Goal: Information Seeking & Learning: Learn about a topic

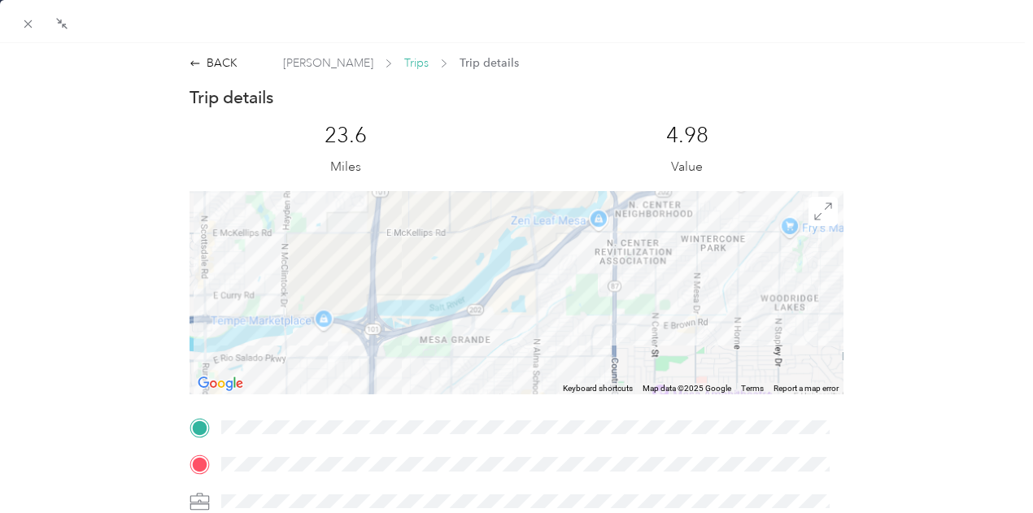
click at [404, 61] on span "Trips" at bounding box center [416, 63] width 24 height 17
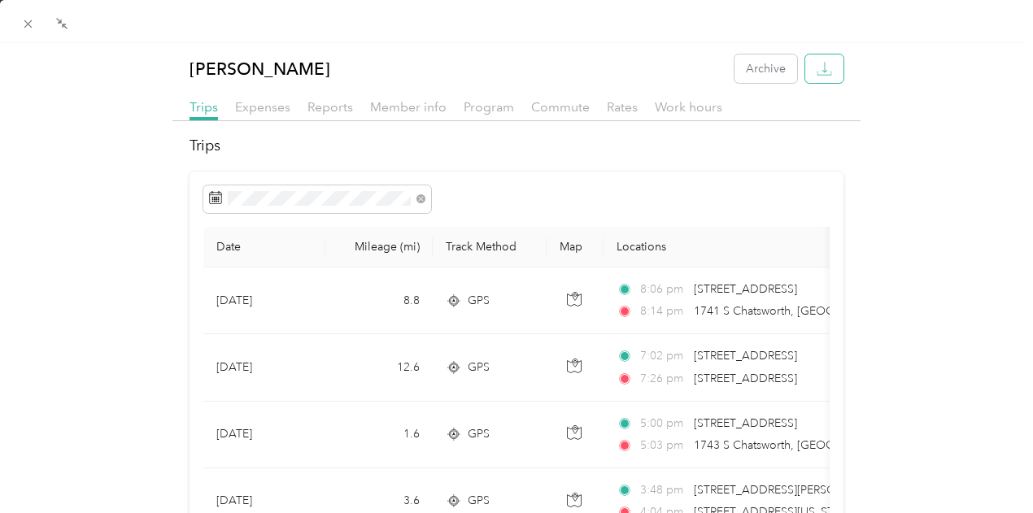
click at [817, 68] on icon "button" at bounding box center [824, 68] width 15 height 15
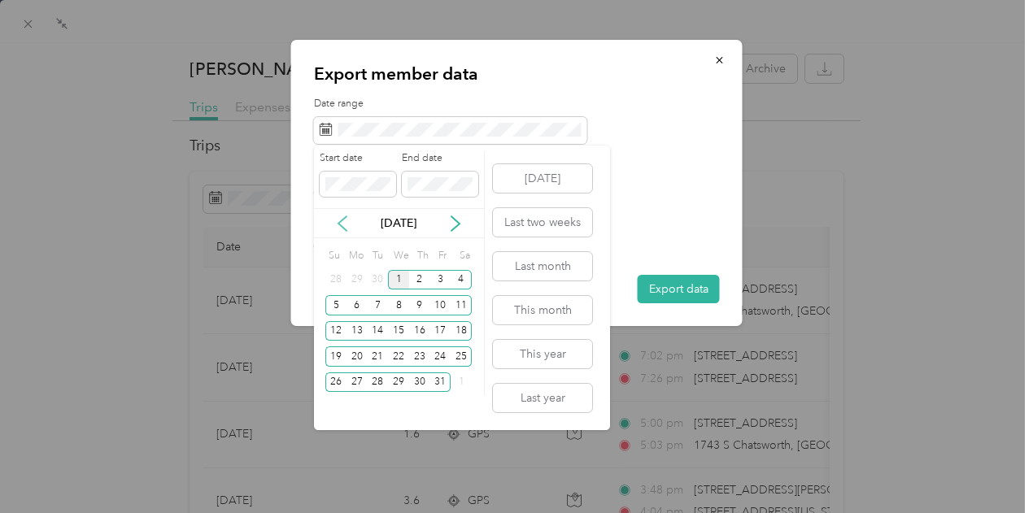
click at [340, 221] on icon at bounding box center [342, 223] width 8 height 15
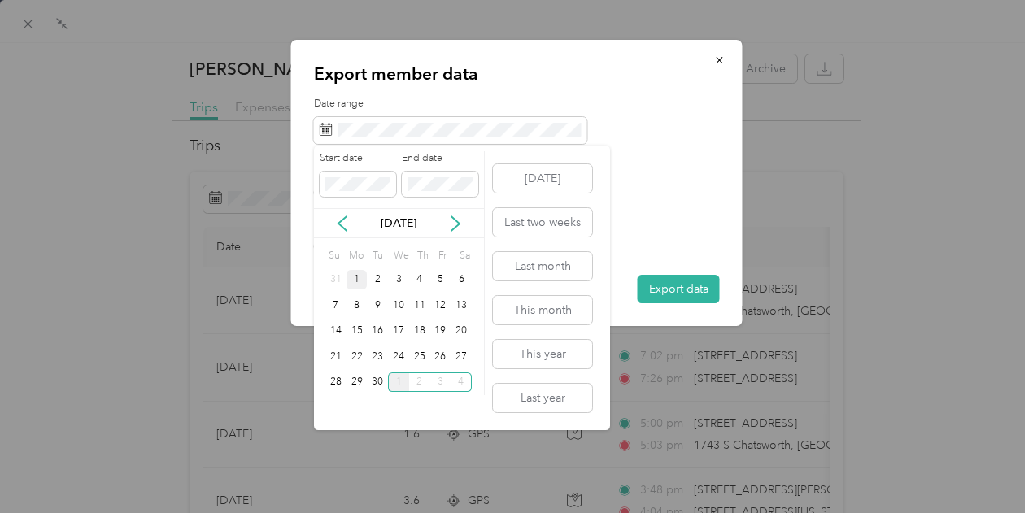
click at [356, 277] on div "1" at bounding box center [357, 280] width 21 height 20
click at [373, 382] on div "30" at bounding box center [377, 383] width 21 height 20
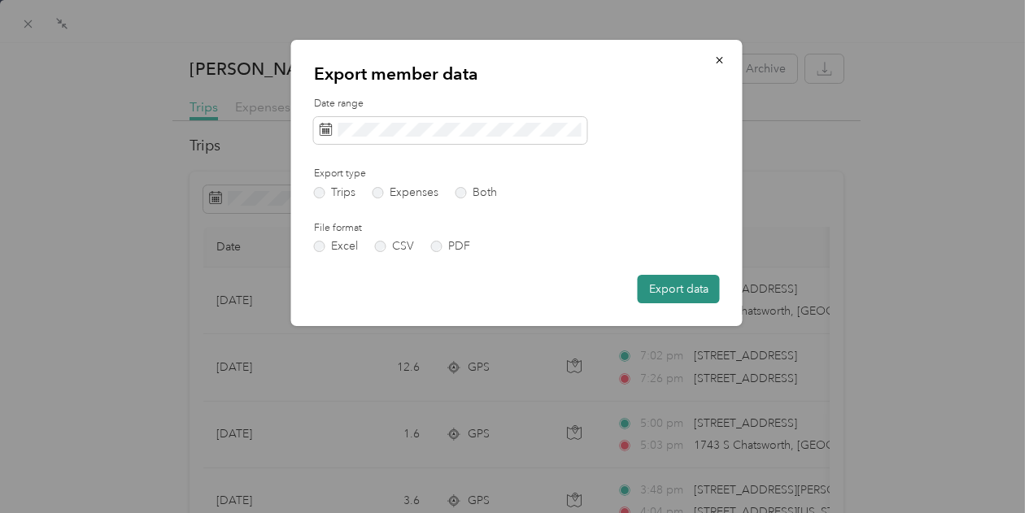
click at [671, 290] on button "Export data" at bounding box center [679, 289] width 82 height 28
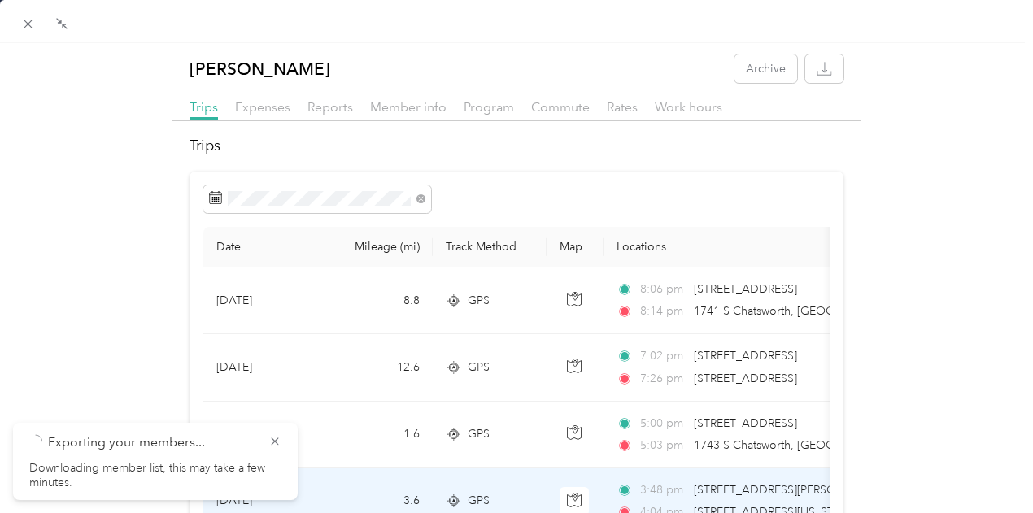
click at [748, 509] on span "[STREET_ADDRESS][US_STATE]" at bounding box center [775, 512] width 163 height 14
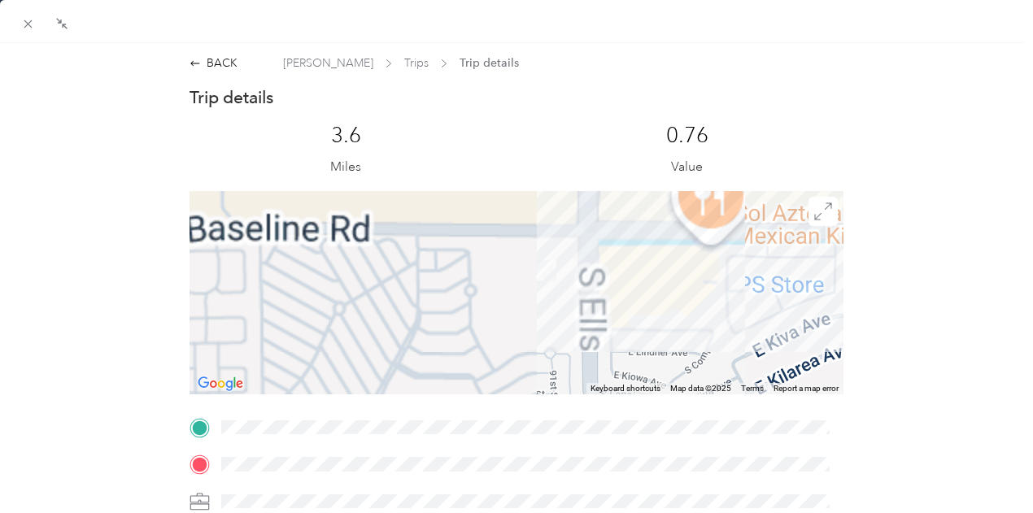
drag, startPoint x: 541, startPoint y: 251, endPoint x: 490, endPoint y: 314, distance: 81.6
click at [491, 313] on div at bounding box center [517, 292] width 655 height 203
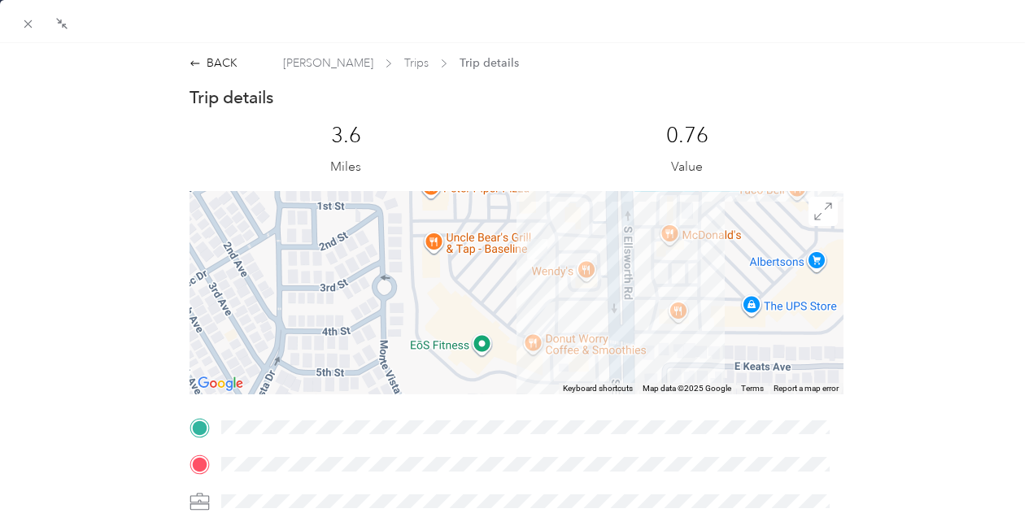
drag, startPoint x: 487, startPoint y: 294, endPoint x: 503, endPoint y: 290, distance: 15.8
click at [503, 290] on div at bounding box center [517, 292] width 655 height 203
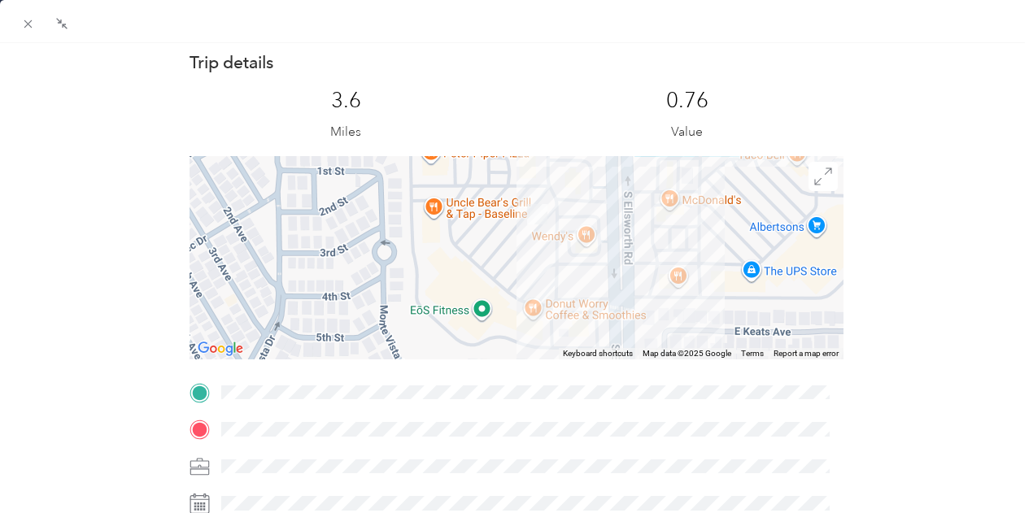
scroll to position [34, 0]
click at [27, 24] on icon at bounding box center [28, 24] width 8 height 8
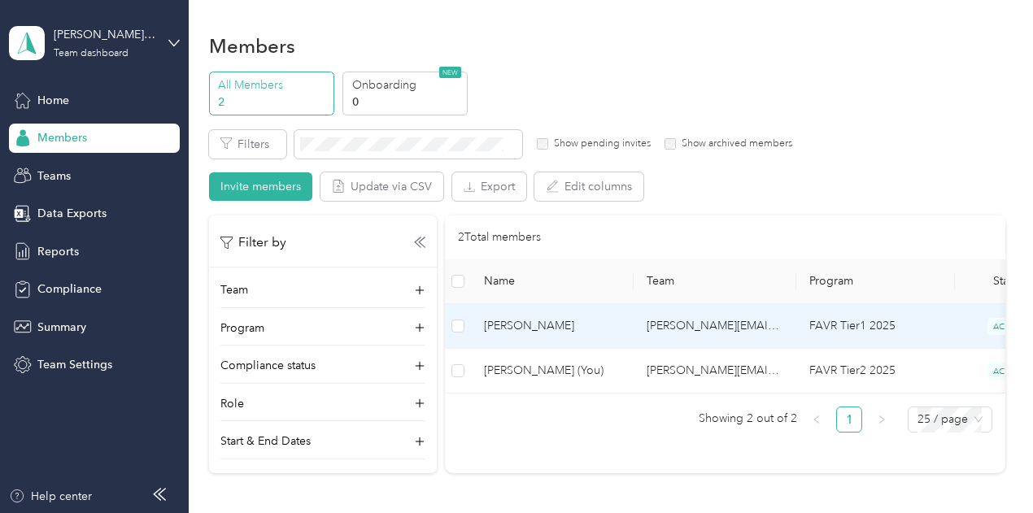
click at [561, 320] on span "[PERSON_NAME]" at bounding box center [552, 326] width 137 height 18
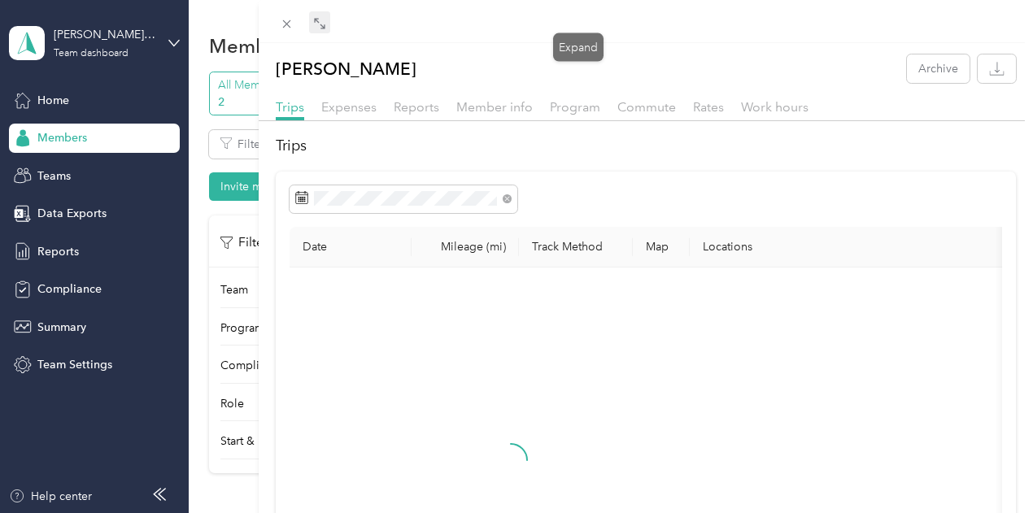
click at [330, 17] on span at bounding box center [319, 22] width 21 height 23
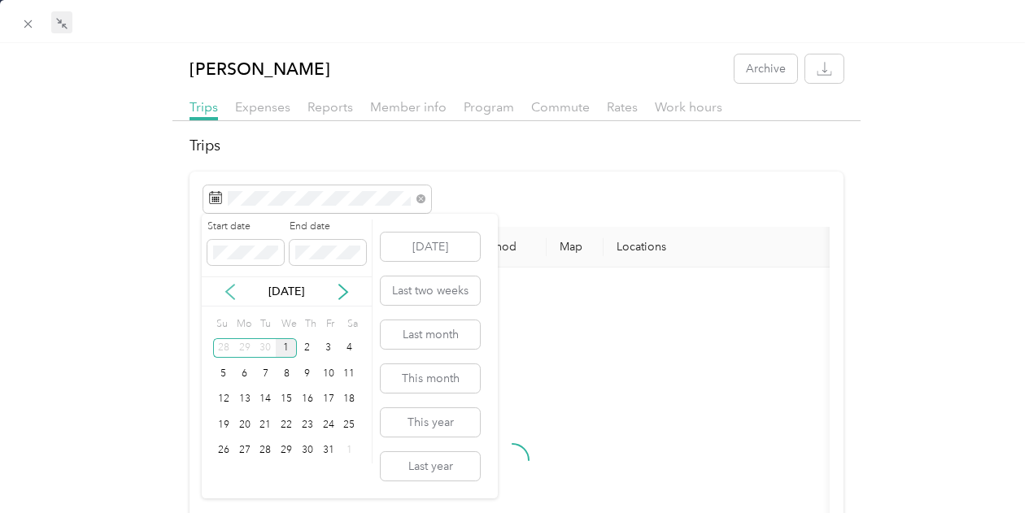
click at [226, 286] on icon at bounding box center [230, 292] width 16 height 16
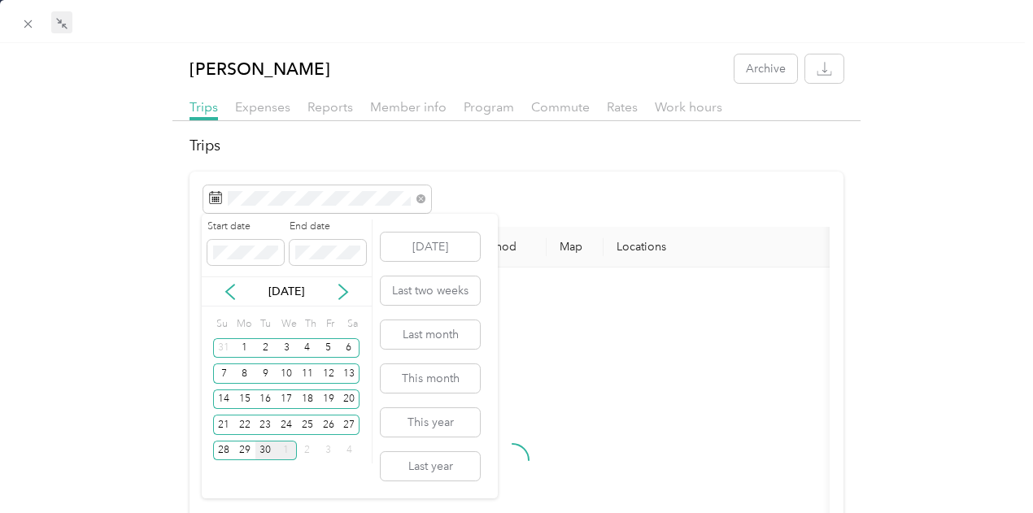
click at [257, 452] on div "30" at bounding box center [265, 451] width 21 height 20
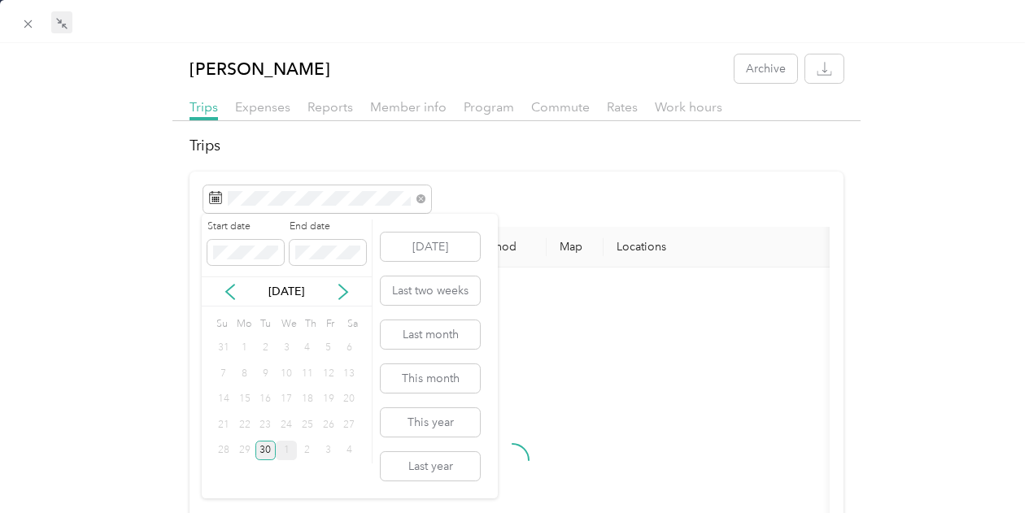
click at [257, 452] on div "30" at bounding box center [265, 451] width 21 height 20
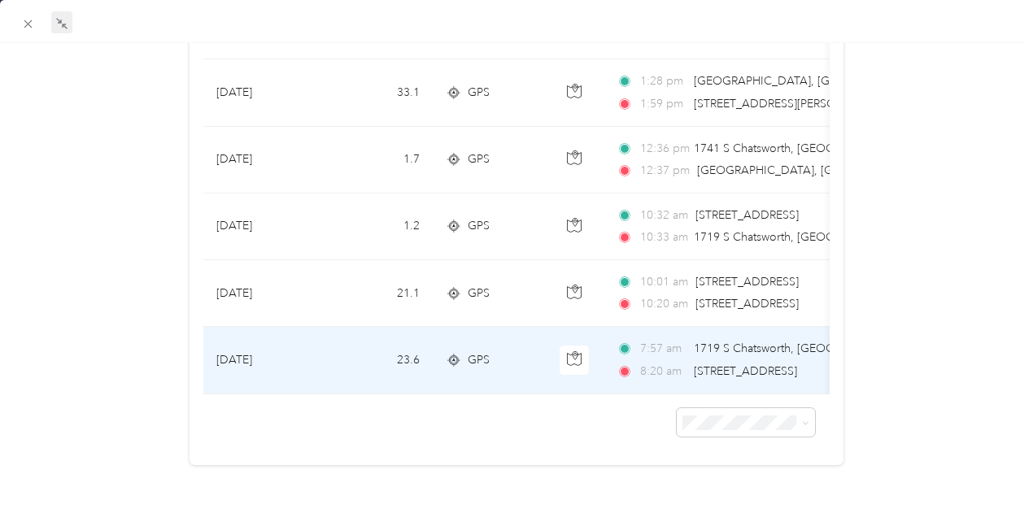
click at [487, 351] on span "GPS" at bounding box center [479, 360] width 22 height 18
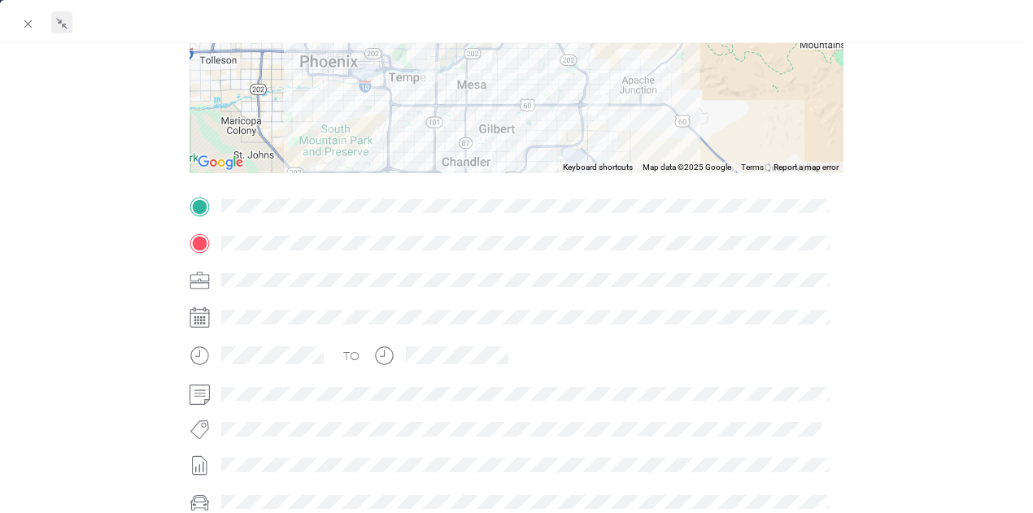
scroll to position [244, 0]
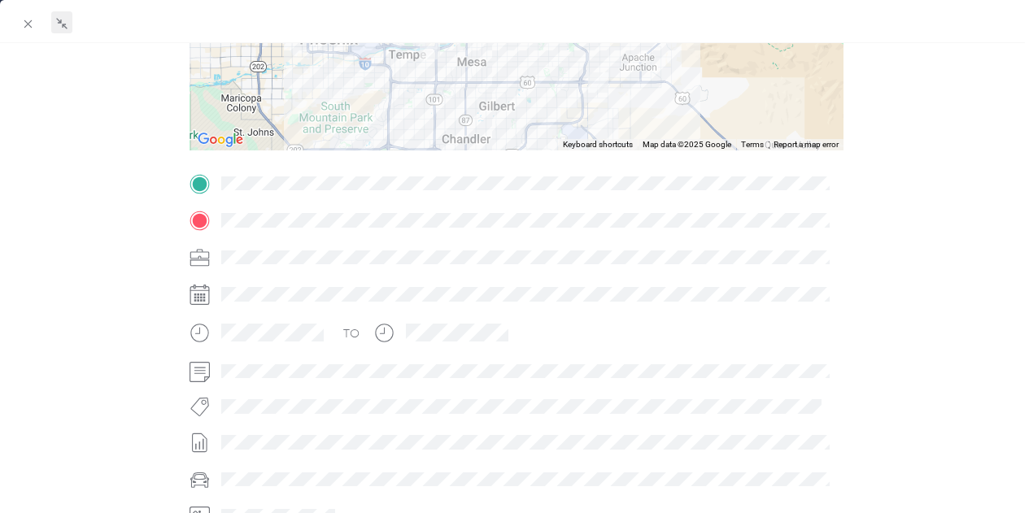
drag, startPoint x: 110, startPoint y: 357, endPoint x: 35, endPoint y: 351, distance: 75.1
click at [35, 351] on div "BACK Chase Atkins Trips Trip details Trip details This trip cannot be edited be…" at bounding box center [516, 239] width 1033 height 858
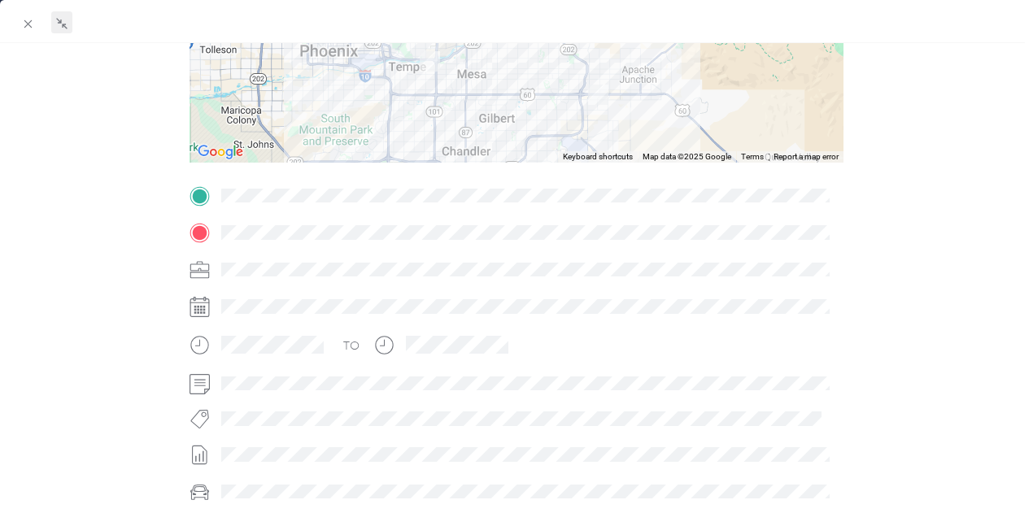
scroll to position [209, 0]
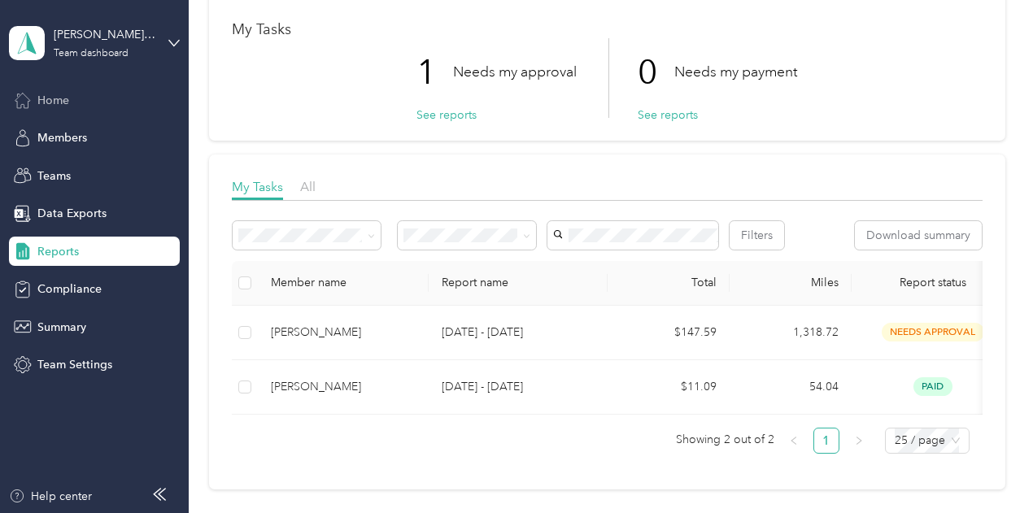
click at [111, 112] on div "Home" at bounding box center [94, 99] width 171 height 29
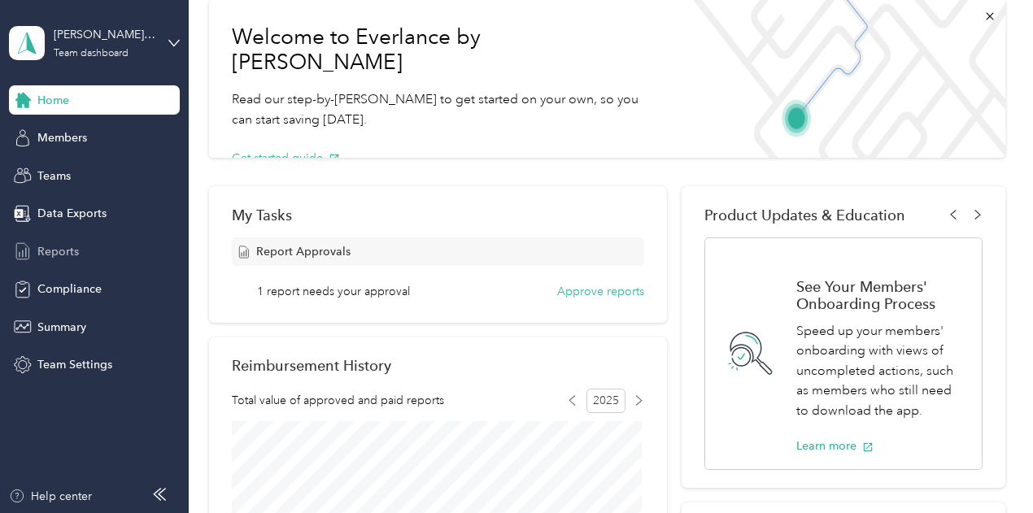
click at [91, 247] on div "Reports" at bounding box center [94, 251] width 171 height 29
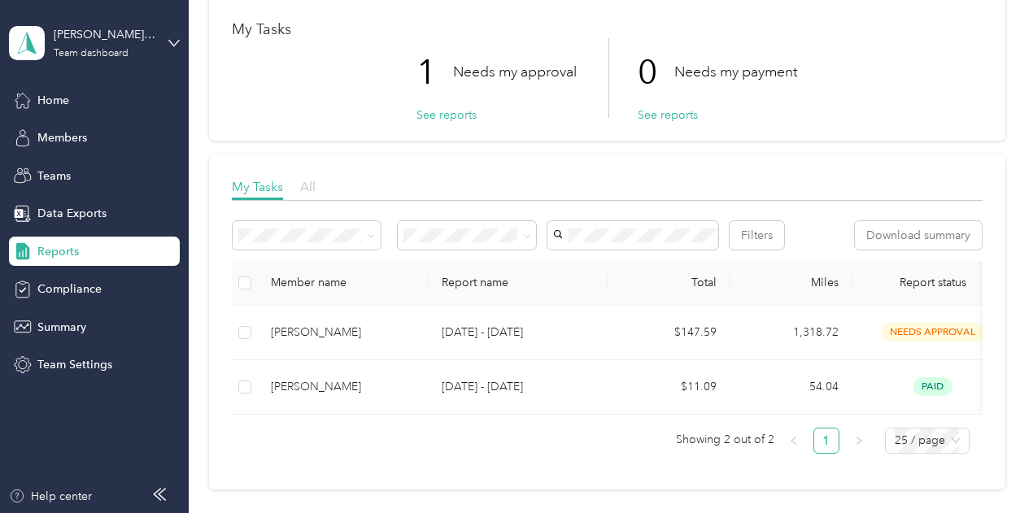
click at [307, 180] on span "All" at bounding box center [307, 186] width 15 height 15
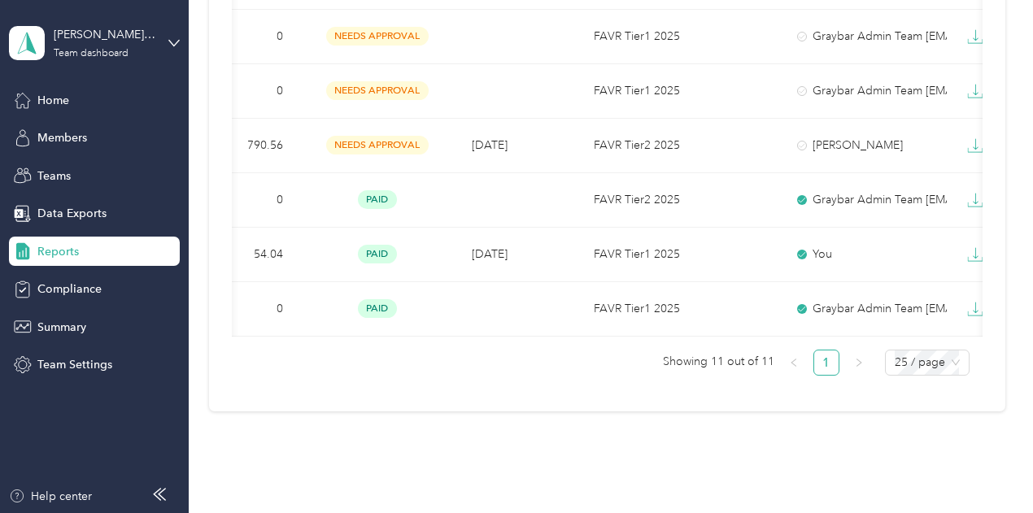
scroll to position [765, 0]
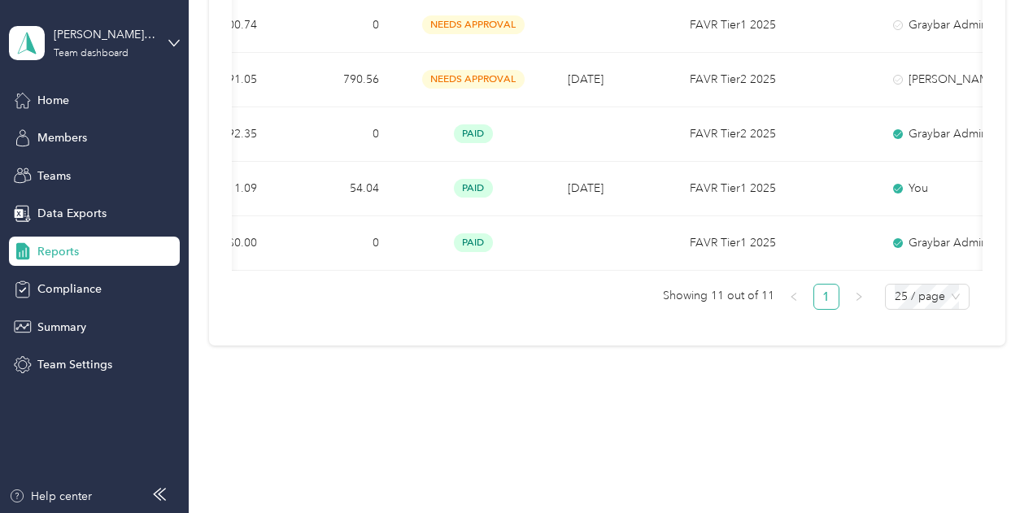
drag, startPoint x: 647, startPoint y: 270, endPoint x: 583, endPoint y: 271, distance: 64.3
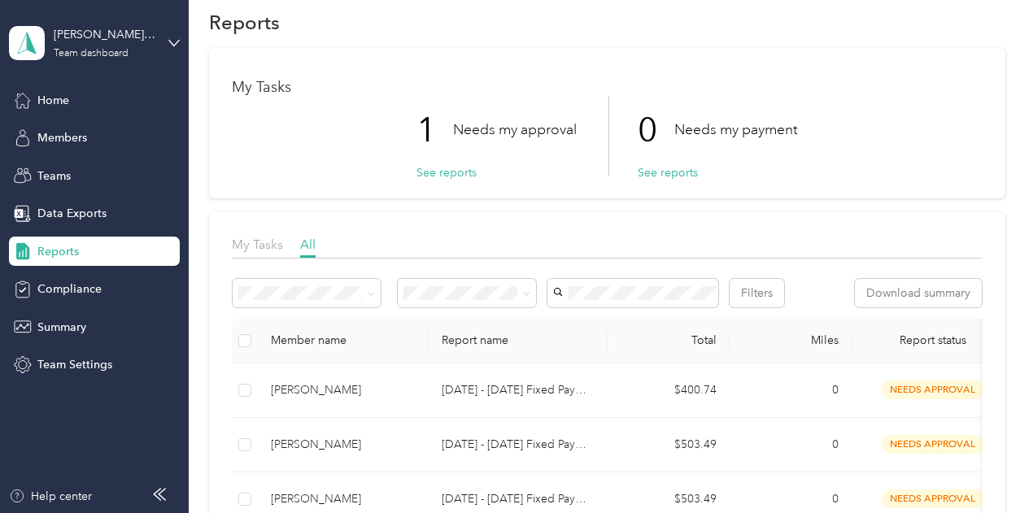
scroll to position [0, 0]
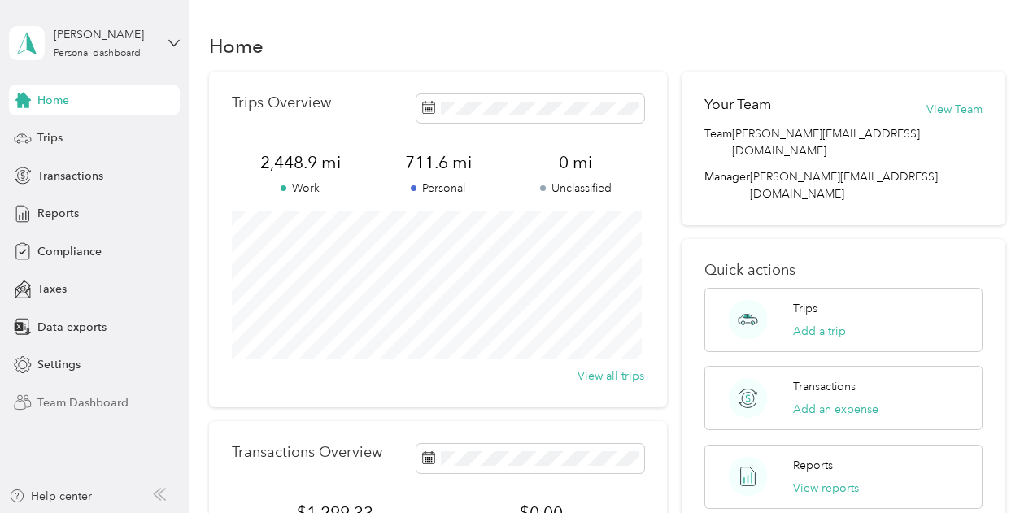
click at [85, 399] on span "Team Dashboard" at bounding box center [82, 403] width 91 height 17
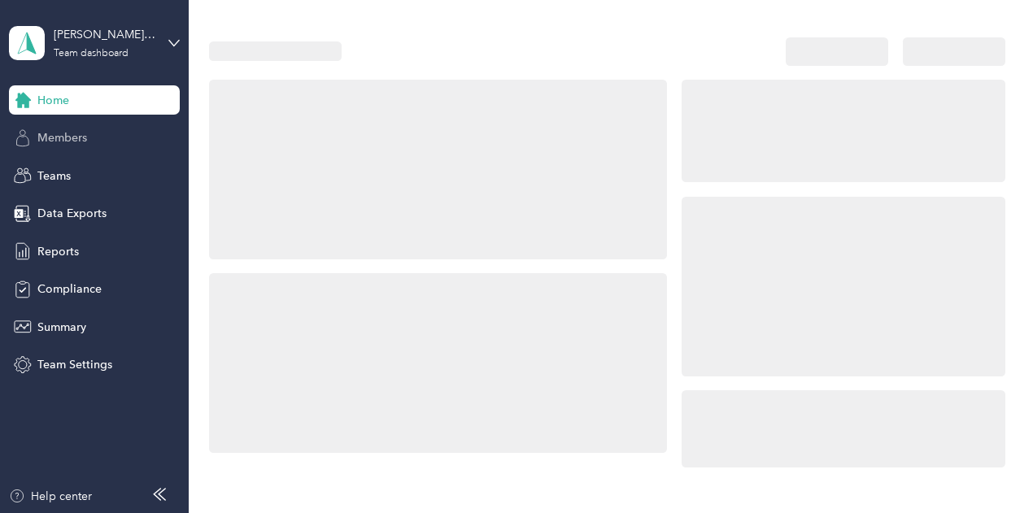
click at [117, 129] on div "Members" at bounding box center [94, 138] width 171 height 29
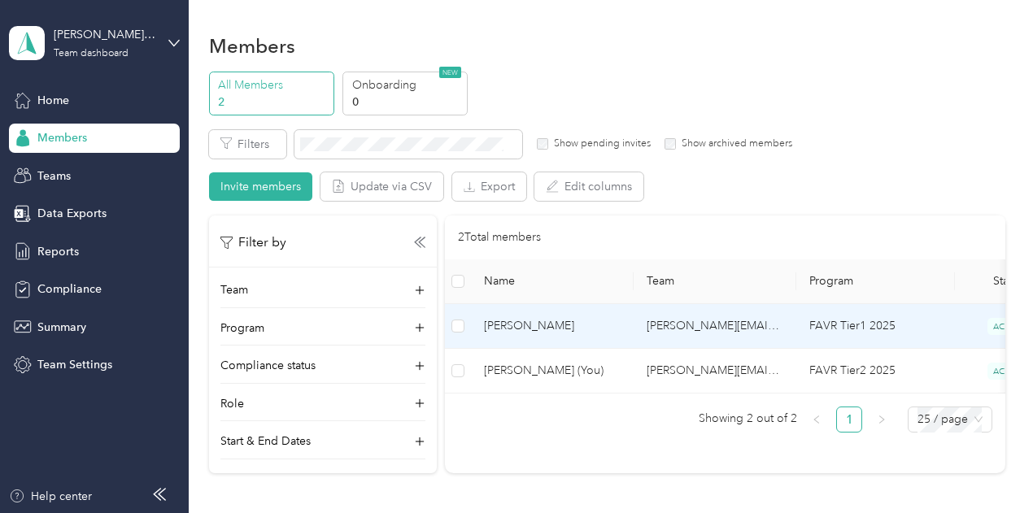
click at [504, 334] on span "[PERSON_NAME]" at bounding box center [552, 326] width 137 height 18
click at [625, 322] on td "[PERSON_NAME]" at bounding box center [552, 326] width 163 height 45
click at [646, 312] on td "[PERSON_NAME][EMAIL_ADDRESS][DOMAIN_NAME]" at bounding box center [715, 326] width 163 height 45
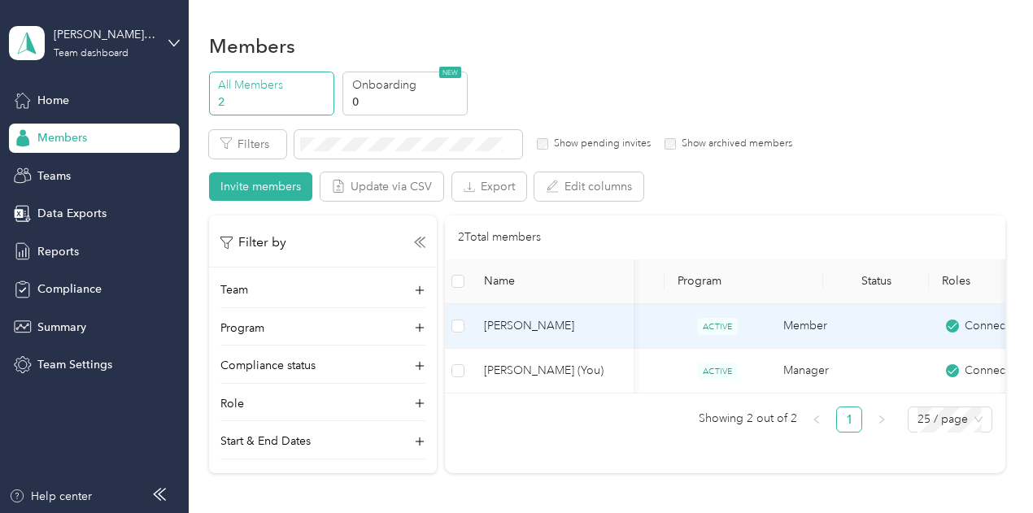
scroll to position [0, 290]
click at [652, 315] on td "FAVR Tier1 2025" at bounding box center [585, 326] width 159 height 45
click at [514, 315] on td "[PERSON_NAME]" at bounding box center [552, 326] width 163 height 45
click at [19, 181] on icon at bounding box center [23, 176] width 18 height 18
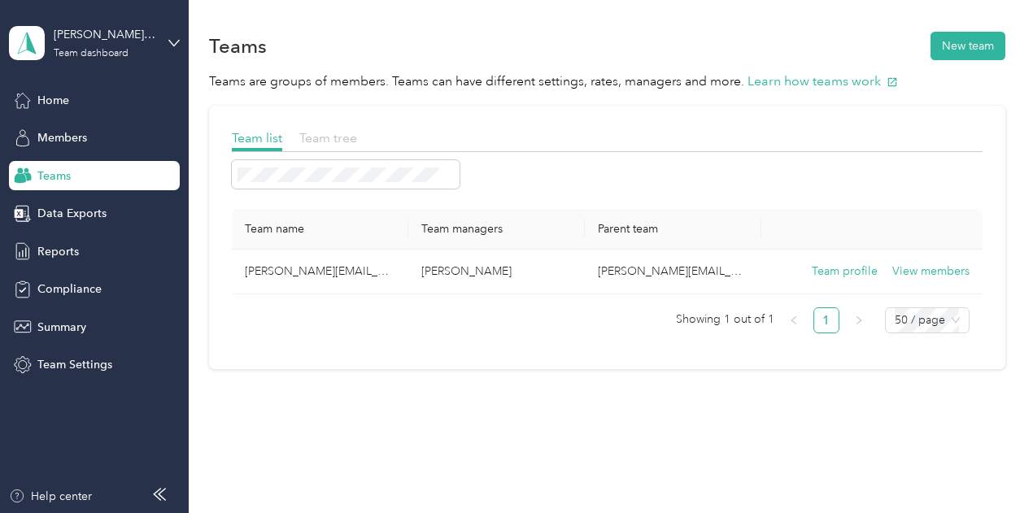
click at [325, 133] on span "Team tree" at bounding box center [328, 137] width 58 height 15
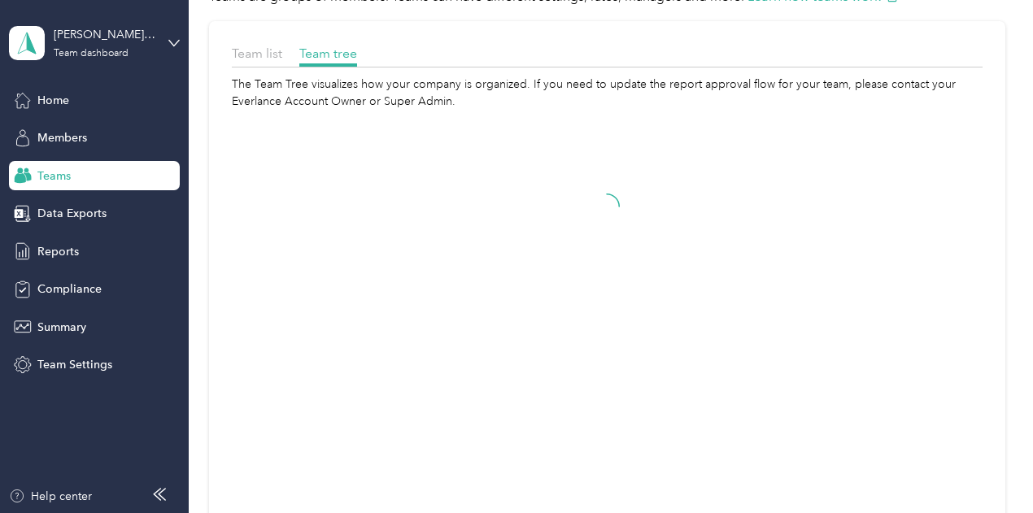
scroll to position [163, 0]
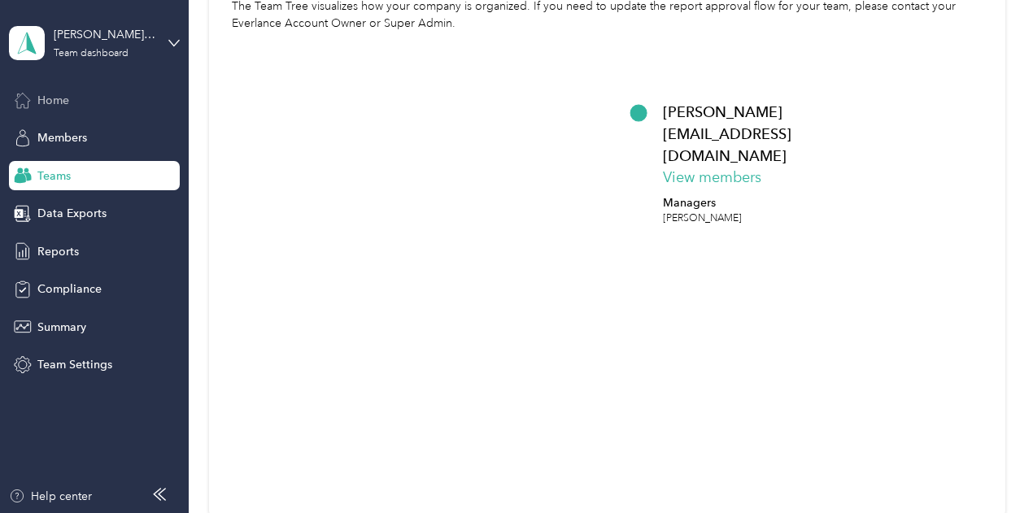
click at [66, 97] on span "Home" at bounding box center [53, 100] width 32 height 17
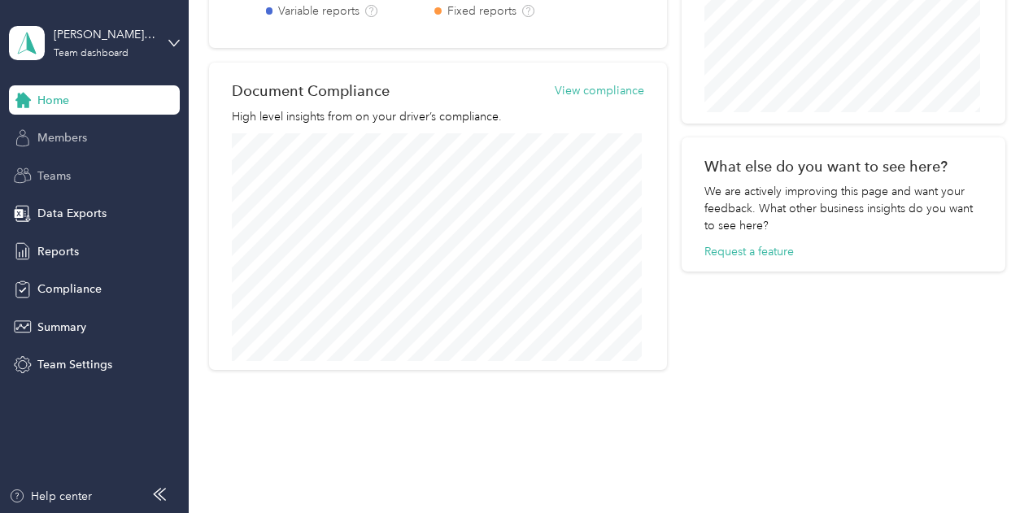
click at [80, 137] on span "Members" at bounding box center [62, 137] width 50 height 17
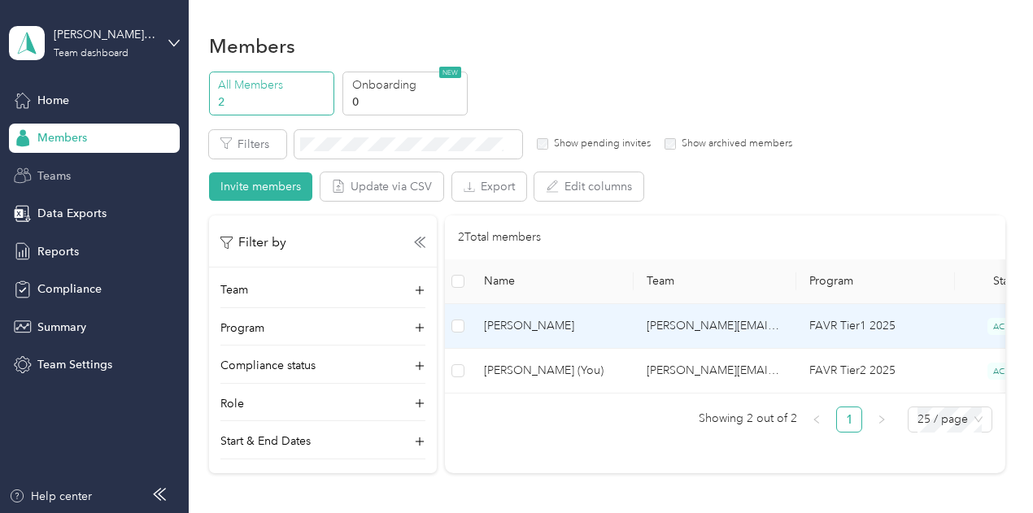
click at [506, 325] on span "[PERSON_NAME]" at bounding box center [552, 326] width 137 height 18
click at [604, 328] on span "[PERSON_NAME]" at bounding box center [552, 326] width 137 height 18
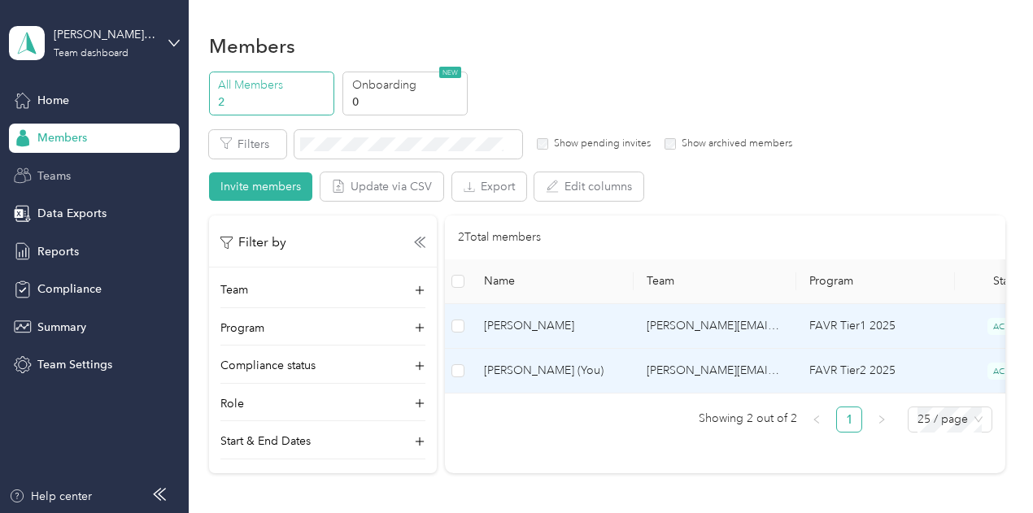
click at [594, 375] on span "[PERSON_NAME] (You)" at bounding box center [552, 371] width 137 height 18
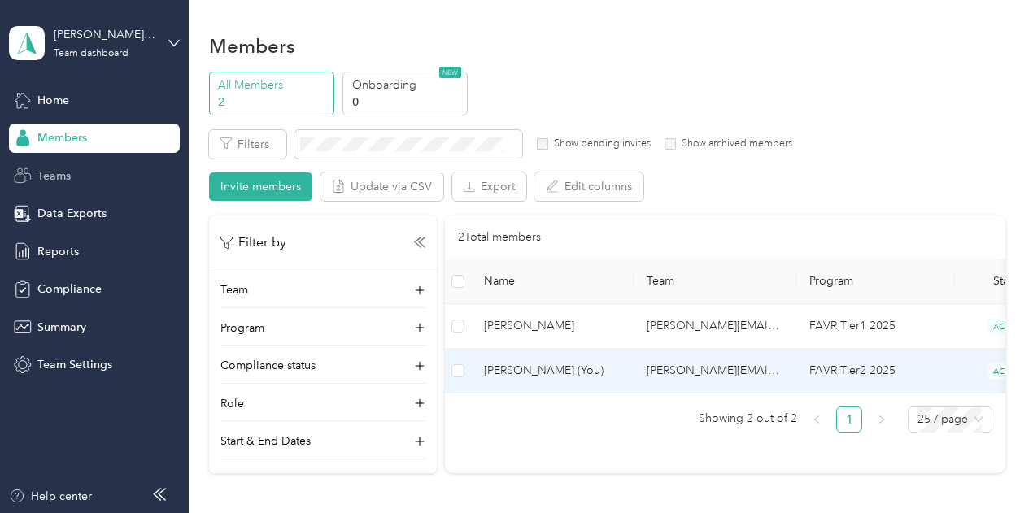
click at [594, 375] on span "[PERSON_NAME] (You)" at bounding box center [552, 371] width 137 height 18
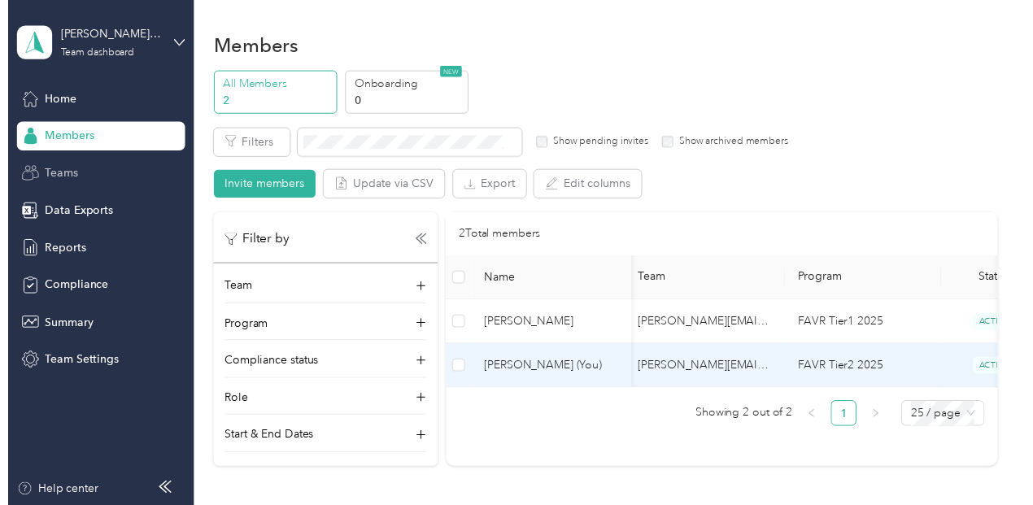
scroll to position [0, 386]
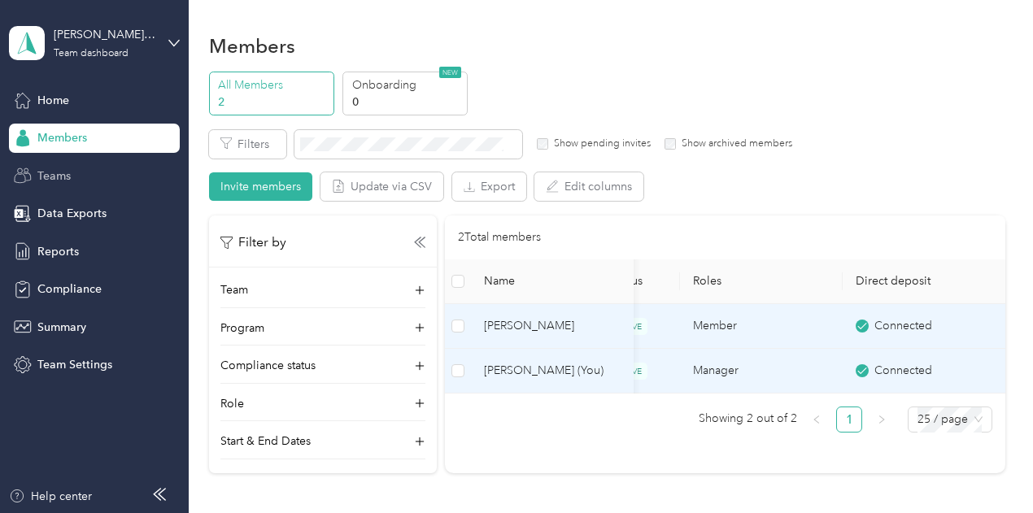
click at [763, 329] on td "Member" at bounding box center [761, 326] width 163 height 45
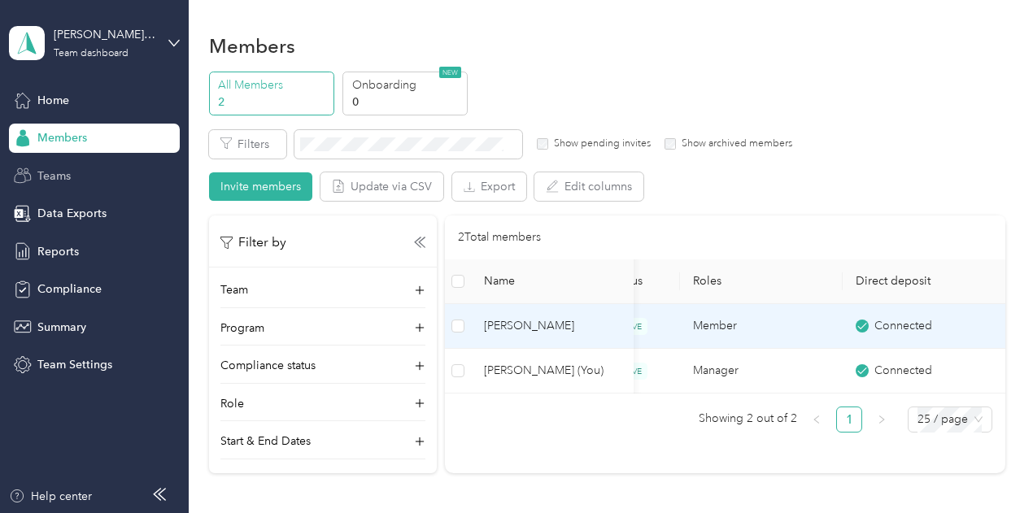
click at [496, 320] on span "[PERSON_NAME]" at bounding box center [552, 326] width 137 height 18
click at [98, 177] on div "Teams" at bounding box center [94, 175] width 171 height 29
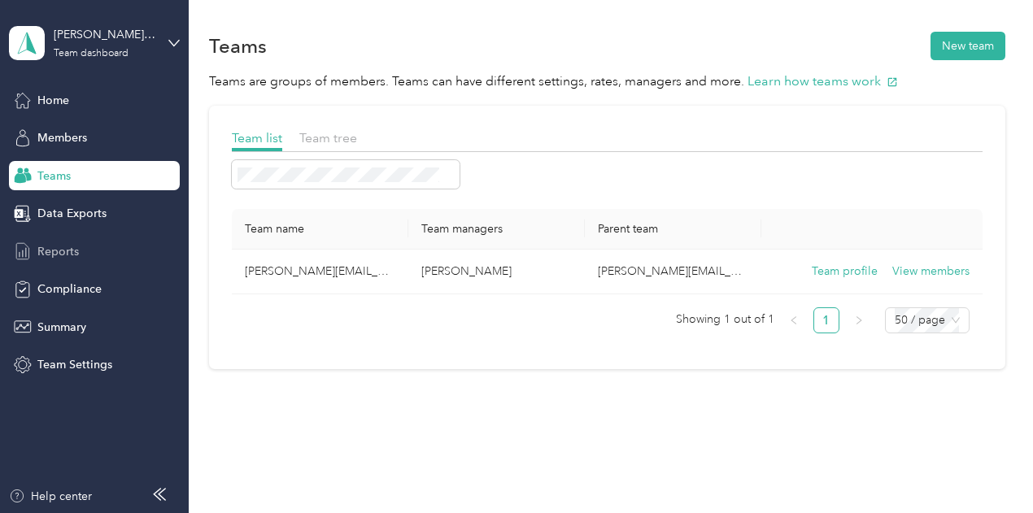
click at [81, 248] on div "Reports" at bounding box center [94, 251] width 171 height 29
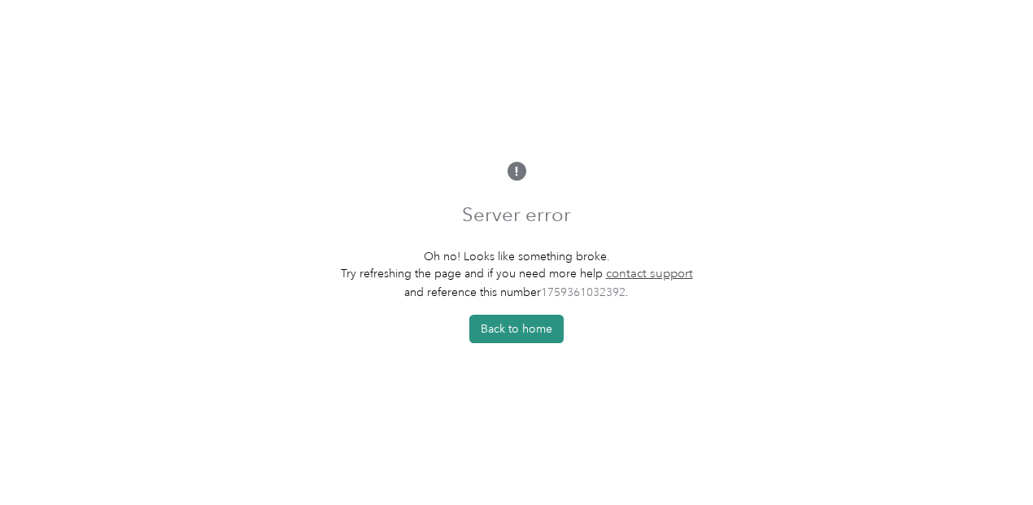
click at [539, 329] on button "Back to home" at bounding box center [516, 329] width 94 height 28
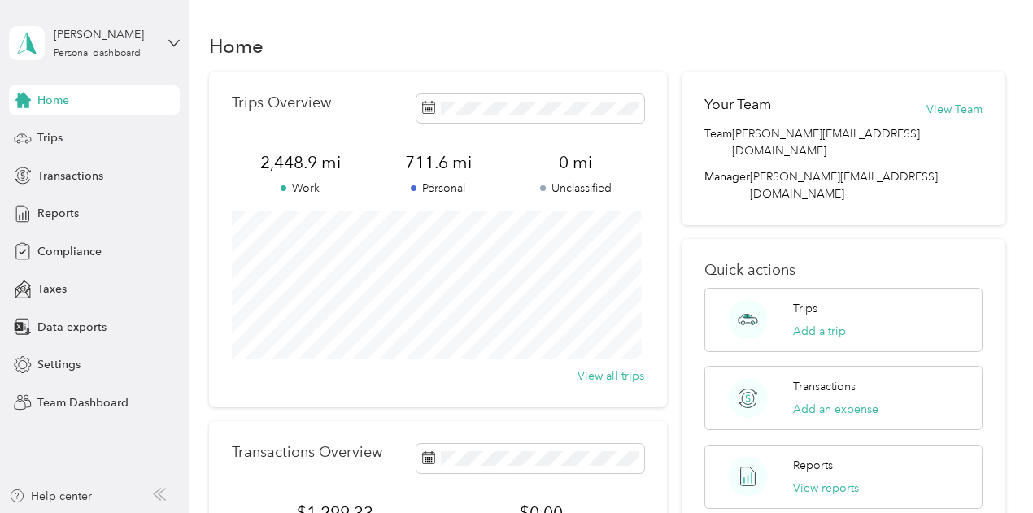
drag, startPoint x: 0, startPoint y: 178, endPoint x: 493, endPoint y: 33, distance: 513.9
click at [493, 33] on div "Home" at bounding box center [607, 45] width 796 height 34
click at [76, 406] on span "Team Dashboard" at bounding box center [82, 403] width 91 height 17
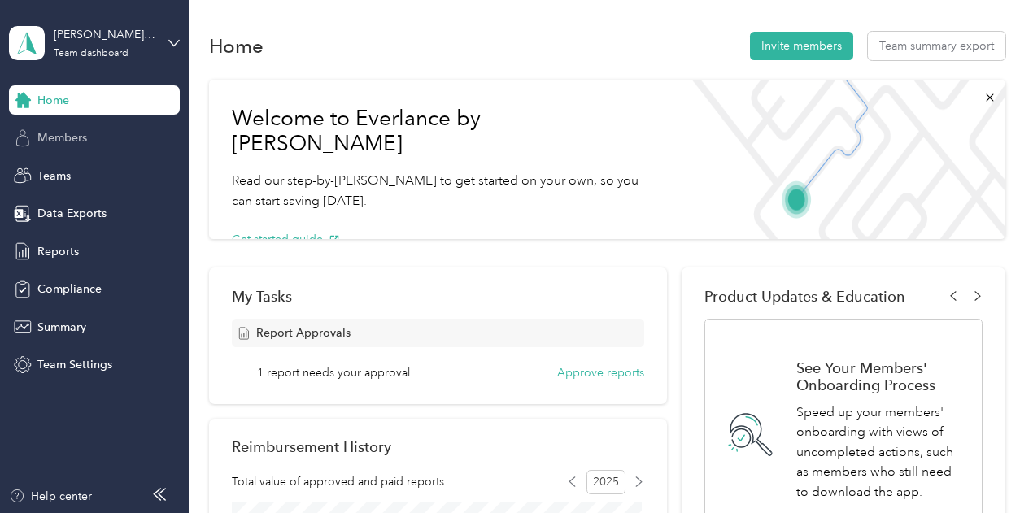
click at [39, 137] on span "Members" at bounding box center [62, 137] width 50 height 17
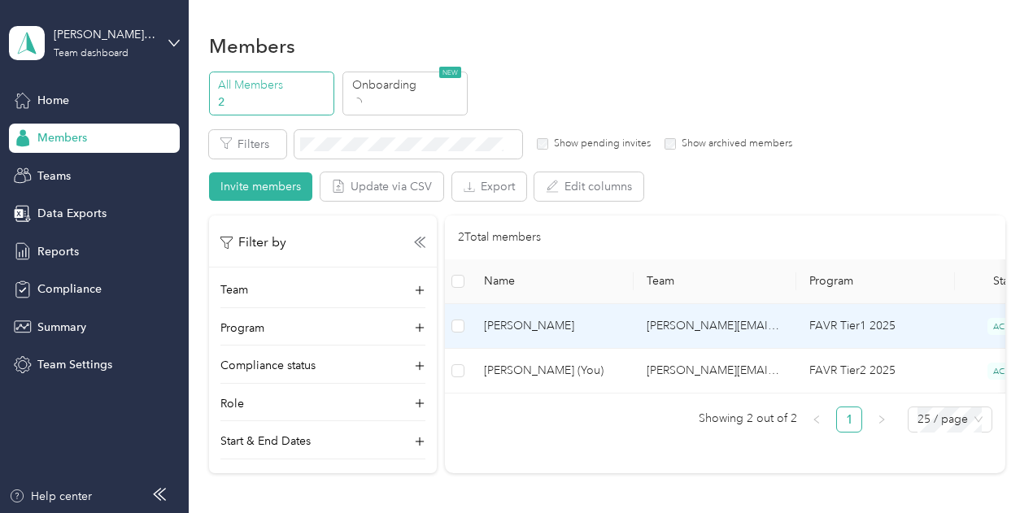
click at [561, 331] on span "[PERSON_NAME]" at bounding box center [552, 326] width 137 height 18
drag, startPoint x: 577, startPoint y: 103, endPoint x: 600, endPoint y: 79, distance: 33.4
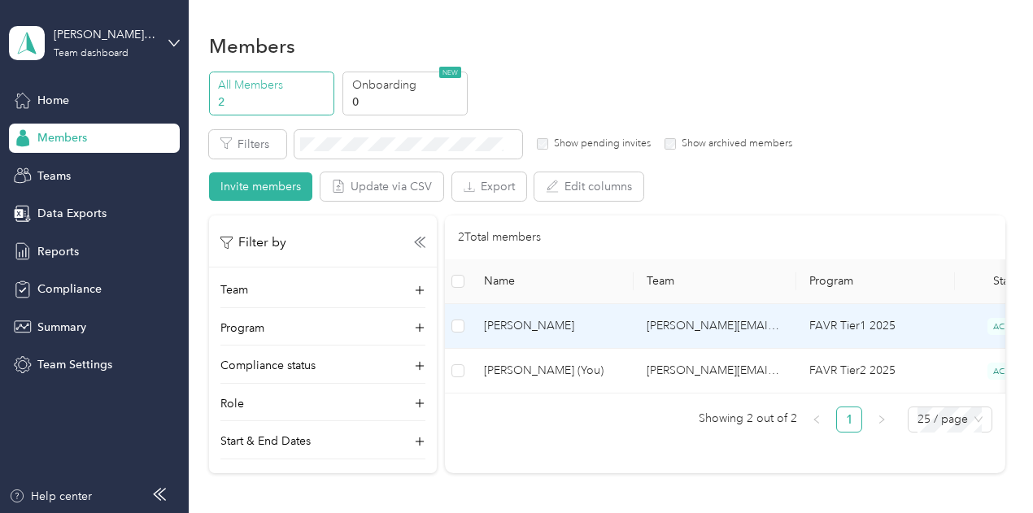
click at [581, 102] on div "All Members 2 Onboarding 0 NEW" at bounding box center [607, 94] width 796 height 45
drag, startPoint x: 289, startPoint y: 94, endPoint x: 350, endPoint y: 89, distance: 61.2
click at [293, 94] on p "2" at bounding box center [273, 102] width 111 height 17
click at [382, 84] on p "Onboarding" at bounding box center [407, 84] width 111 height 17
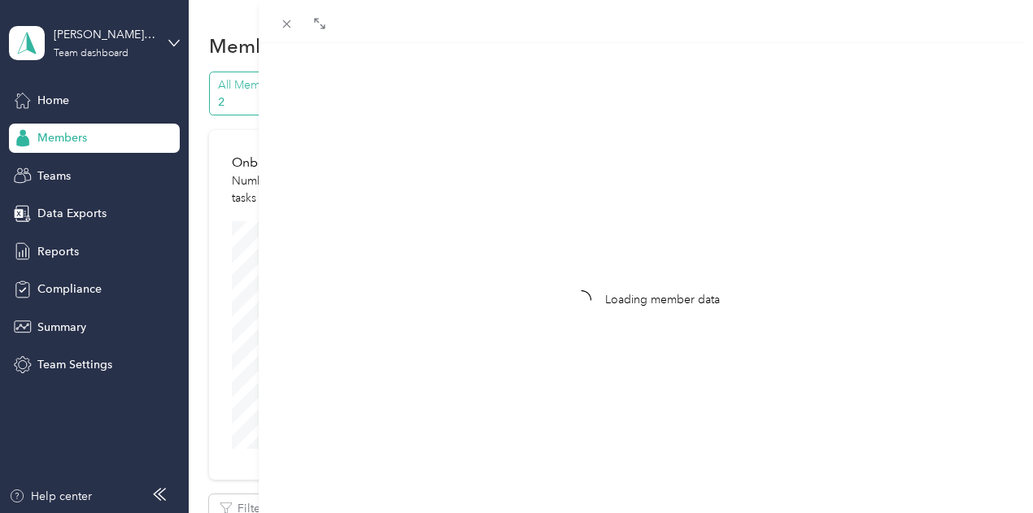
click at [285, 101] on div "Loading member data" at bounding box center [516, 256] width 1033 height 513
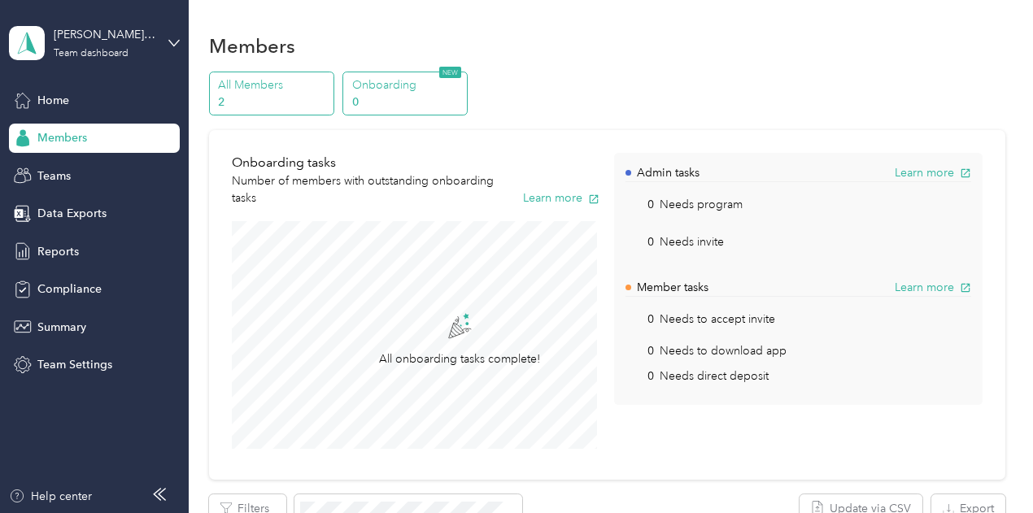
click at [270, 111] on div "All Members 2" at bounding box center [271, 94] width 125 height 45
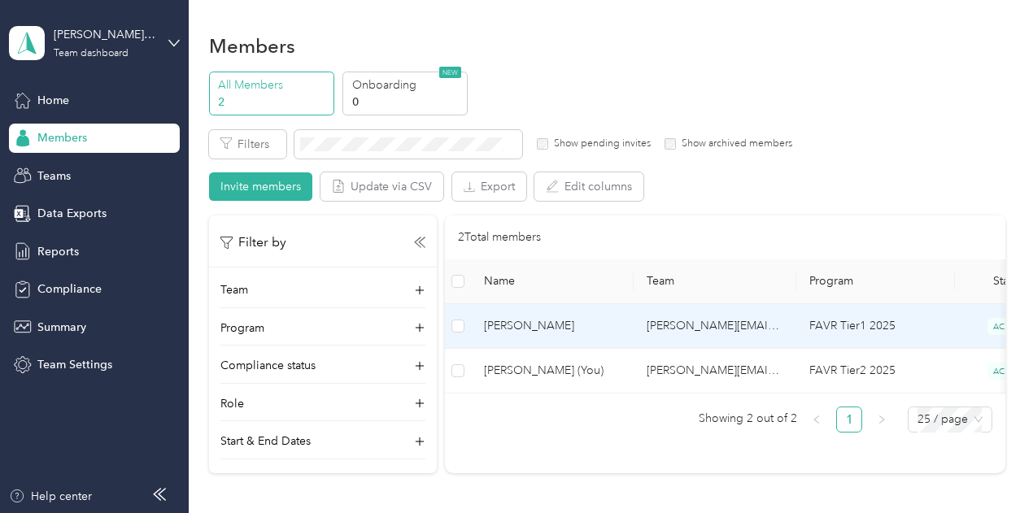
click at [556, 316] on td "[PERSON_NAME]" at bounding box center [552, 326] width 163 height 45
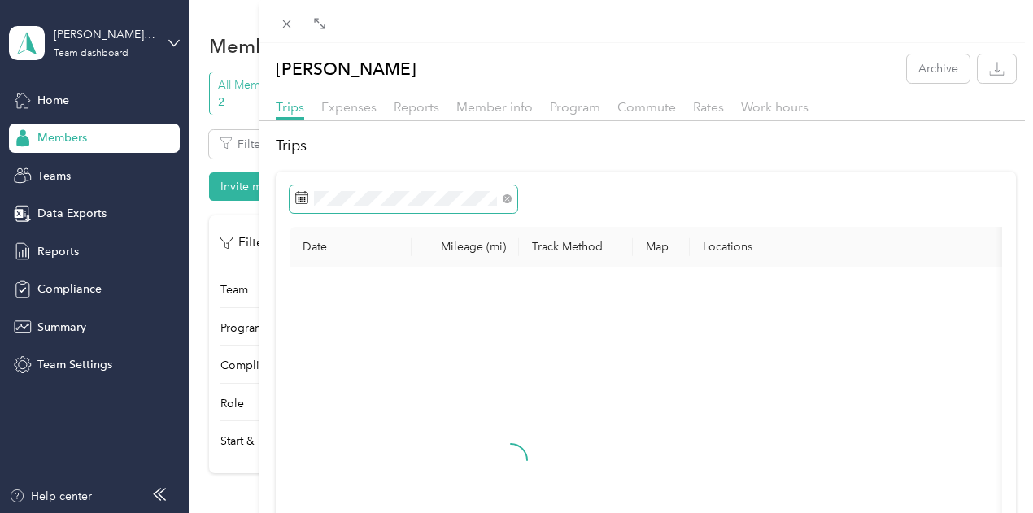
click at [517, 213] on span at bounding box center [404, 199] width 228 height 28
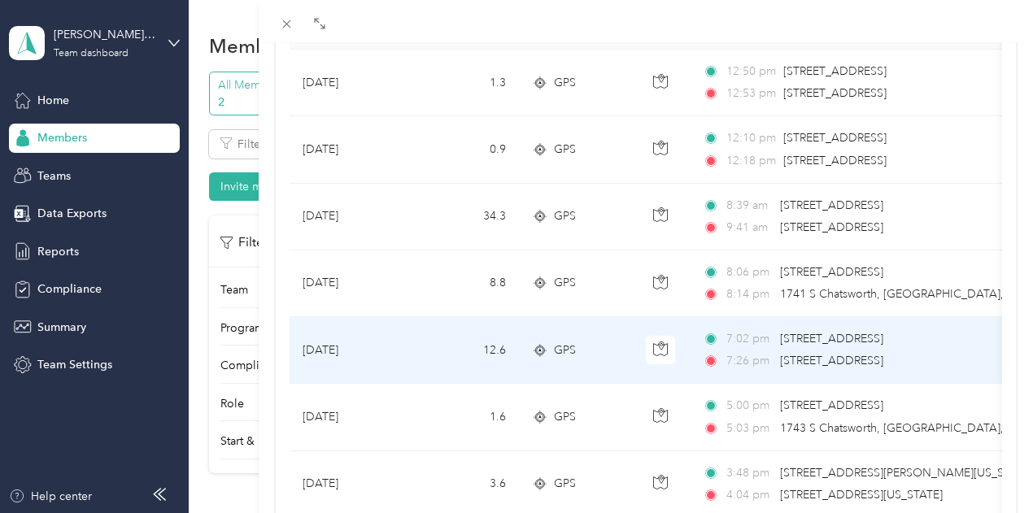
scroll to position [244, 0]
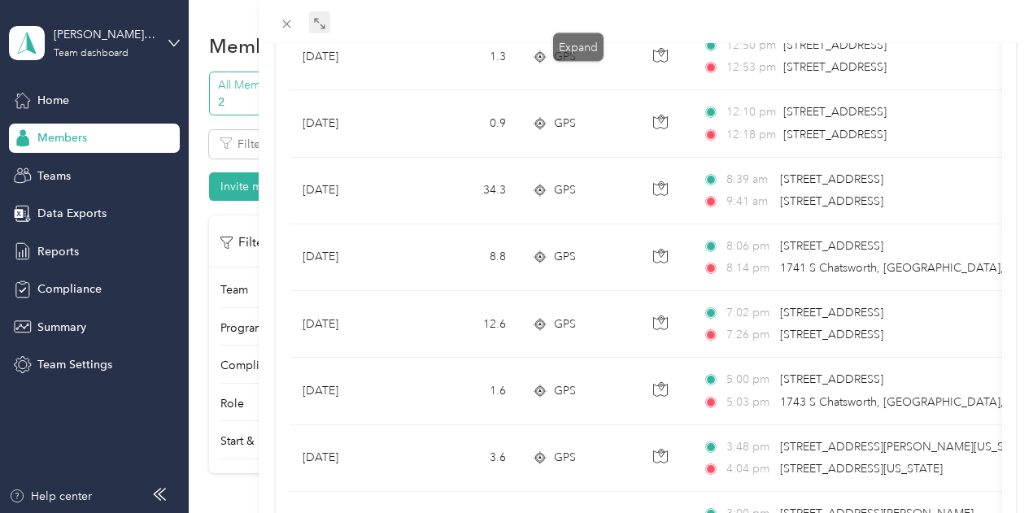
click at [330, 19] on span at bounding box center [319, 22] width 21 height 23
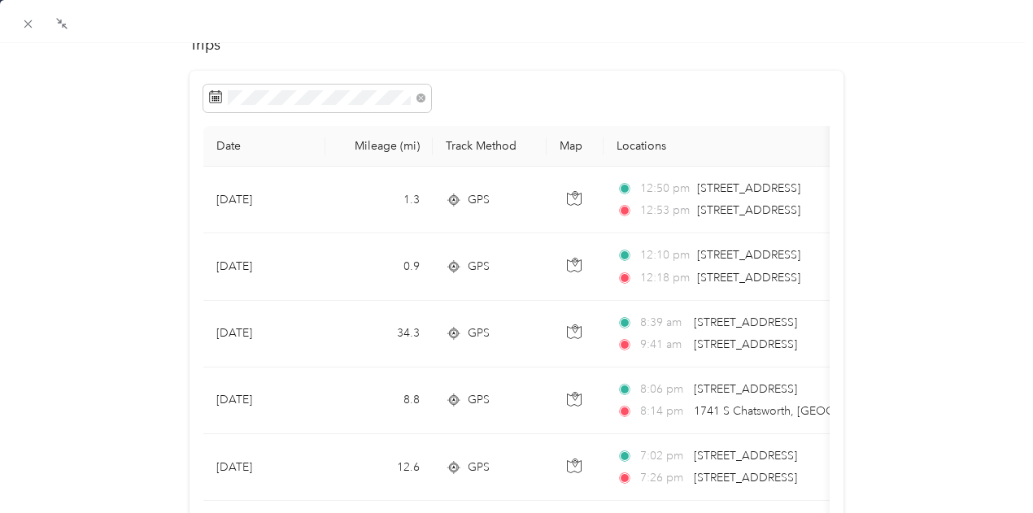
scroll to position [0, 0]
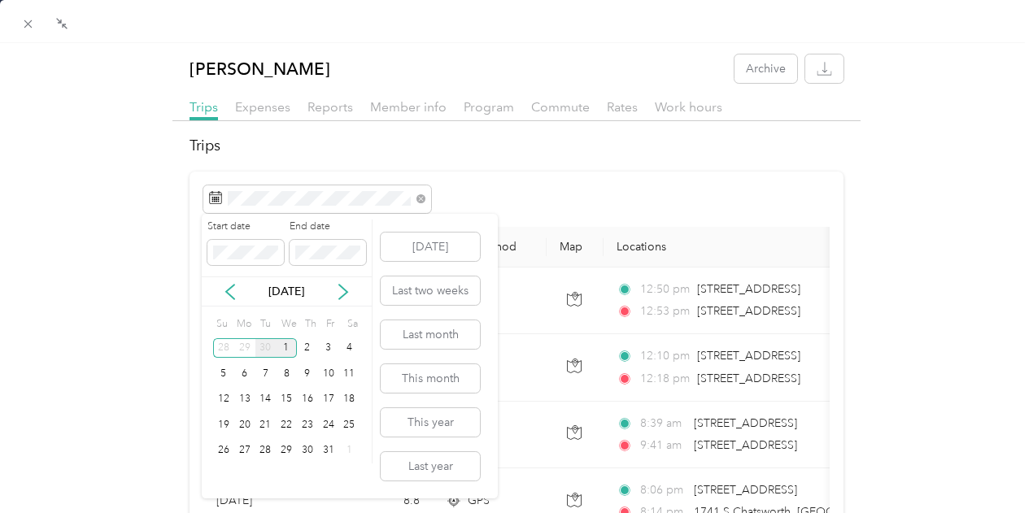
click at [259, 349] on div "30" at bounding box center [265, 348] width 21 height 20
click at [266, 451] on div "30" at bounding box center [265, 451] width 21 height 20
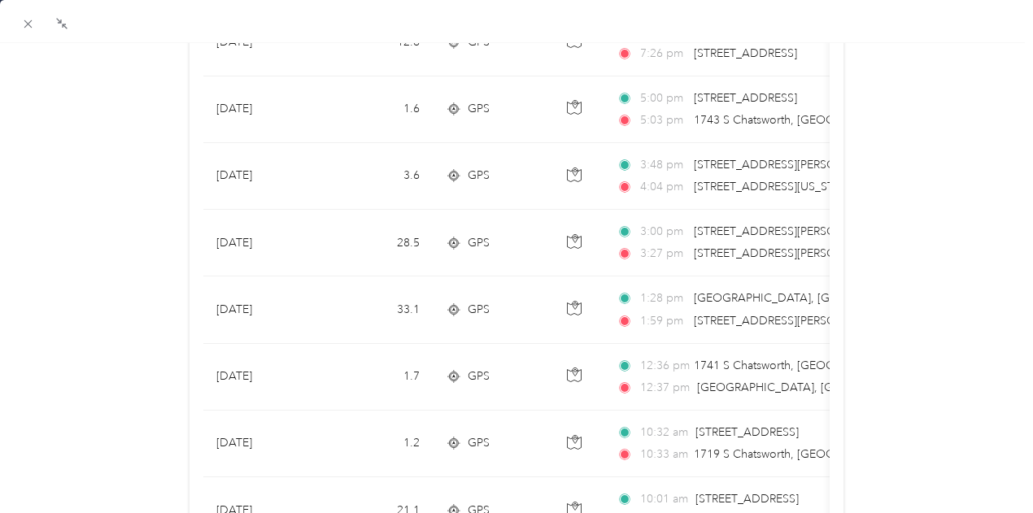
scroll to position [488, 0]
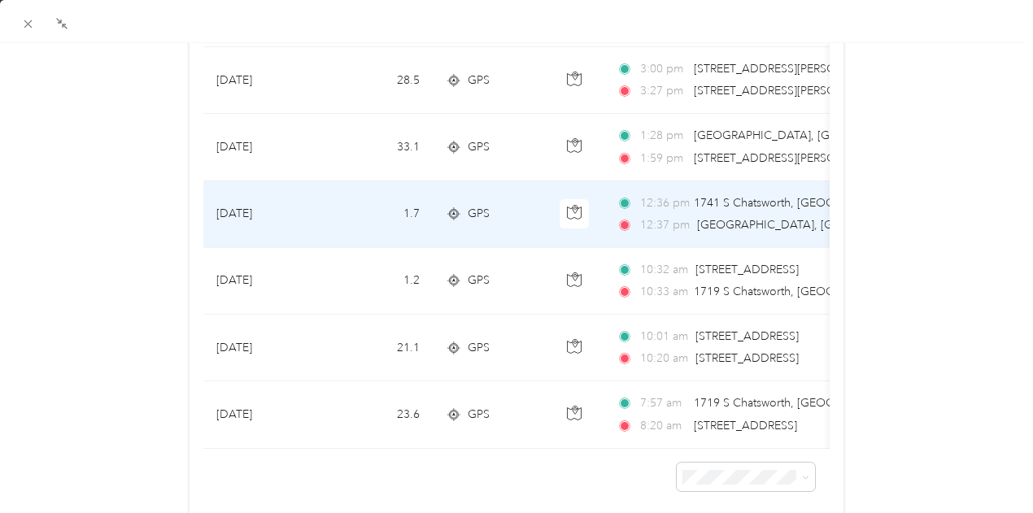
click at [529, 214] on div "GPS" at bounding box center [490, 214] width 88 height 18
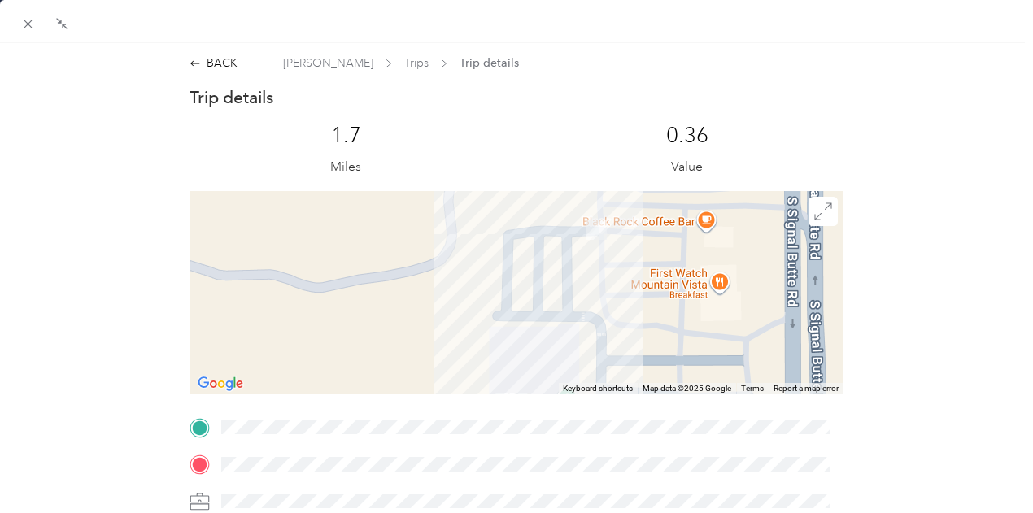
drag, startPoint x: 610, startPoint y: 323, endPoint x: 590, endPoint y: 254, distance: 72.1
click at [590, 254] on div at bounding box center [517, 292] width 655 height 203
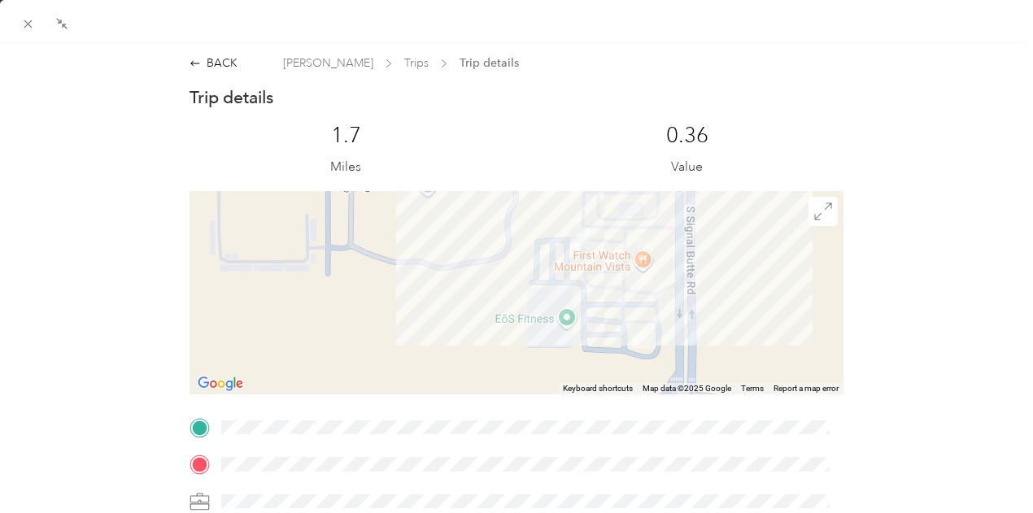
drag, startPoint x: 585, startPoint y: 264, endPoint x: 582, endPoint y: 325, distance: 61.1
click at [582, 325] on div at bounding box center [517, 292] width 655 height 203
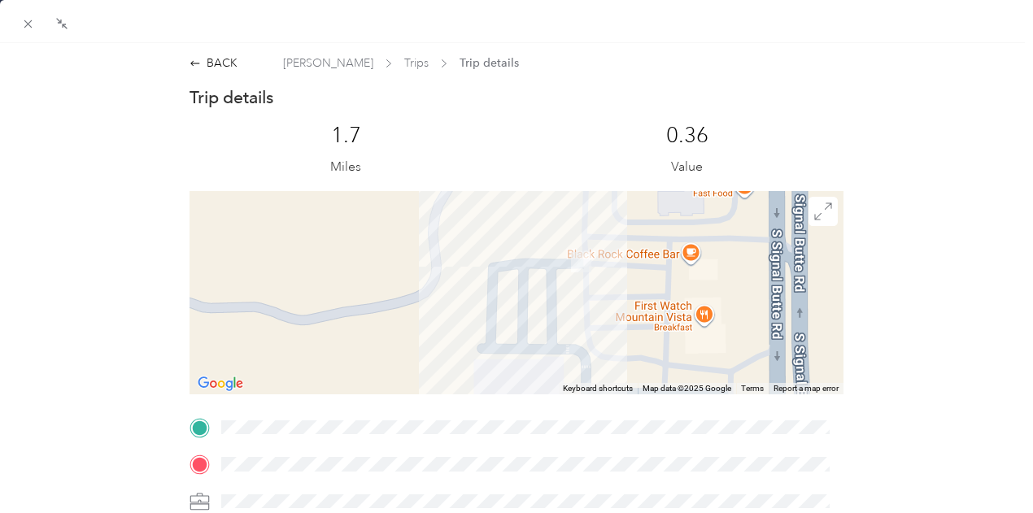
drag, startPoint x: 576, startPoint y: 276, endPoint x: 578, endPoint y: 341, distance: 65.1
click at [578, 341] on div at bounding box center [517, 292] width 655 height 203
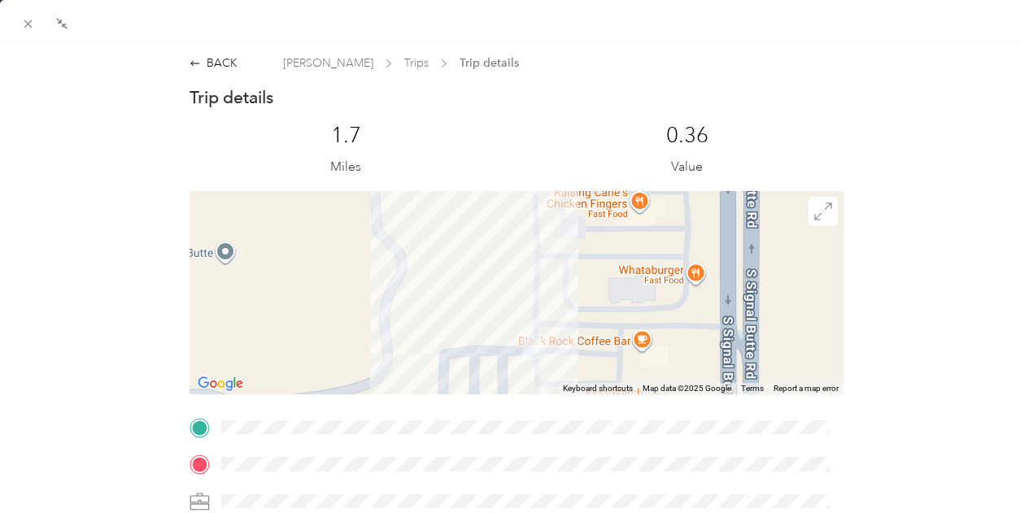
drag, startPoint x: 562, startPoint y: 296, endPoint x: 515, endPoint y: 378, distance: 94.1
click at [515, 378] on div "BACK [PERSON_NAME] Trips Trip details Trip details This trip cannot be edited b…" at bounding box center [516, 256] width 1033 height 513
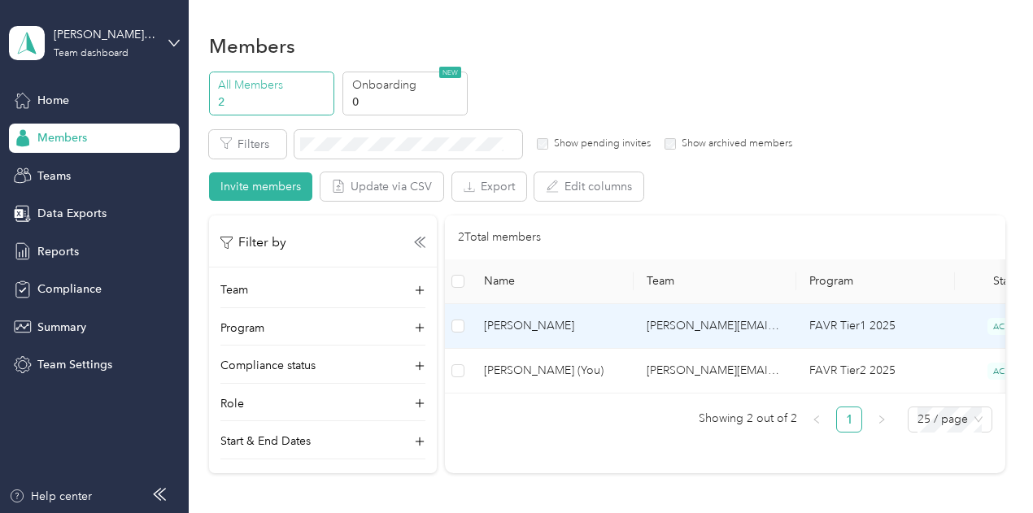
click at [573, 330] on span "[PERSON_NAME]" at bounding box center [552, 326] width 137 height 18
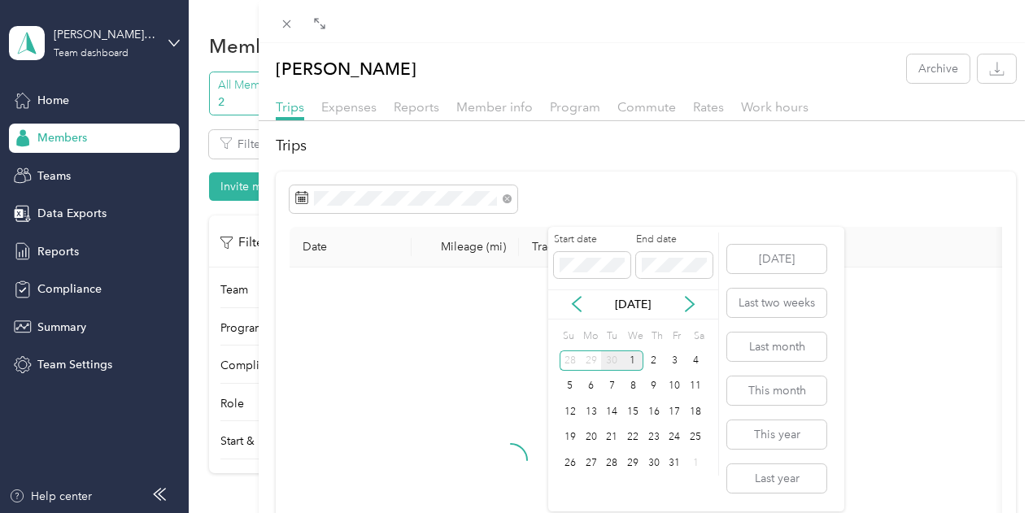
click at [612, 359] on div "30" at bounding box center [611, 361] width 21 height 20
click at [612, 359] on div "2" at bounding box center [611, 361] width 21 height 20
click at [611, 465] on div "30" at bounding box center [611, 463] width 21 height 20
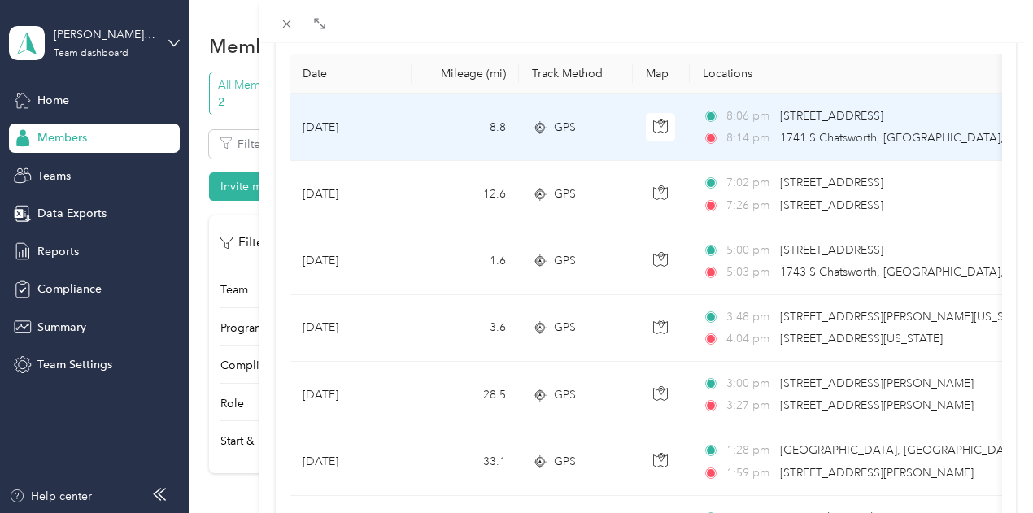
scroll to position [244, 0]
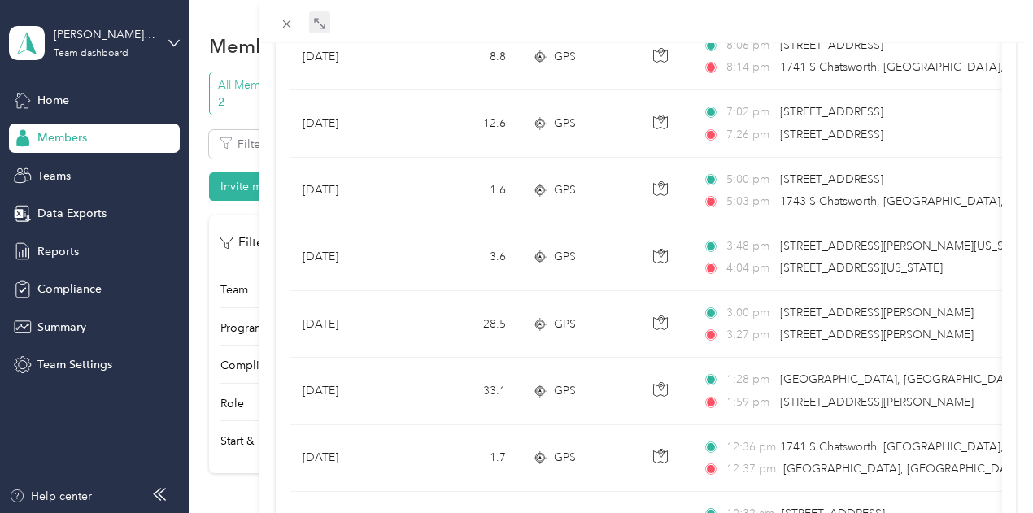
click at [578, 513] on div "Drag to resize Click to close [PERSON_NAME] Archive Trips Expenses Reports Memb…" at bounding box center [512, 513] width 1025 height 0
click at [326, 23] on icon at bounding box center [319, 23] width 13 height 13
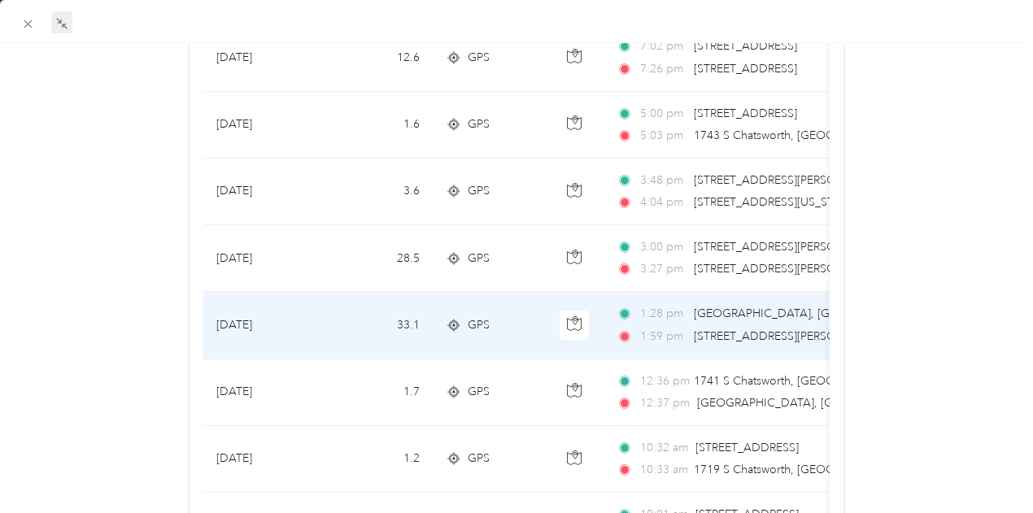
scroll to position [325, 0]
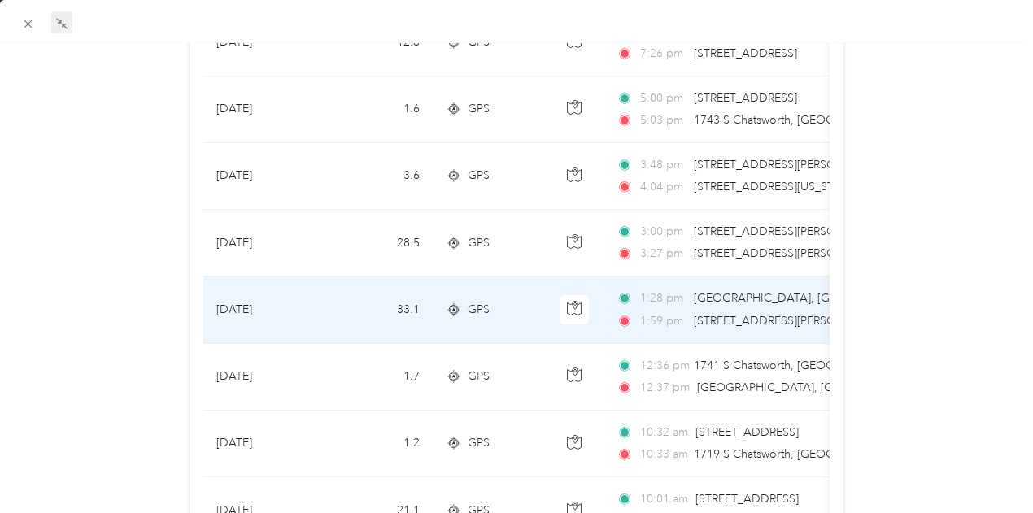
click at [737, 314] on span "[STREET_ADDRESS][PERSON_NAME]" at bounding box center [791, 321] width 194 height 14
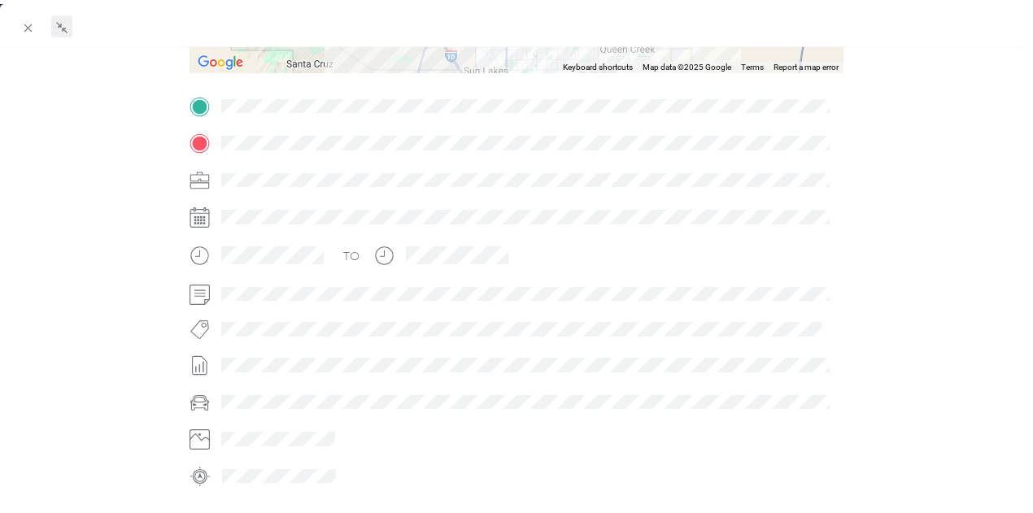
scroll to position [163, 0]
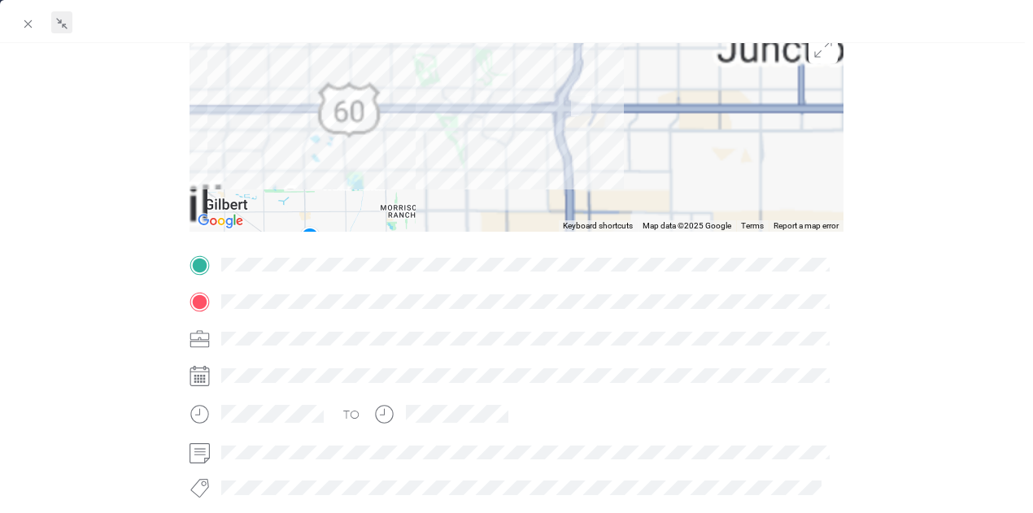
drag, startPoint x: 624, startPoint y: 92, endPoint x: 586, endPoint y: 151, distance: 70.0
click at [596, 186] on div at bounding box center [517, 129] width 655 height 203
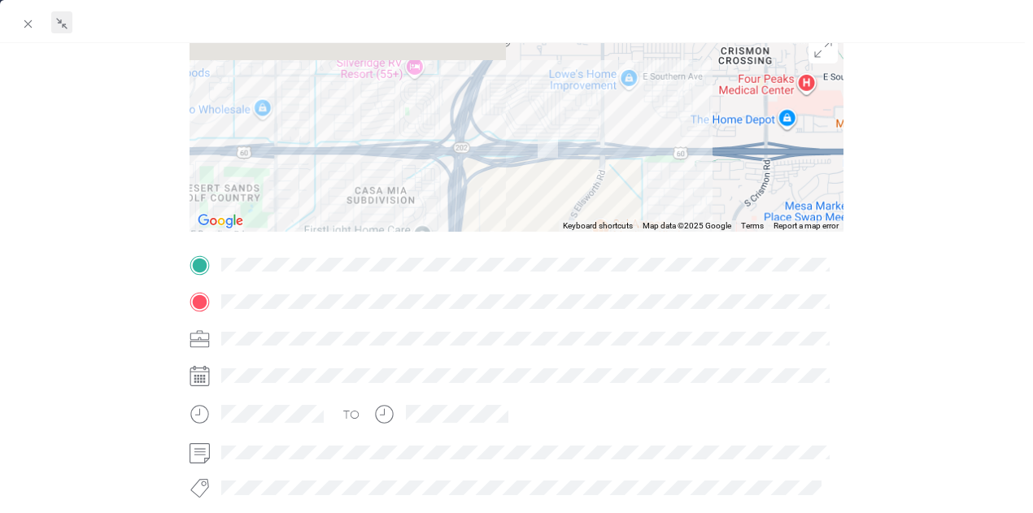
drag, startPoint x: 571, startPoint y: 89, endPoint x: 552, endPoint y: 204, distance: 116.4
click at [552, 204] on div at bounding box center [517, 129] width 655 height 203
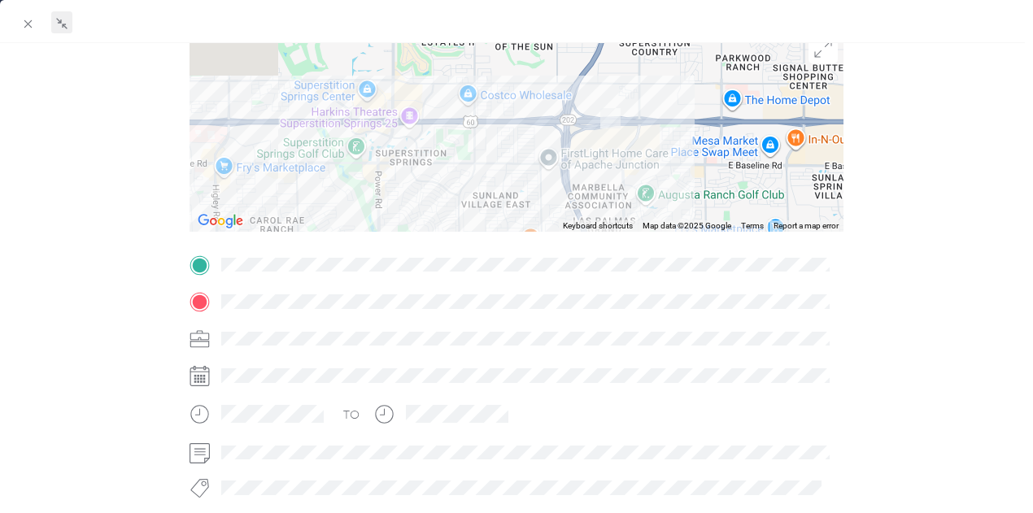
drag, startPoint x: 591, startPoint y: 151, endPoint x: 635, endPoint y: 103, distance: 65.7
click at [635, 103] on div at bounding box center [517, 129] width 655 height 203
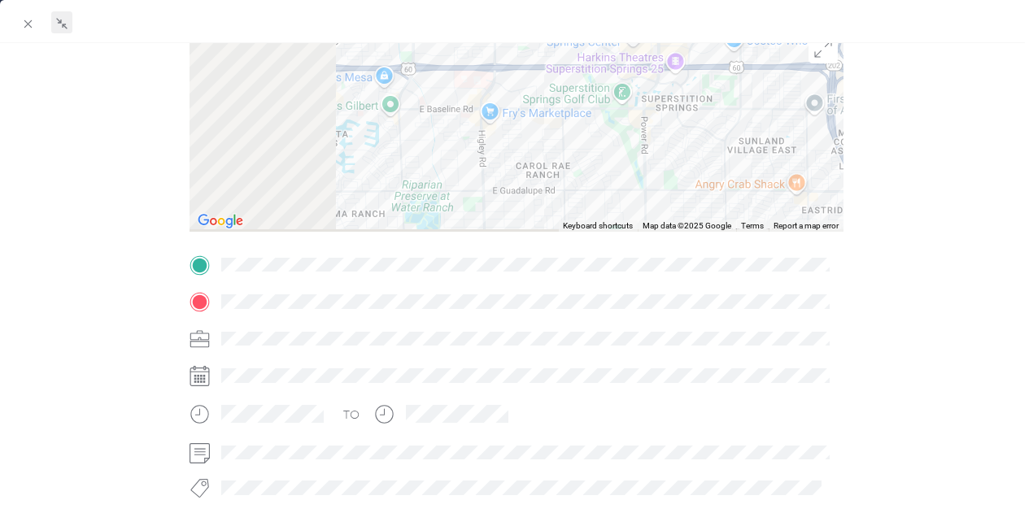
drag, startPoint x: 404, startPoint y: 205, endPoint x: 747, endPoint y: 142, distance: 349.0
click at [729, 148] on div at bounding box center [517, 129] width 655 height 203
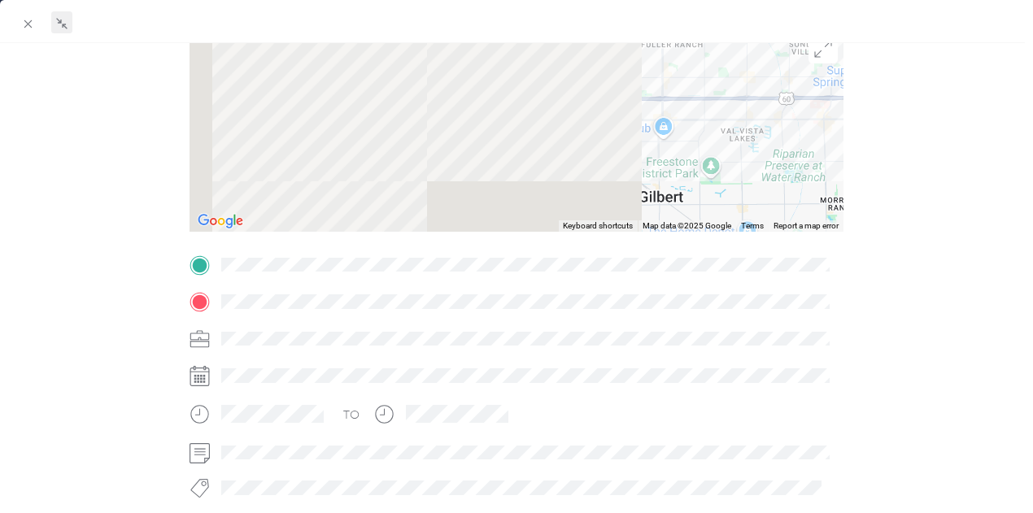
drag, startPoint x: 543, startPoint y: 177, endPoint x: 807, endPoint y: 160, distance: 265.0
click at [807, 160] on div at bounding box center [517, 129] width 655 height 203
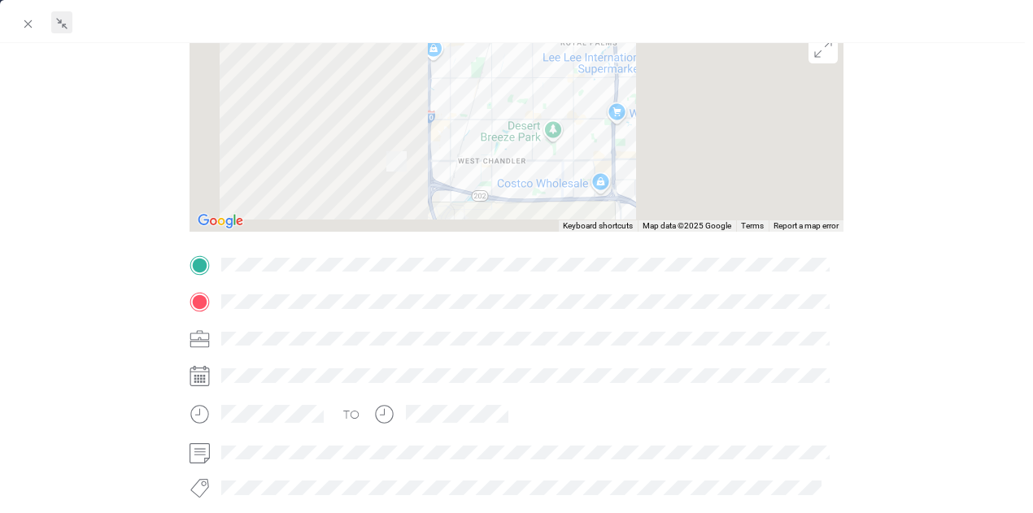
drag, startPoint x: 467, startPoint y: 155, endPoint x: 451, endPoint y: 11, distance: 144.9
click at [451, 11] on div "BACK [PERSON_NAME] Trips Trip details Trip details This trip cannot be edited b…" at bounding box center [516, 278] width 1033 height 556
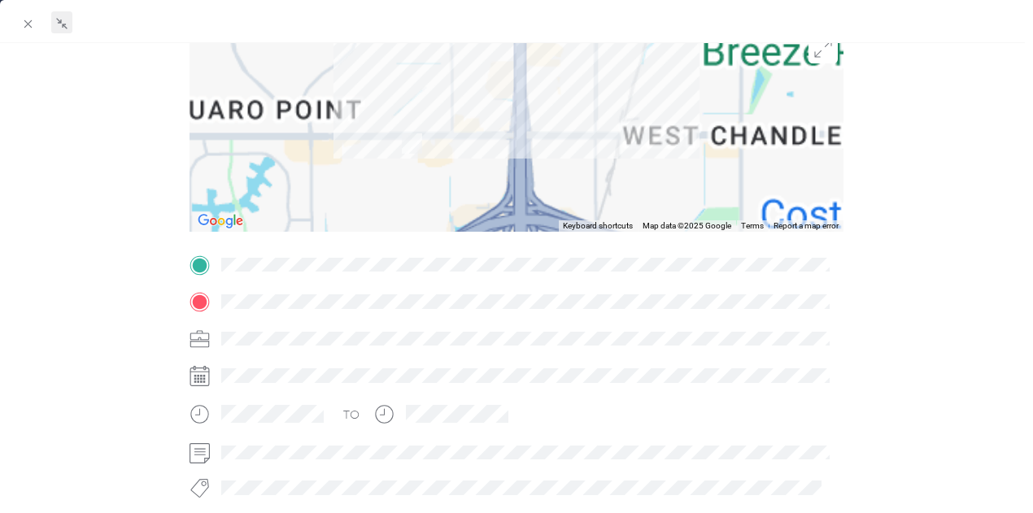
drag, startPoint x: 369, startPoint y: 178, endPoint x: 377, endPoint y: 143, distance: 35.9
click at [377, 143] on div at bounding box center [517, 129] width 655 height 203
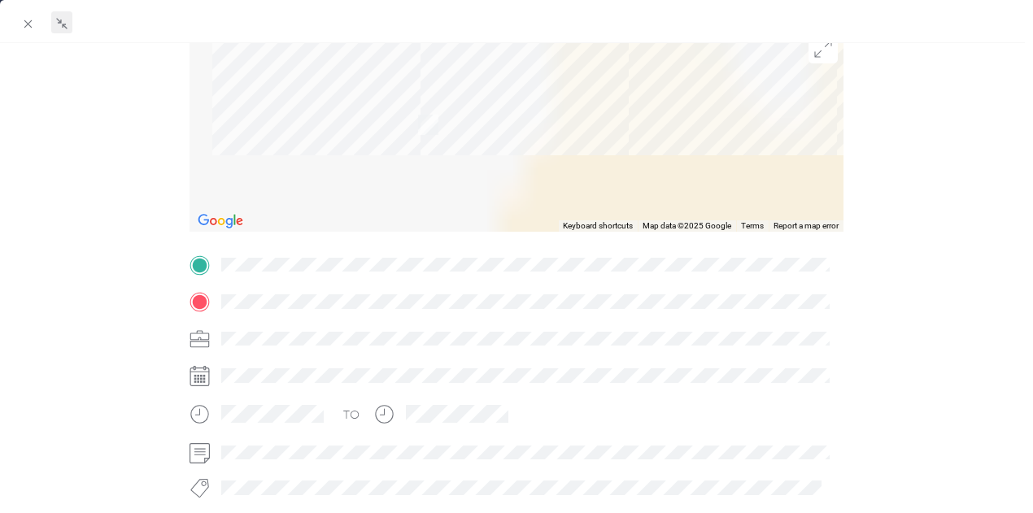
drag, startPoint x: 375, startPoint y: 129, endPoint x: 382, endPoint y: 192, distance: 63.0
click at [382, 192] on div at bounding box center [517, 129] width 655 height 203
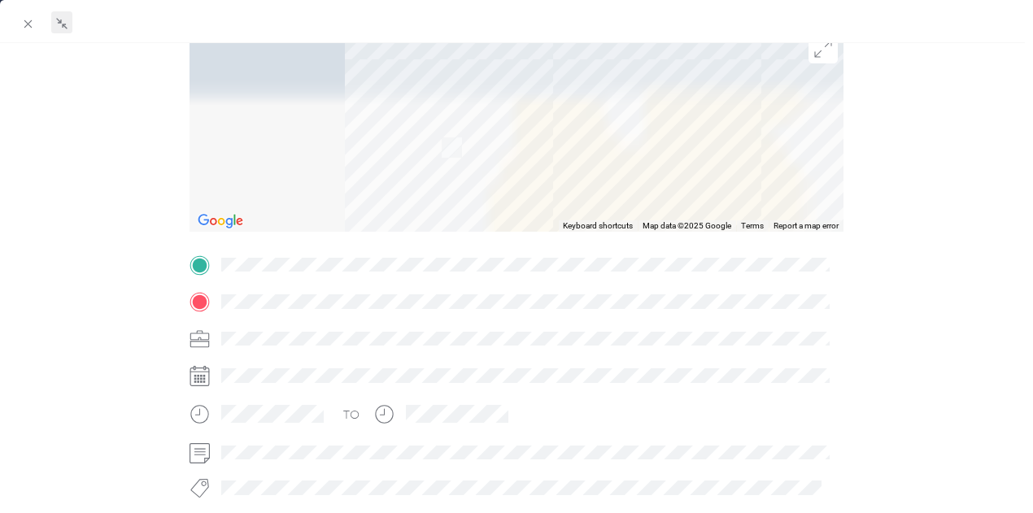
drag, startPoint x: 383, startPoint y: 187, endPoint x: 486, endPoint y: 167, distance: 104.5
click at [486, 167] on div at bounding box center [517, 129] width 655 height 203
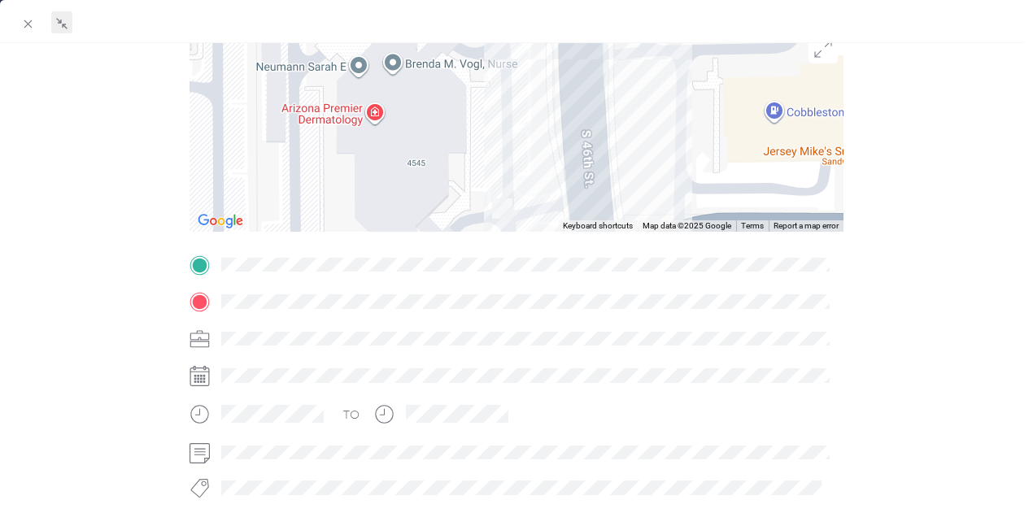
drag, startPoint x: 503, startPoint y: 180, endPoint x: 437, endPoint y: 247, distance: 94.4
click at [437, 247] on div "Trip details This trip cannot be edited because it is either under review, appr…" at bounding box center [517, 286] width 655 height 725
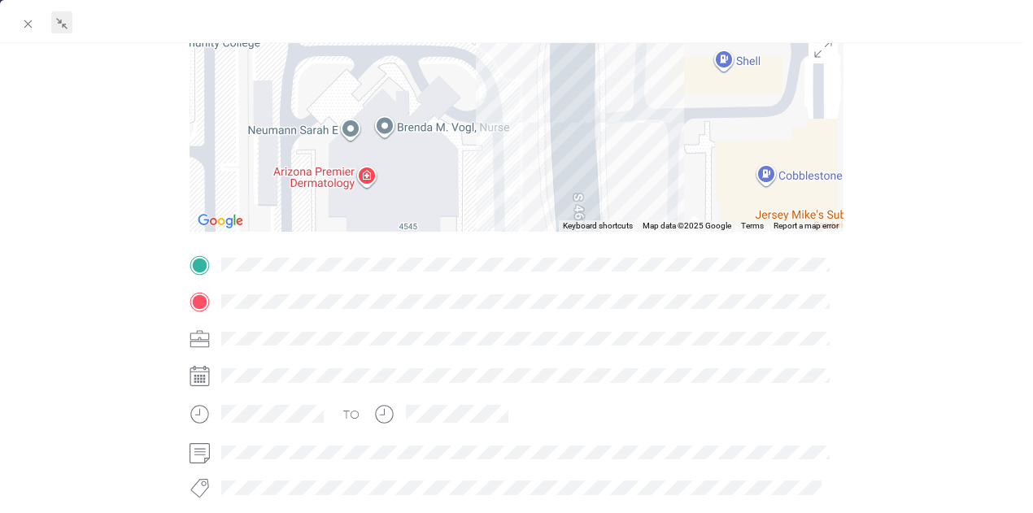
drag, startPoint x: 421, startPoint y: 183, endPoint x: 426, endPoint y: 190, distance: 8.8
click at [425, 195] on div at bounding box center [517, 129] width 655 height 203
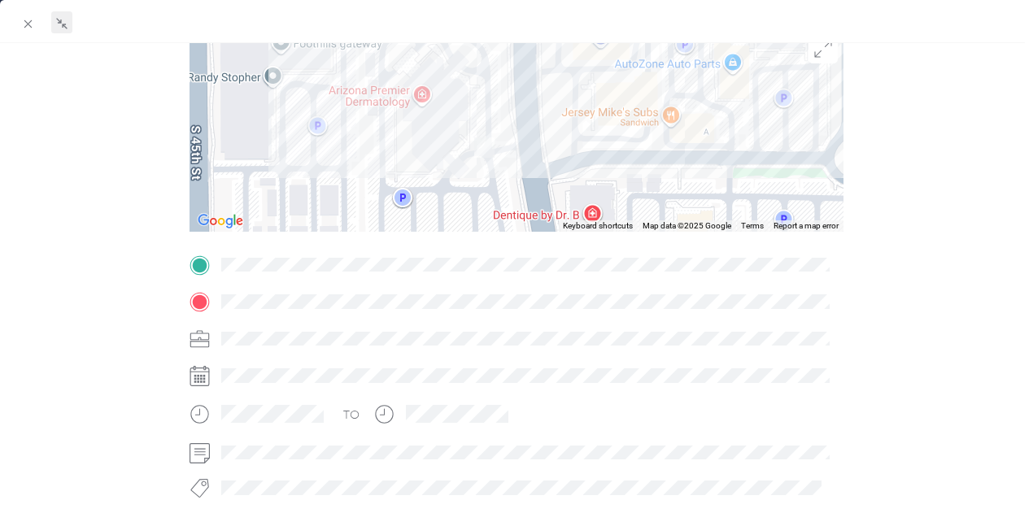
drag, startPoint x: 467, startPoint y: 164, endPoint x: 508, endPoint y: 107, distance: 70.0
click at [508, 107] on div "BACK [PERSON_NAME] Trips Trip details Trip details This trip cannot be edited b…" at bounding box center [516, 256] width 1033 height 513
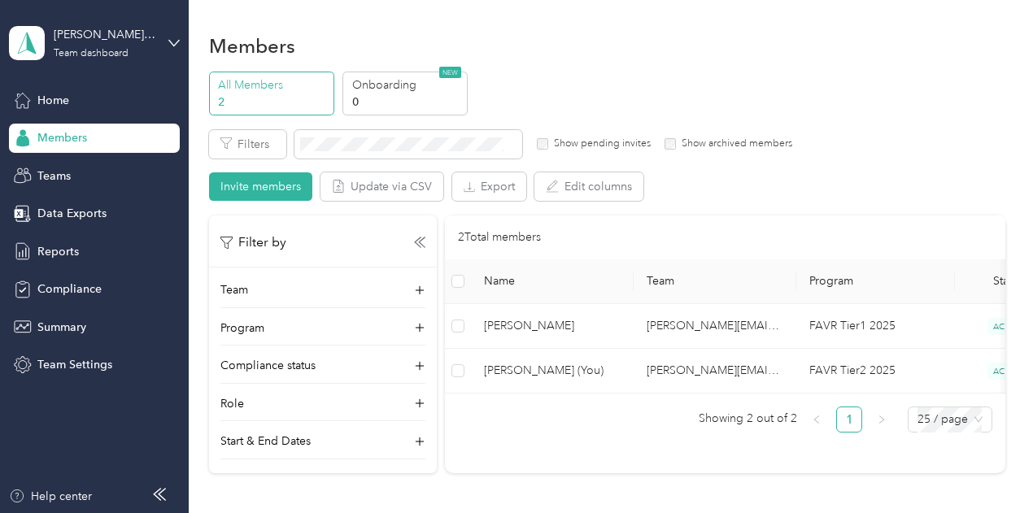
click at [570, 321] on span "[PERSON_NAME]" at bounding box center [552, 326] width 137 height 18
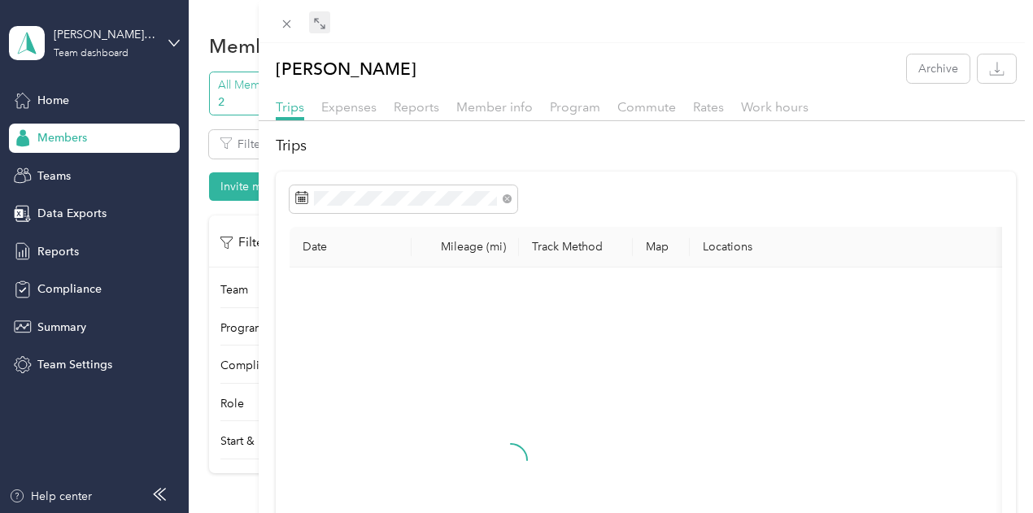
click at [326, 27] on icon at bounding box center [319, 23] width 13 height 13
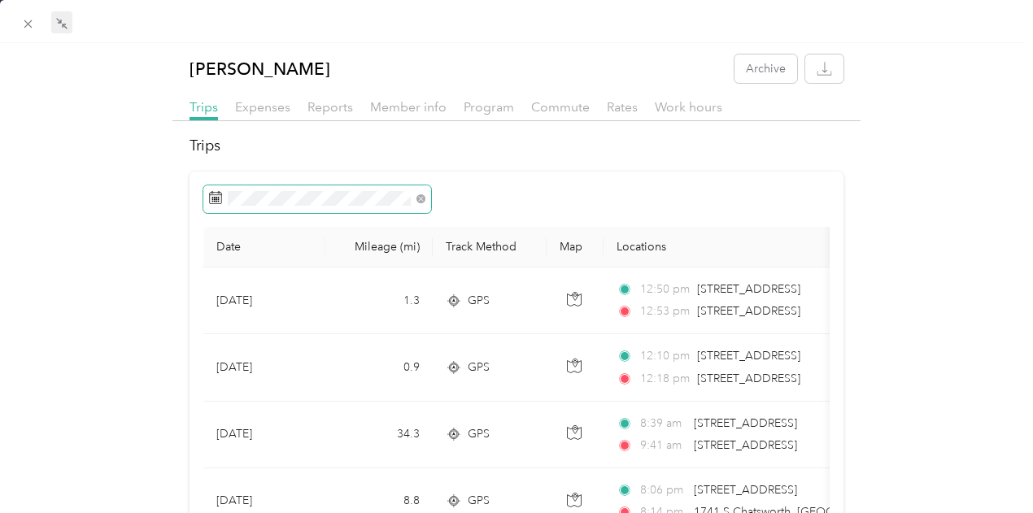
click at [322, 188] on span at bounding box center [317, 199] width 228 height 28
click at [308, 207] on span at bounding box center [317, 199] width 228 height 28
click at [312, 206] on span at bounding box center [317, 199] width 228 height 28
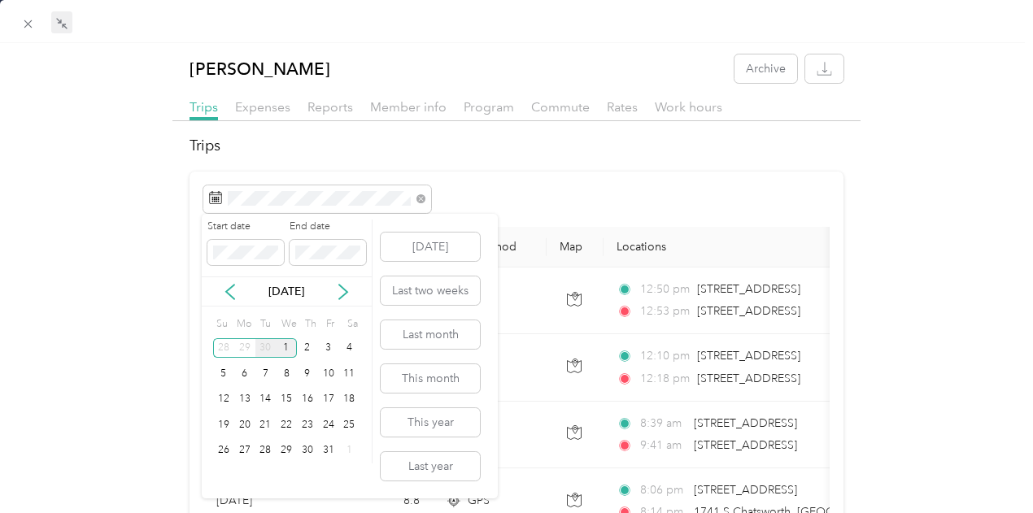
click at [260, 343] on div "30" at bounding box center [265, 348] width 21 height 20
click at [268, 452] on div "30" at bounding box center [265, 451] width 21 height 20
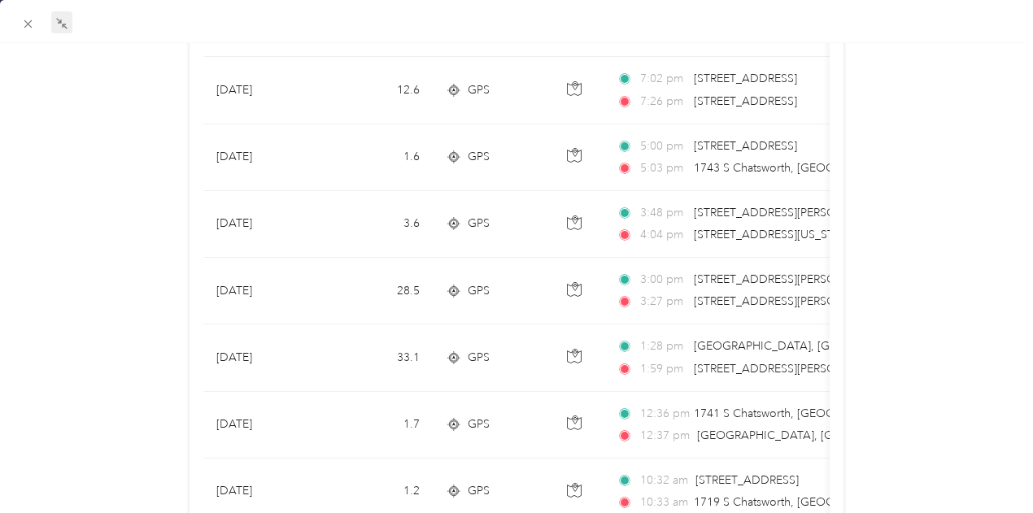
scroll to position [281, 0]
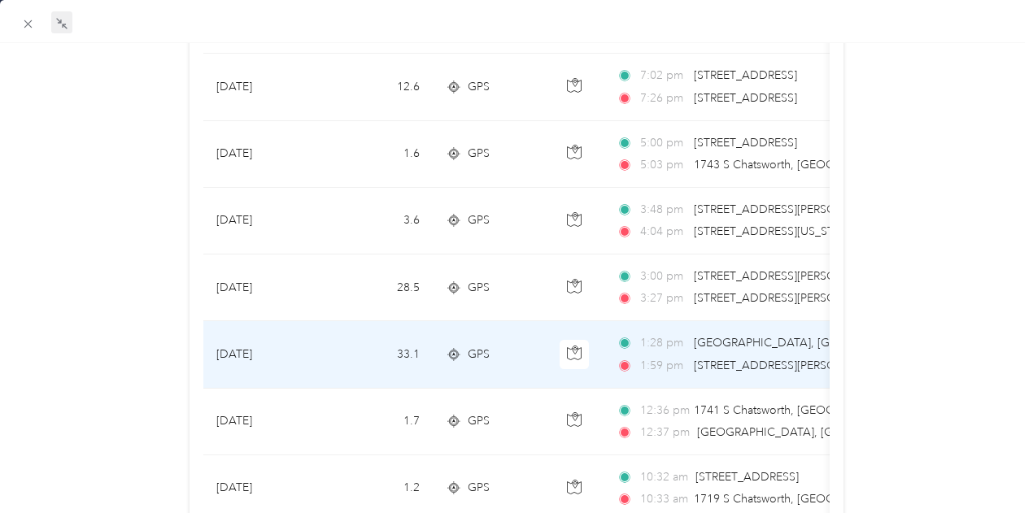
click at [733, 364] on span "[STREET_ADDRESS][PERSON_NAME]" at bounding box center [791, 366] width 194 height 14
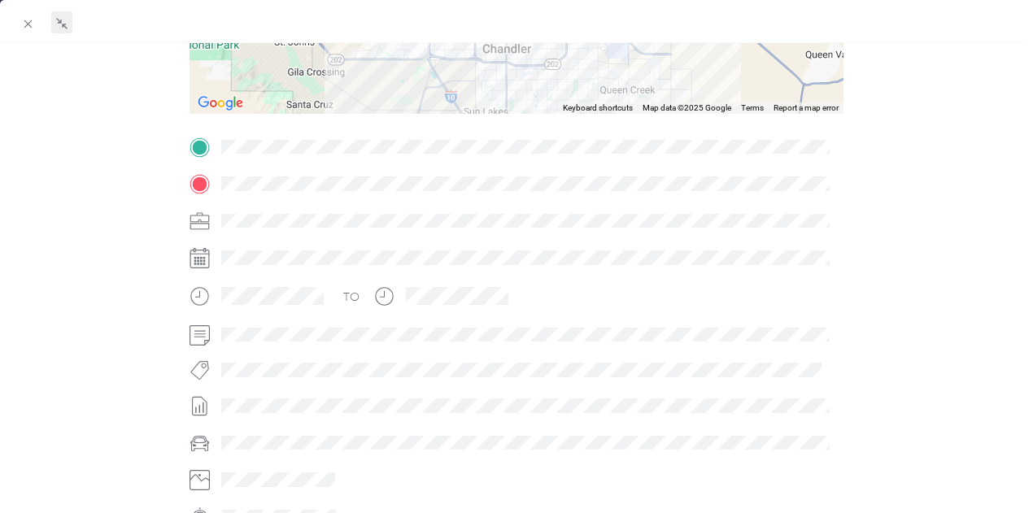
click at [522, 318] on div "TO" at bounding box center [517, 332] width 655 height 396
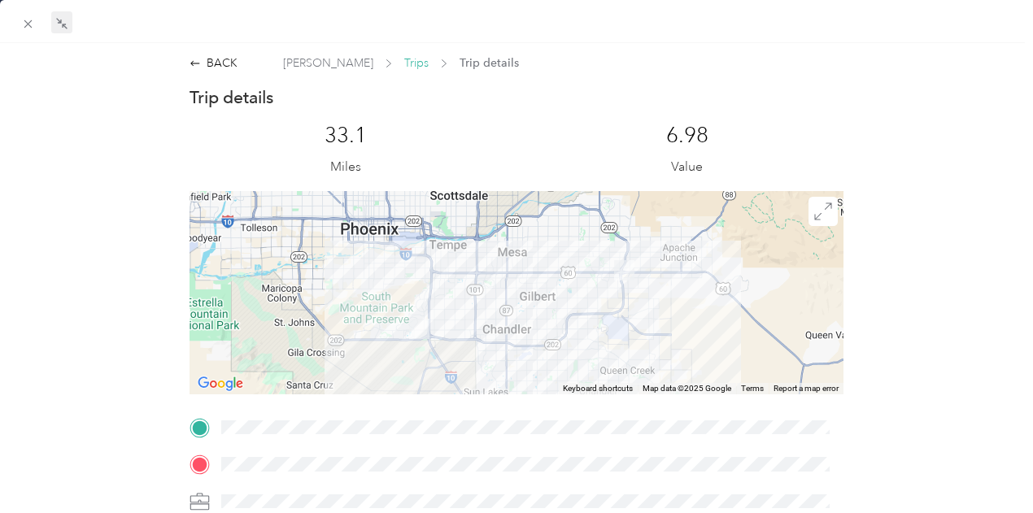
click at [404, 67] on span "Trips" at bounding box center [416, 63] width 24 height 17
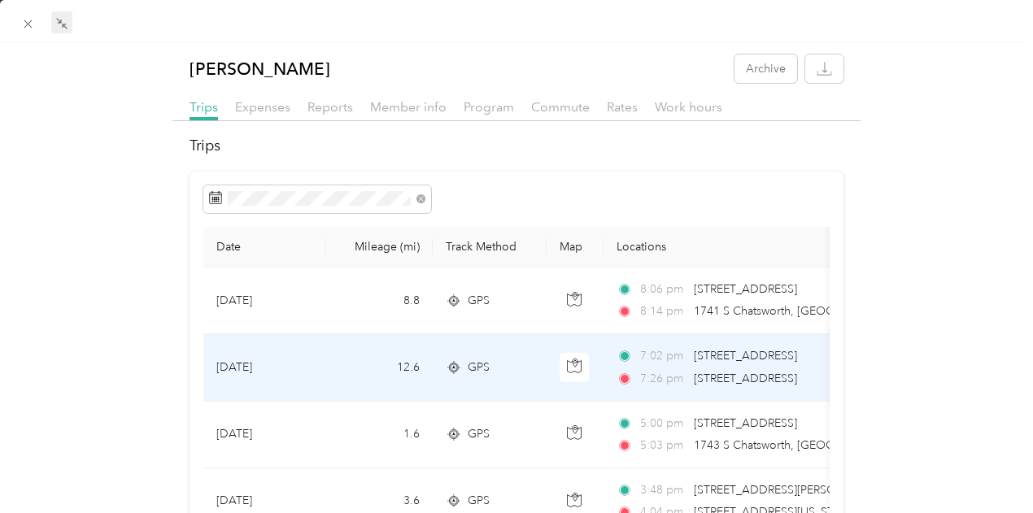
scroll to position [81, 0]
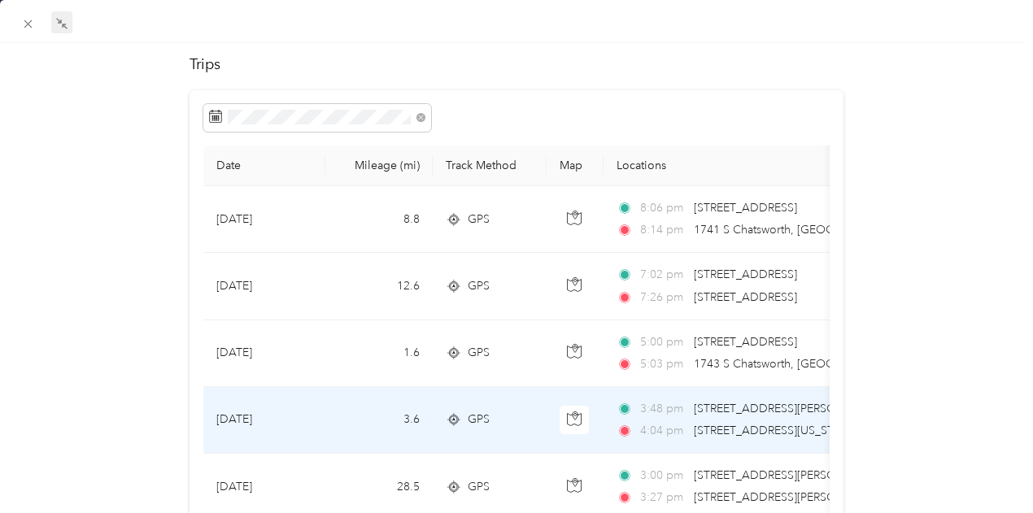
click at [733, 439] on span "[STREET_ADDRESS][US_STATE]" at bounding box center [775, 431] width 163 height 18
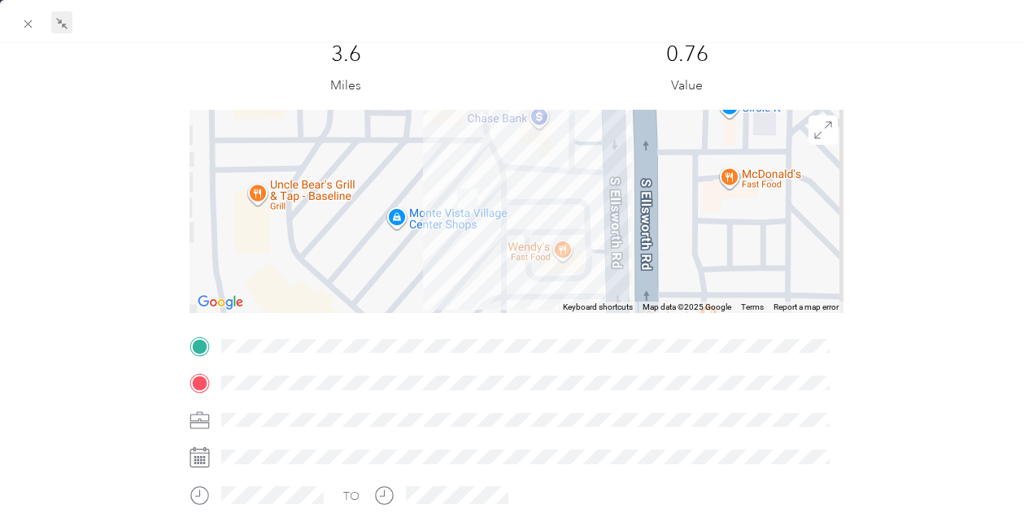
drag, startPoint x: 436, startPoint y: 174, endPoint x: 391, endPoint y: 282, distance: 117.4
click at [391, 282] on div at bounding box center [517, 211] width 655 height 203
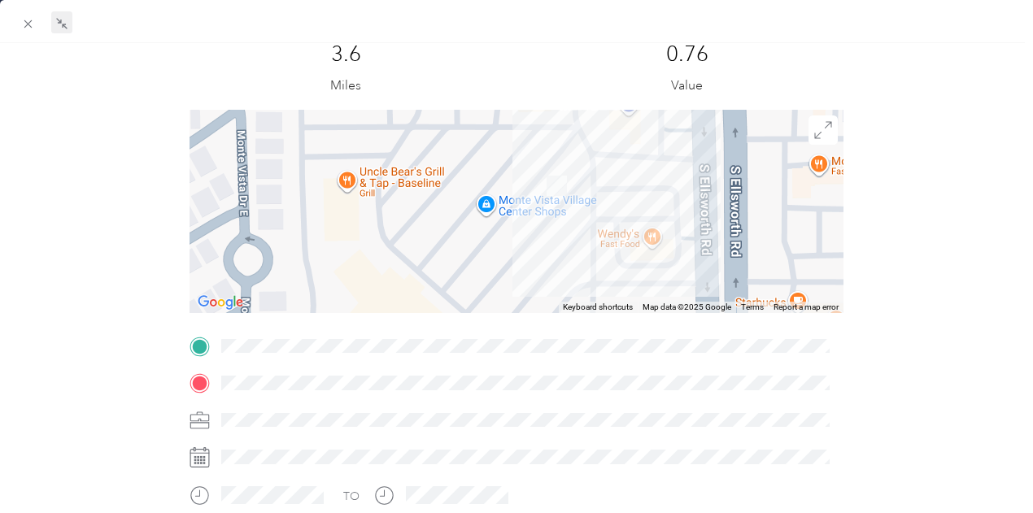
drag, startPoint x: 417, startPoint y: 216, endPoint x: 516, endPoint y: 144, distance: 122.4
click at [516, 144] on div "BACK [PERSON_NAME] Trips Trip details Trip details This trip cannot be edited b…" at bounding box center [516, 256] width 1033 height 513
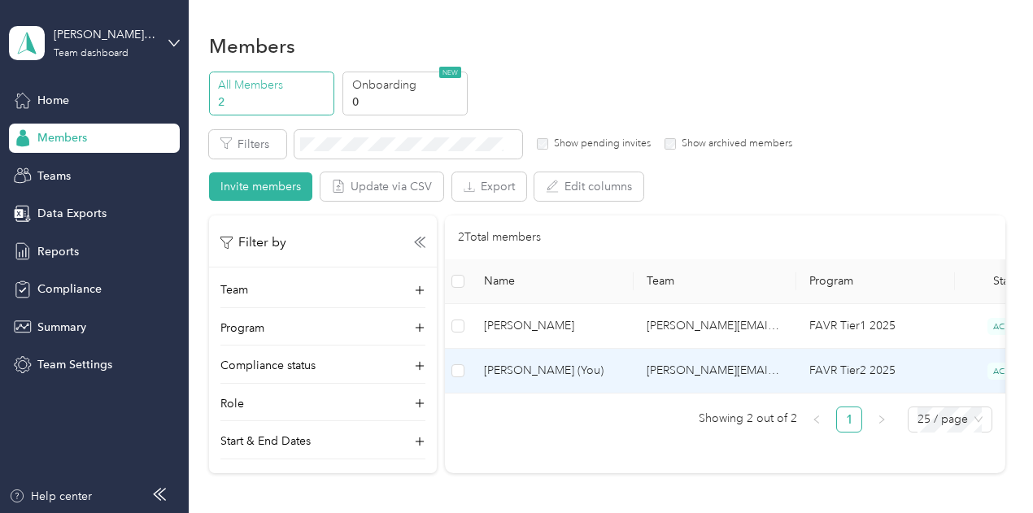
click at [599, 337] on td "[PERSON_NAME]" at bounding box center [552, 326] width 163 height 45
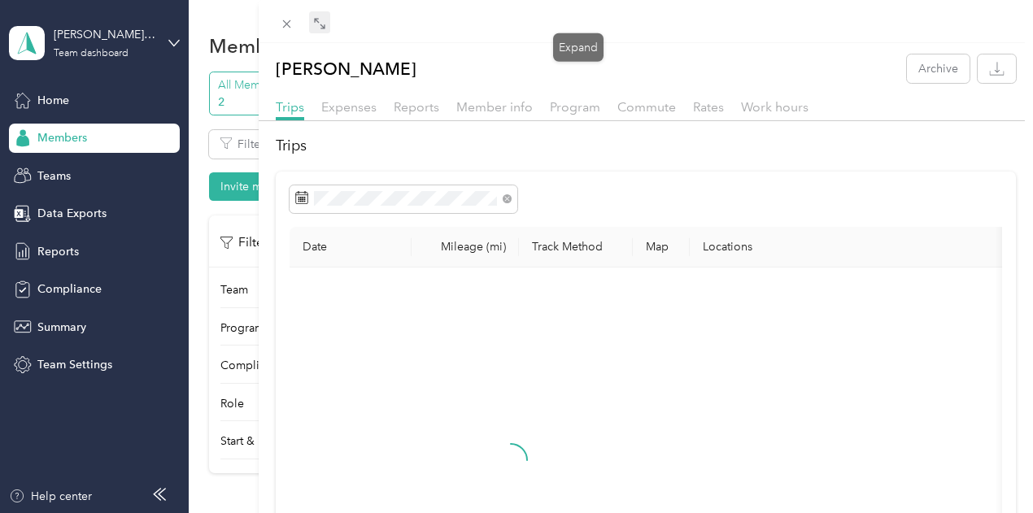
click at [325, 28] on icon at bounding box center [323, 26] width 5 height 5
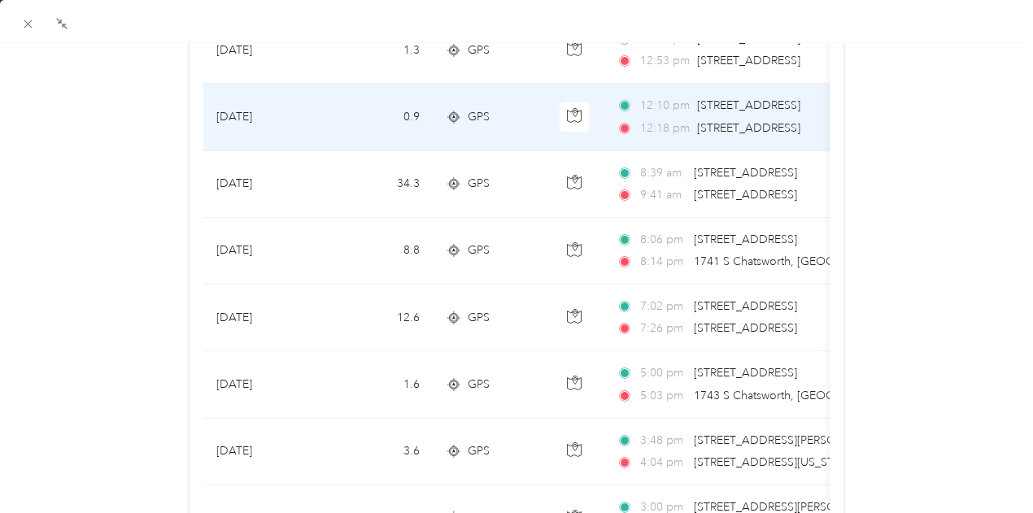
scroll to position [251, 0]
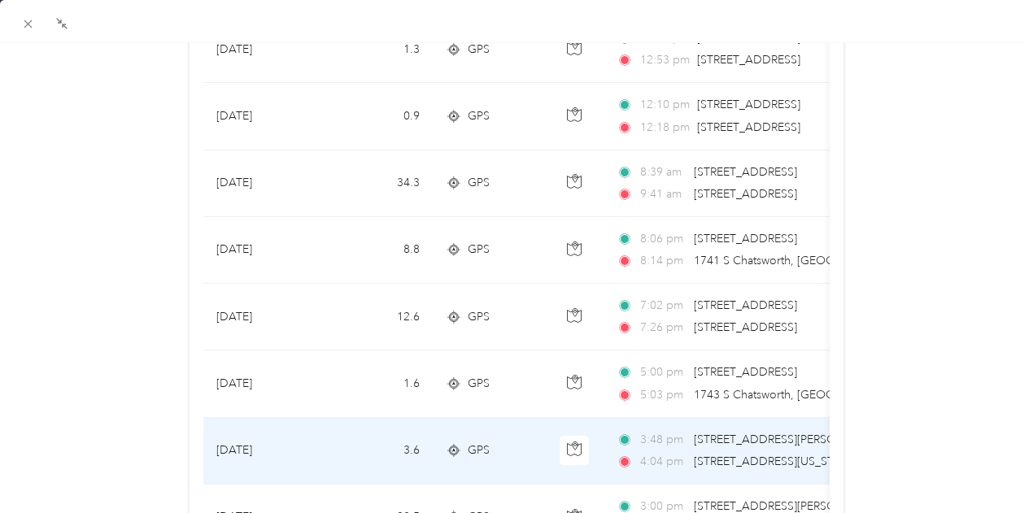
click at [753, 433] on span "[STREET_ADDRESS][PERSON_NAME][US_STATE]" at bounding box center [820, 440] width 253 height 14
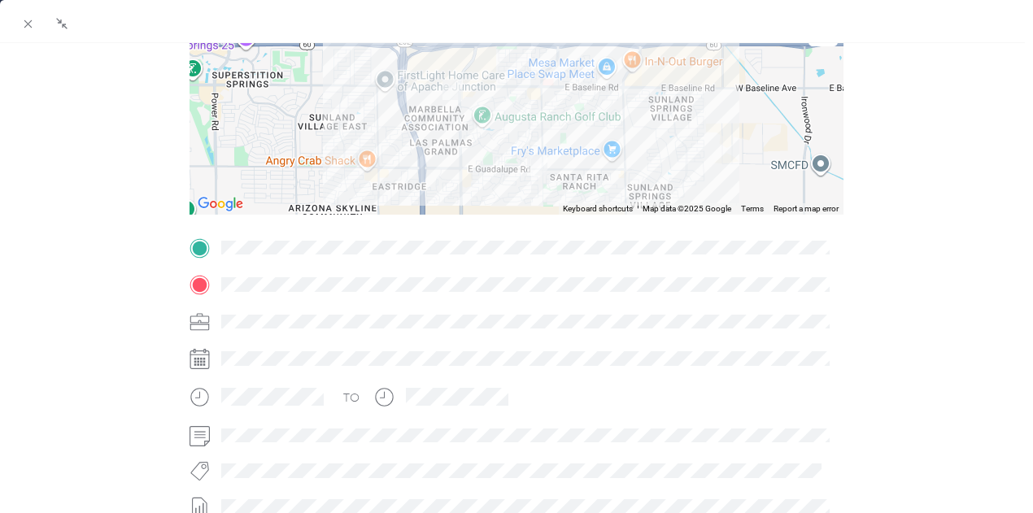
scroll to position [176, 0]
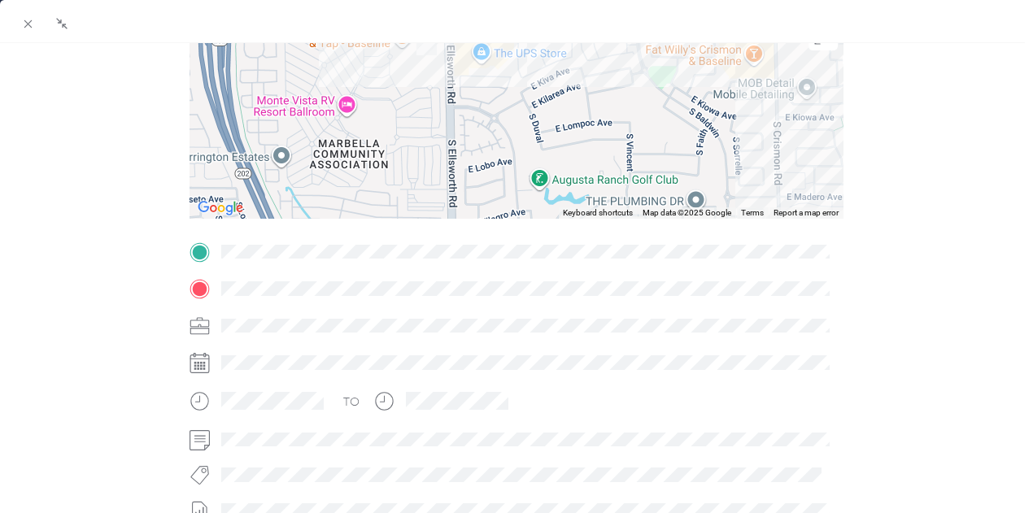
drag, startPoint x: 449, startPoint y: 89, endPoint x: 410, endPoint y: 84, distance: 39.4
click at [410, 84] on div at bounding box center [517, 116] width 655 height 203
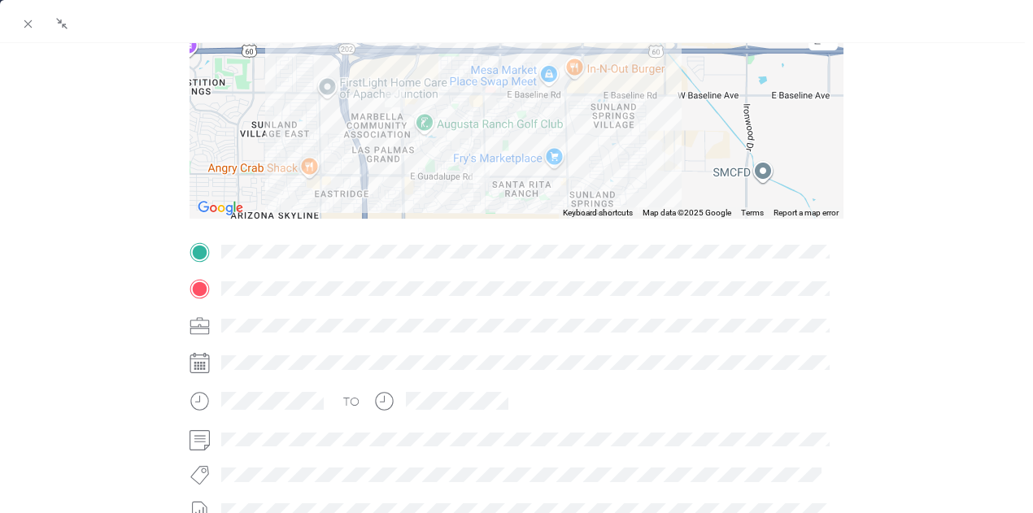
drag, startPoint x: 454, startPoint y: 136, endPoint x: 443, endPoint y: 155, distance: 21.9
click at [443, 155] on div at bounding box center [517, 116] width 655 height 203
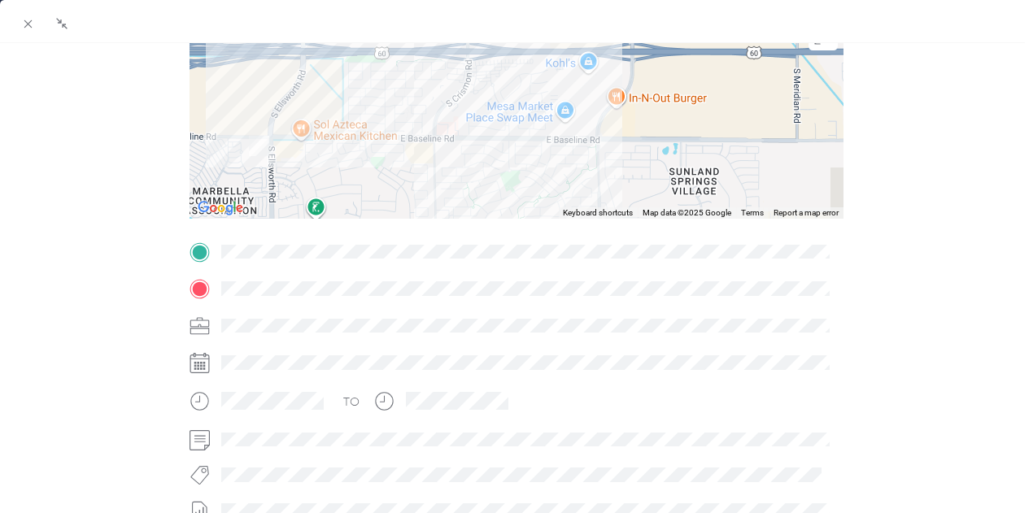
drag, startPoint x: 503, startPoint y: 70, endPoint x: 472, endPoint y: 96, distance: 40.4
click at [478, 110] on div at bounding box center [517, 116] width 655 height 203
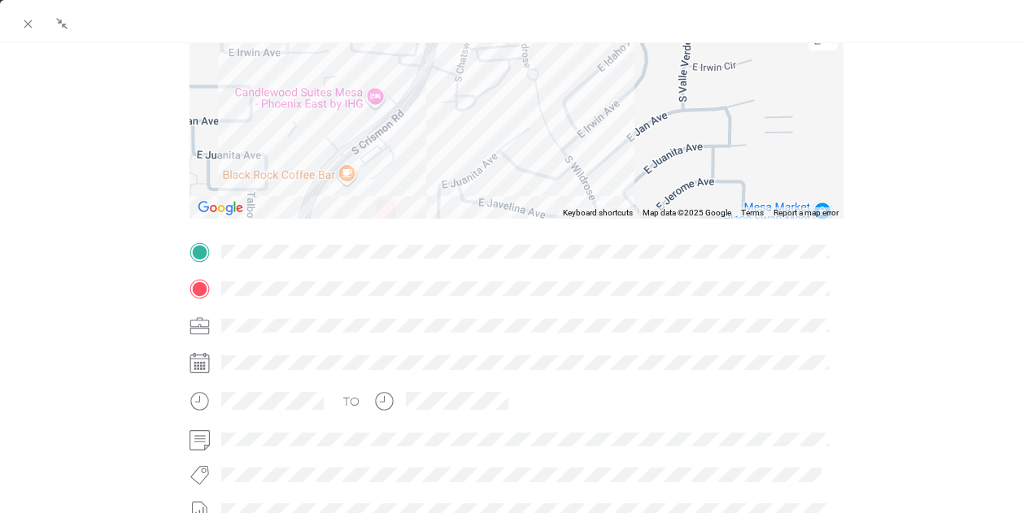
drag, startPoint x: 430, startPoint y: 136, endPoint x: 492, endPoint y: 64, distance: 95.1
click at [492, 64] on div at bounding box center [517, 116] width 655 height 203
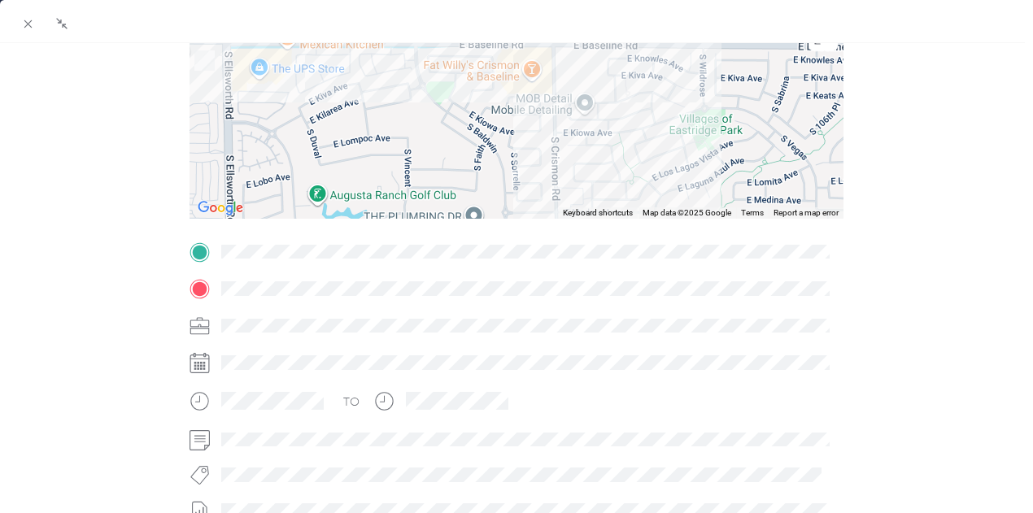
drag, startPoint x: 472, startPoint y: 165, endPoint x: 586, endPoint y: 72, distance: 147.4
click at [586, 76] on div at bounding box center [517, 116] width 655 height 203
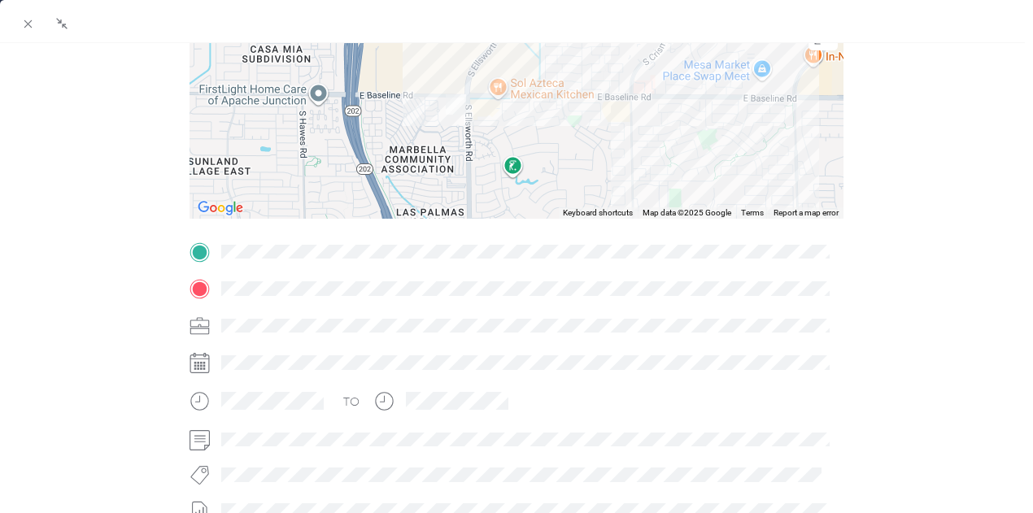
drag, startPoint x: 470, startPoint y: 149, endPoint x: 599, endPoint y: 120, distance: 131.8
click at [599, 120] on div at bounding box center [517, 116] width 655 height 203
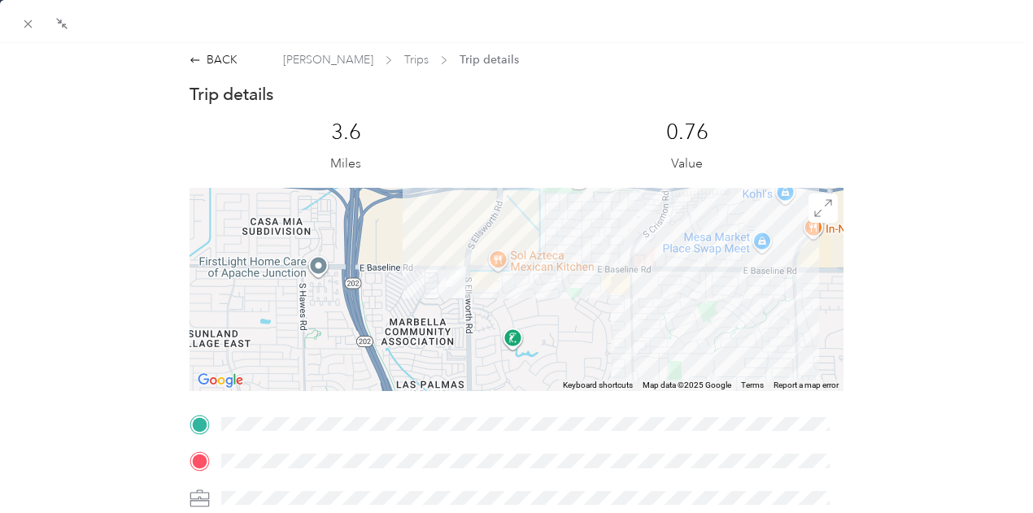
scroll to position [0, 0]
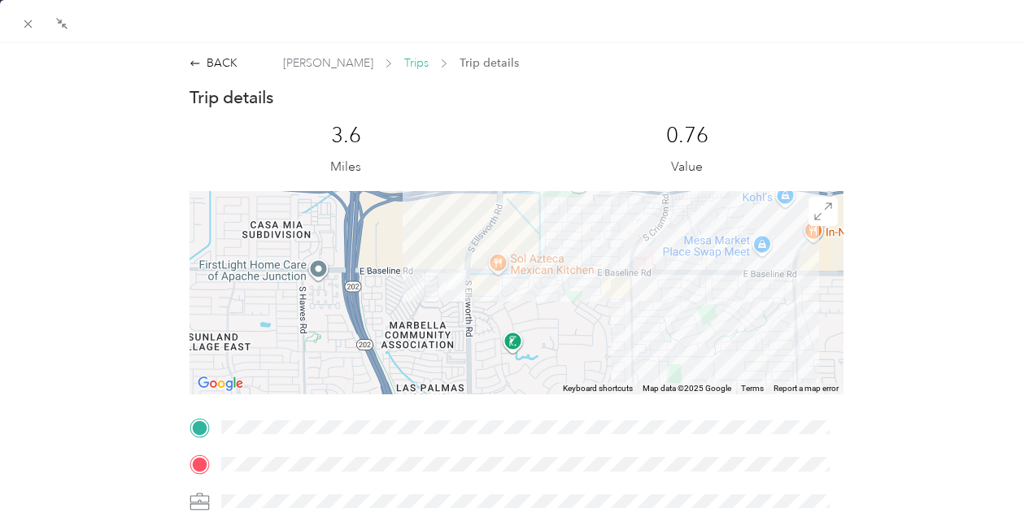
click at [404, 63] on span "Trips" at bounding box center [416, 63] width 24 height 17
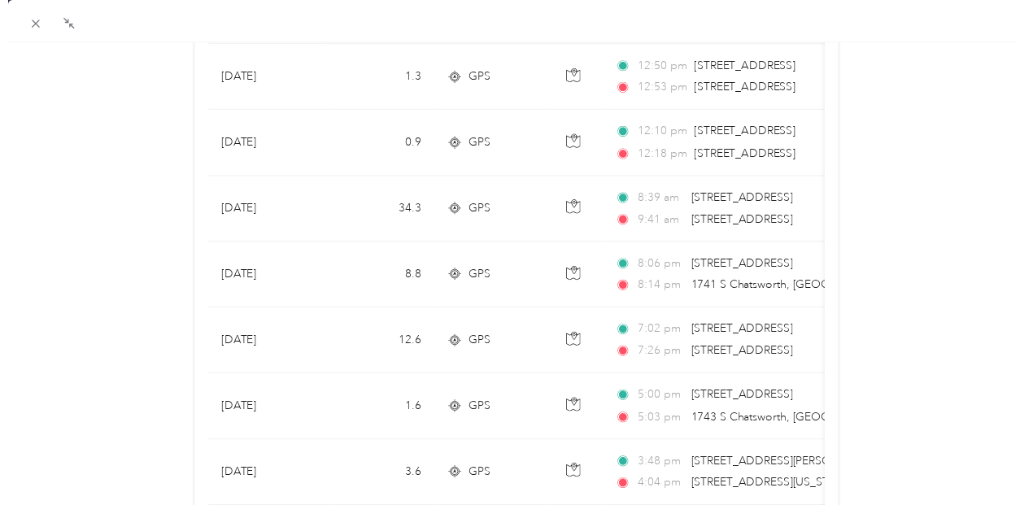
scroll to position [244, 0]
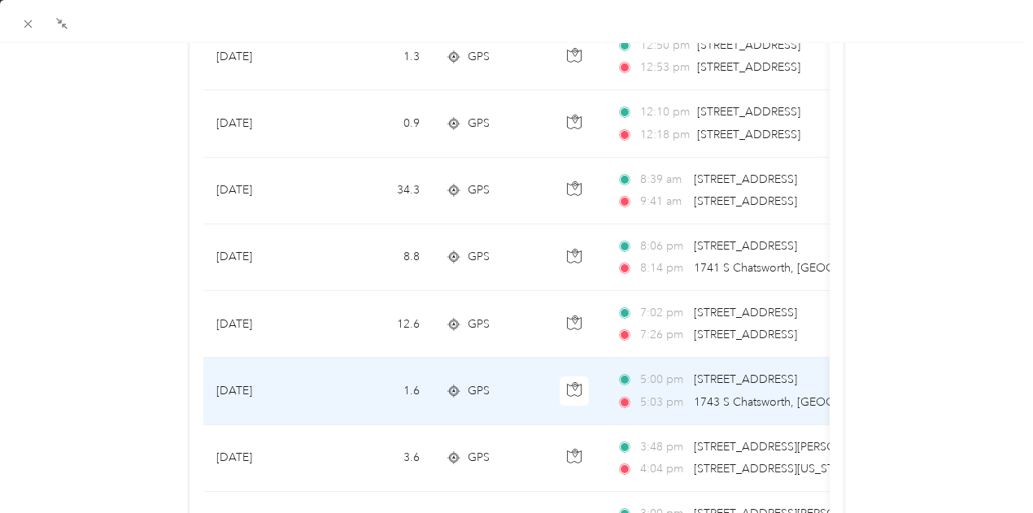
click at [732, 373] on span "[STREET_ADDRESS]" at bounding box center [745, 380] width 103 height 14
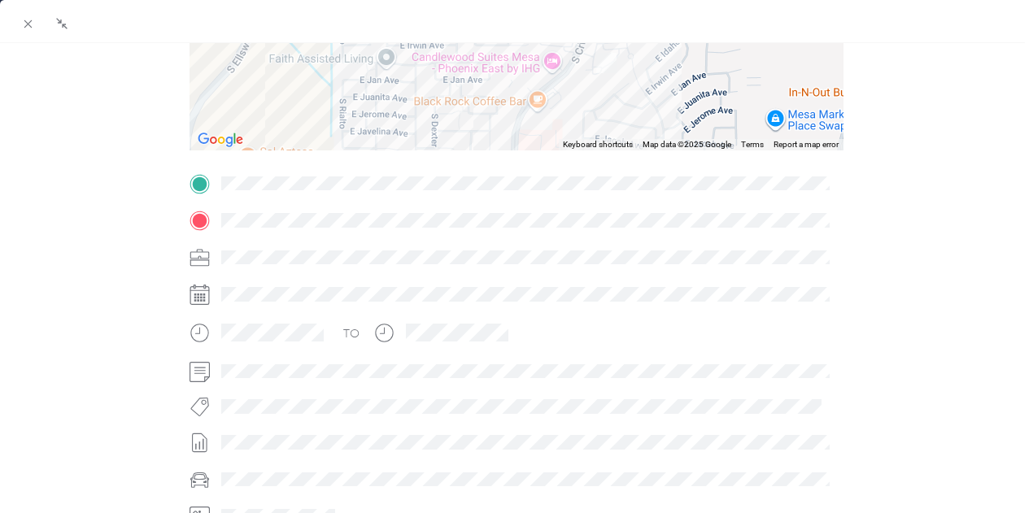
click at [443, 188] on div "Trip details This trip cannot be edited because it is either under review, appr…" at bounding box center [517, 204] width 655 height 725
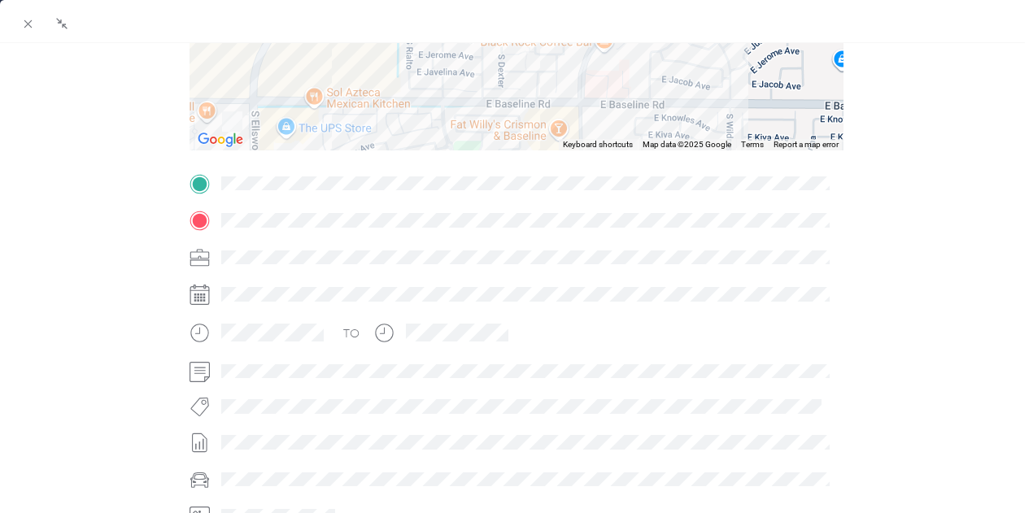
drag, startPoint x: 399, startPoint y: 127, endPoint x: 524, endPoint y: 21, distance: 164.0
click at [531, 15] on div "BACK [PERSON_NAME] Trips Trip details Trip details This trip cannot be edited b…" at bounding box center [516, 278] width 1033 height 556
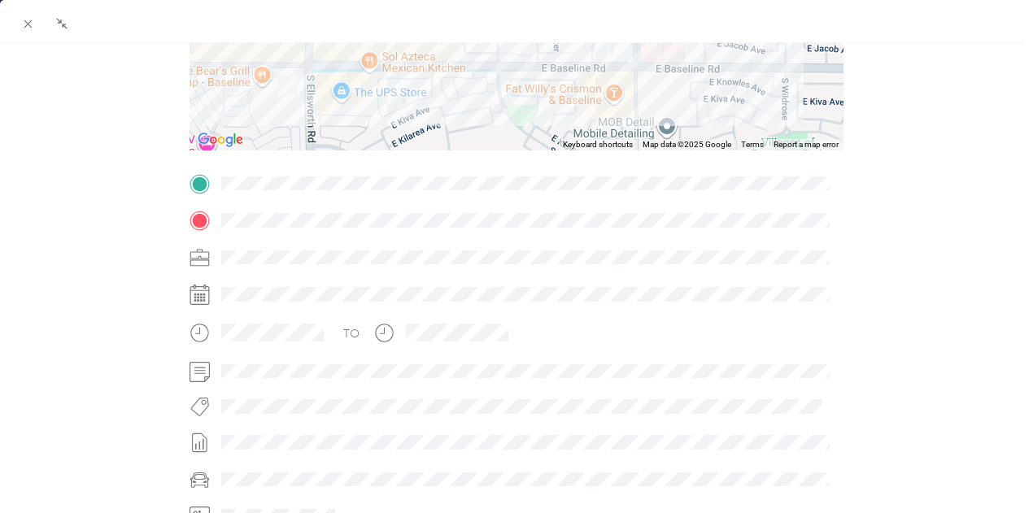
drag, startPoint x: 294, startPoint y: 107, endPoint x: 378, endPoint y: 102, distance: 84.8
click at [395, 102] on div at bounding box center [517, 48] width 655 height 203
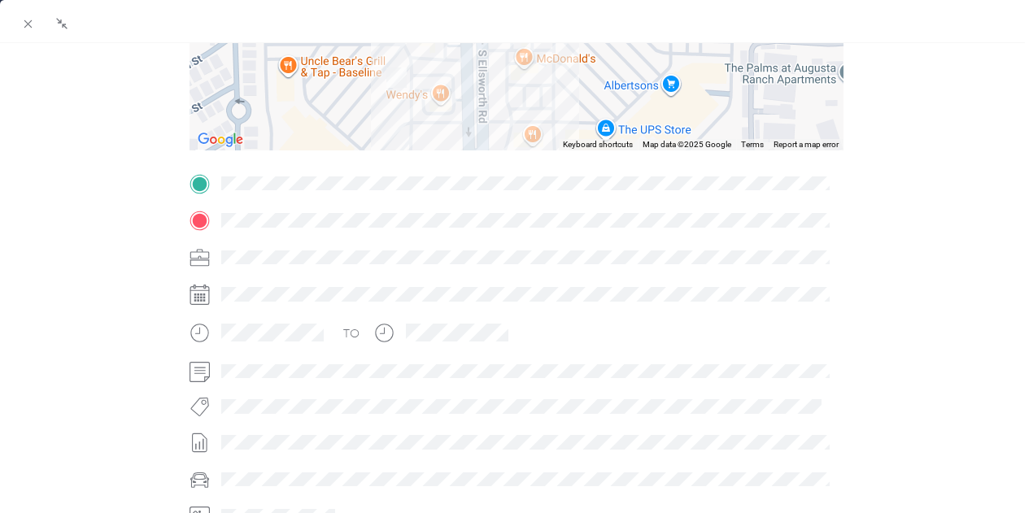
drag, startPoint x: 397, startPoint y: 89, endPoint x: 395, endPoint y: 128, distance: 39.1
click at [395, 128] on div at bounding box center [517, 48] width 655 height 203
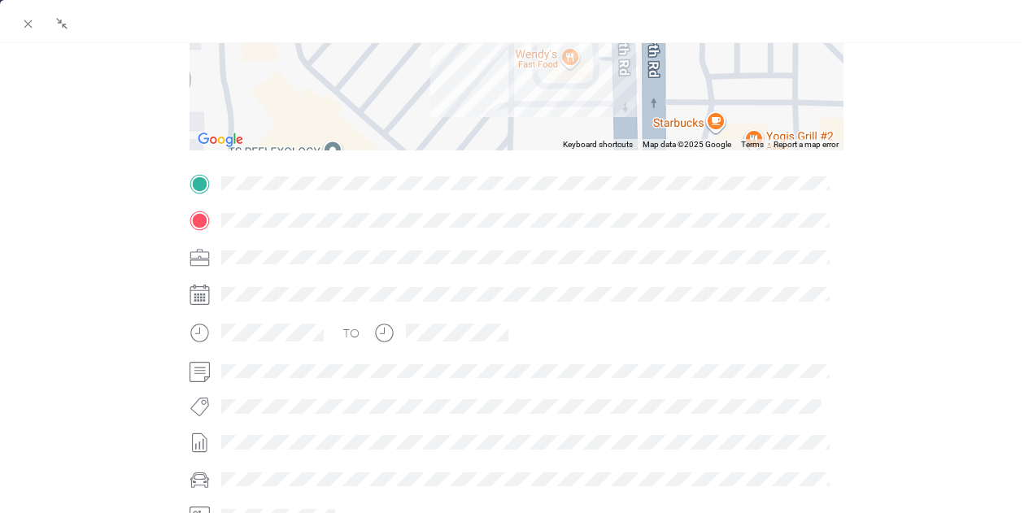
drag, startPoint x: 319, startPoint y: 107, endPoint x: 390, endPoint y: 72, distance: 79.0
click at [390, 72] on div at bounding box center [517, 48] width 655 height 203
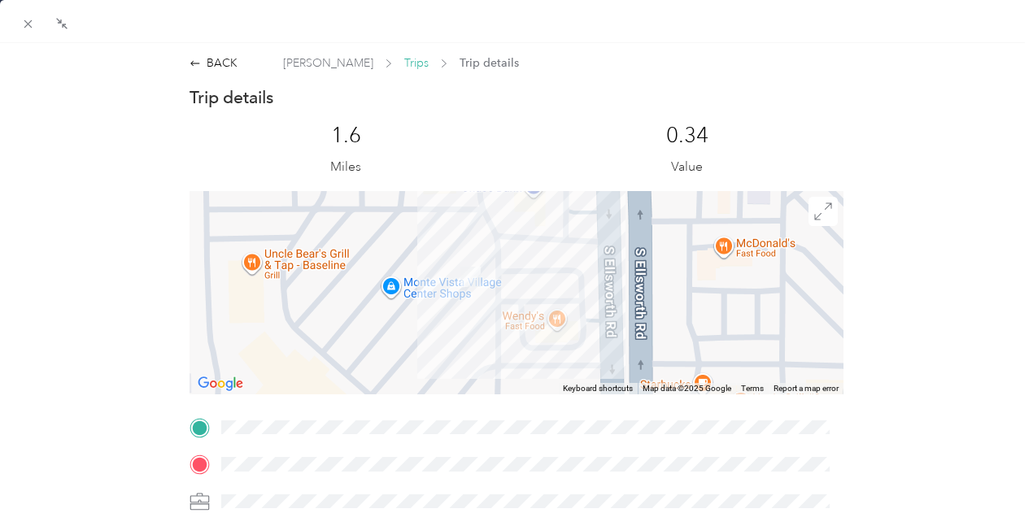
click at [404, 68] on span "Trips" at bounding box center [416, 63] width 24 height 17
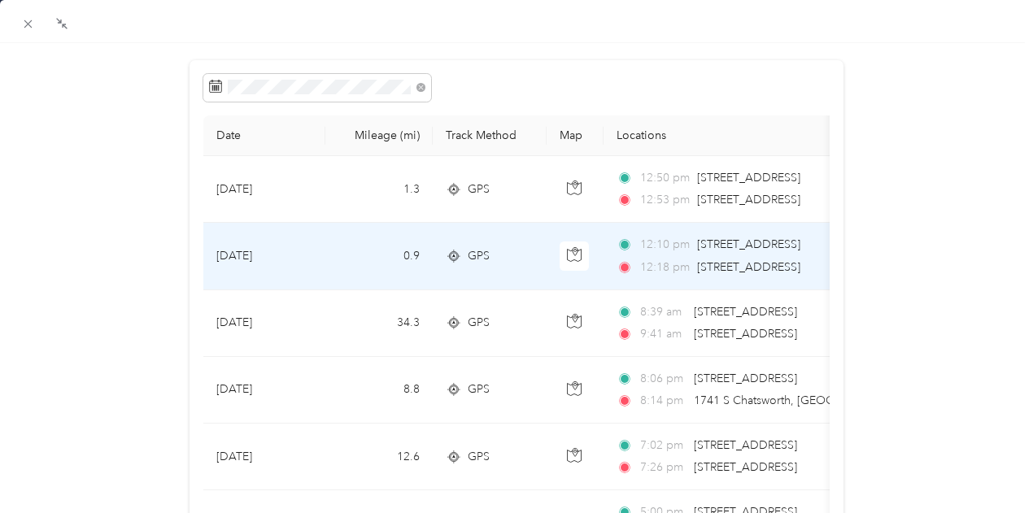
scroll to position [163, 0]
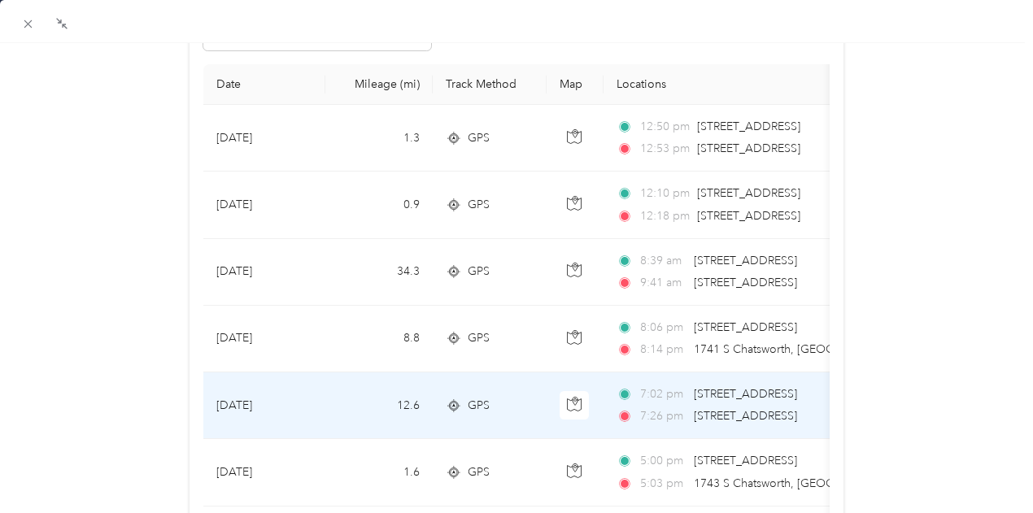
click at [721, 419] on span "[STREET_ADDRESS]" at bounding box center [745, 416] width 103 height 14
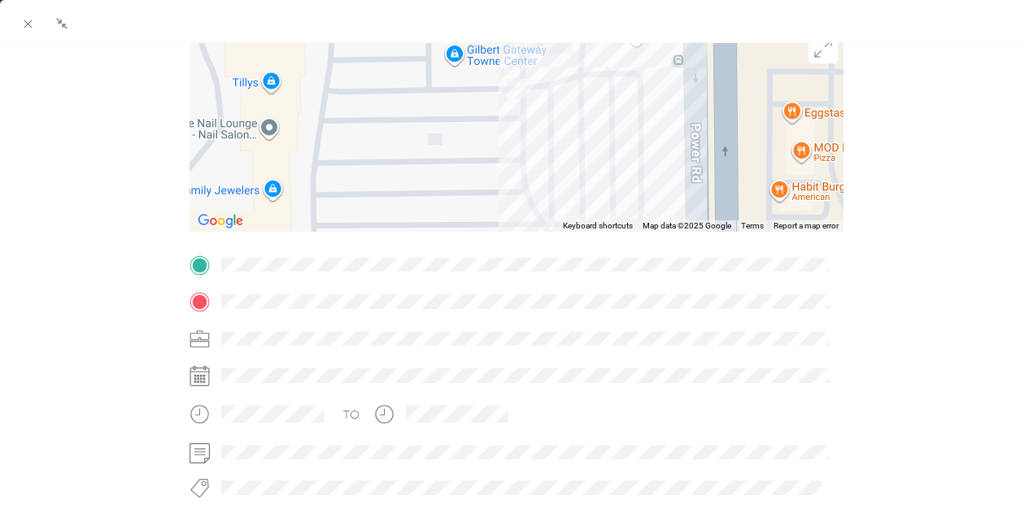
drag, startPoint x: 504, startPoint y: 108, endPoint x: 483, endPoint y: 182, distance: 77.0
click at [483, 182] on div "BACK [PERSON_NAME] Trips Trip details Trip details This trip cannot be edited b…" at bounding box center [516, 256] width 1033 height 513
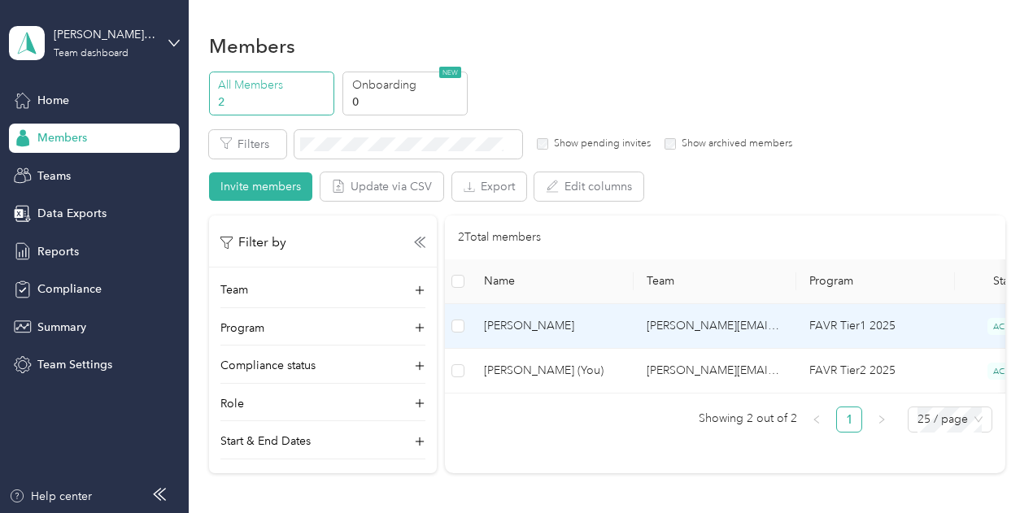
click at [572, 325] on span "[PERSON_NAME]" at bounding box center [552, 326] width 137 height 18
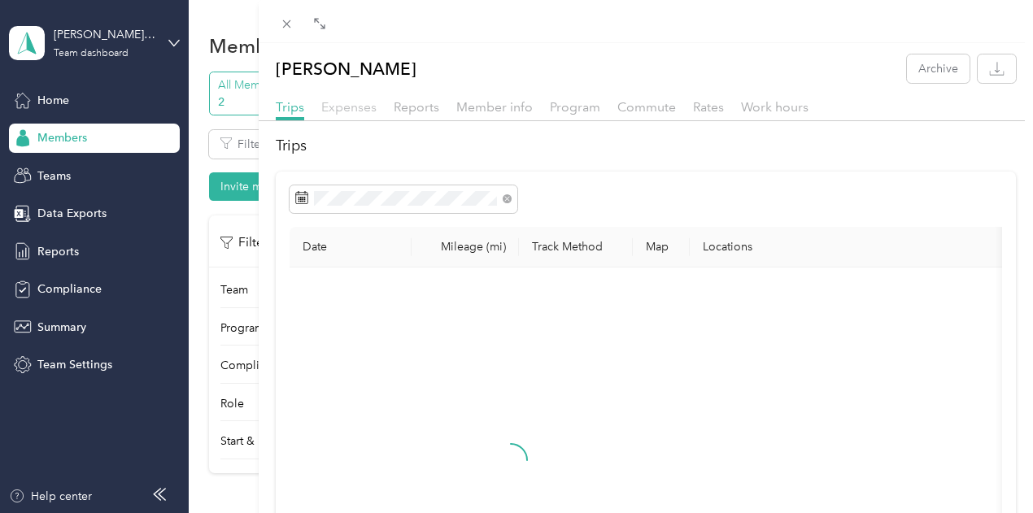
click at [377, 108] on span "Expenses" at bounding box center [348, 106] width 55 height 15
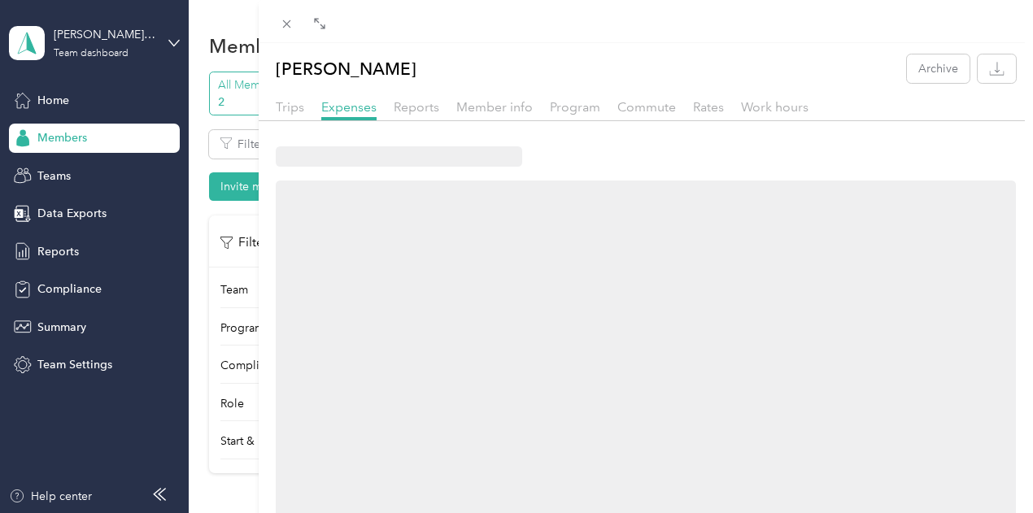
click at [304, 98] on div "Trips" at bounding box center [290, 108] width 28 height 20
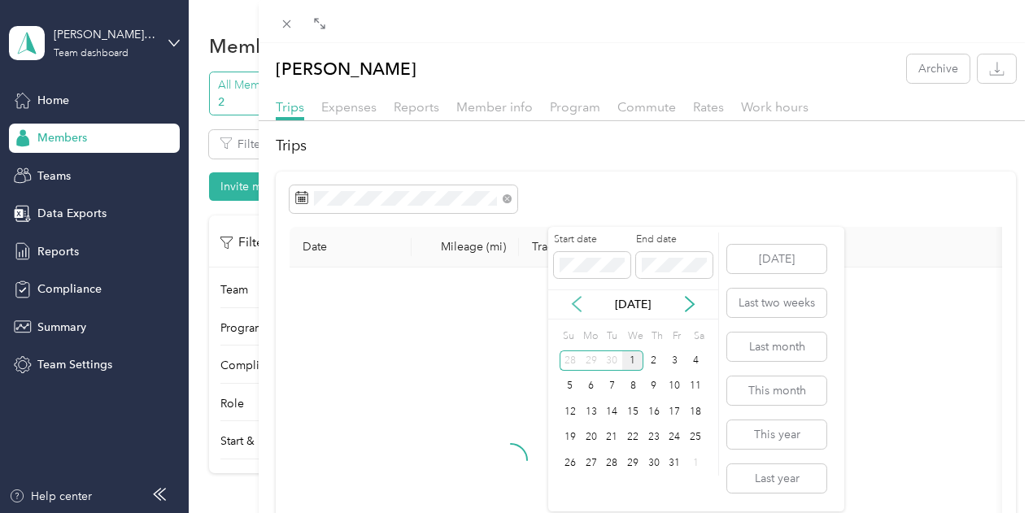
click at [583, 296] on div "[DATE]" at bounding box center [633, 304] width 170 height 17
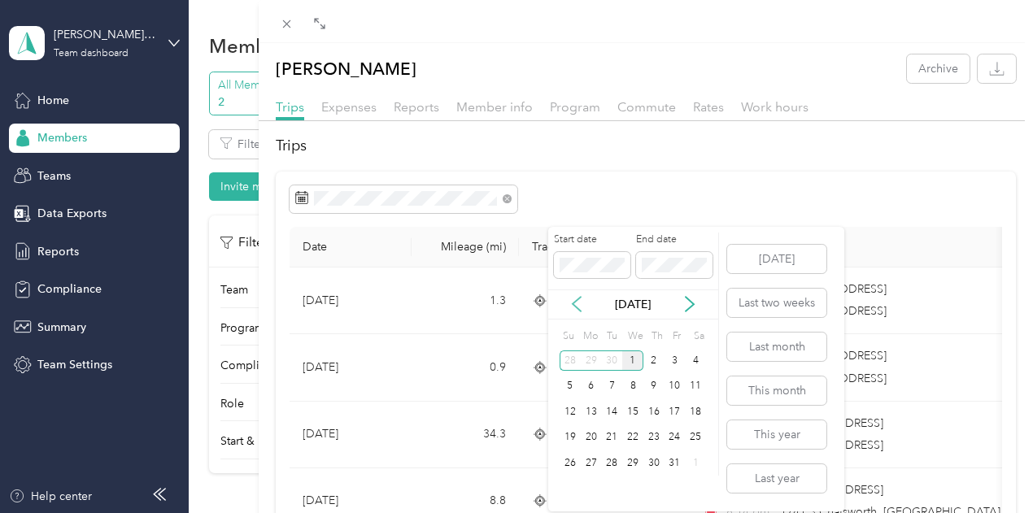
click at [577, 300] on icon at bounding box center [577, 304] width 8 height 15
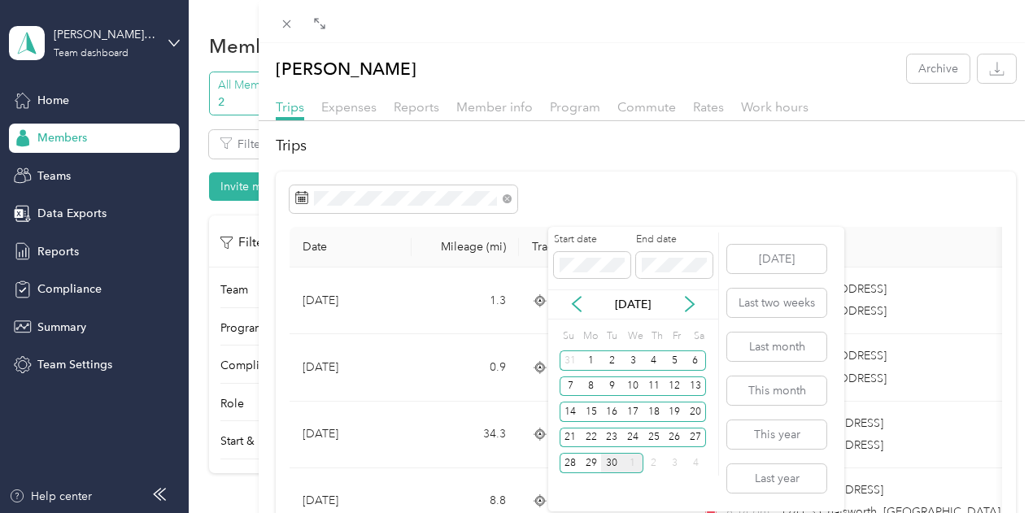
click at [605, 465] on div "30" at bounding box center [611, 463] width 21 height 20
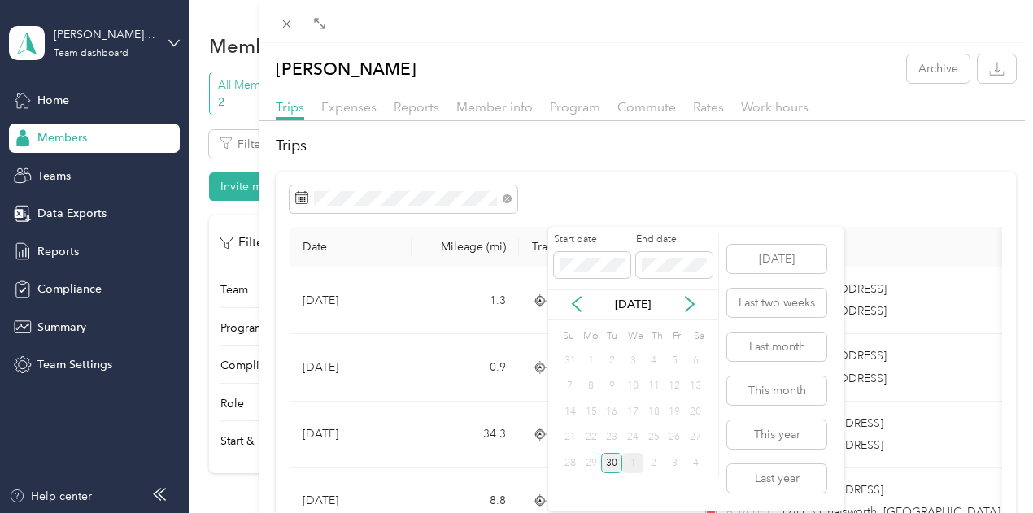
click at [605, 465] on div "30" at bounding box center [611, 463] width 21 height 20
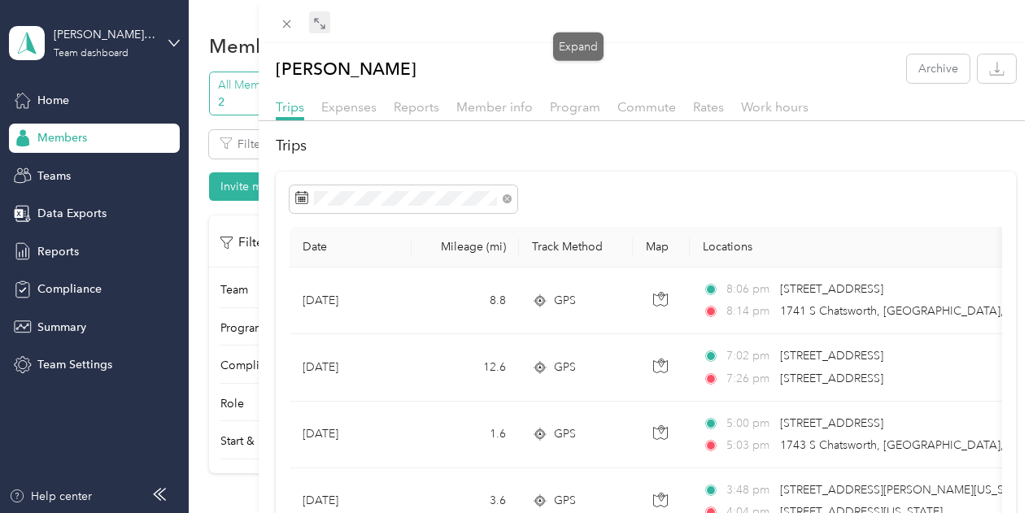
click at [326, 24] on icon at bounding box center [319, 23] width 13 height 13
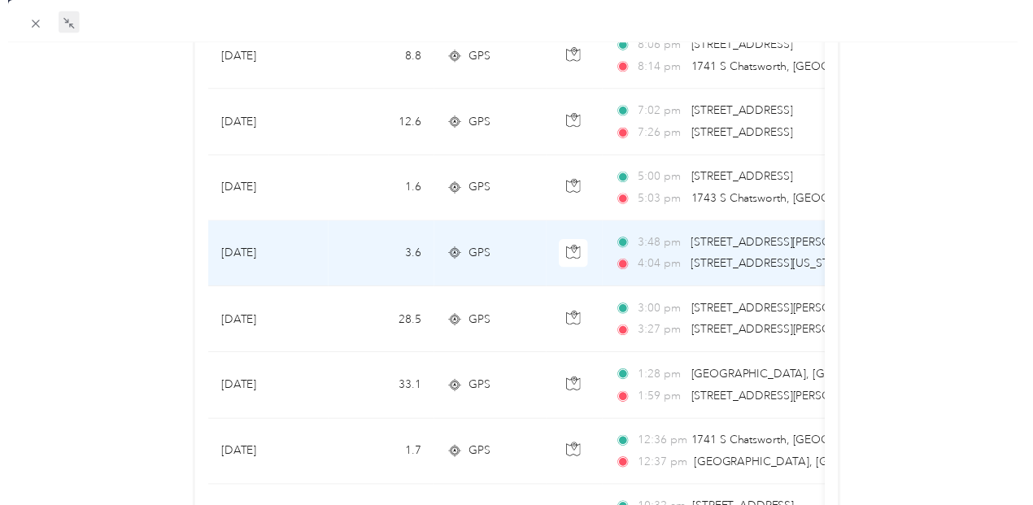
scroll to position [163, 0]
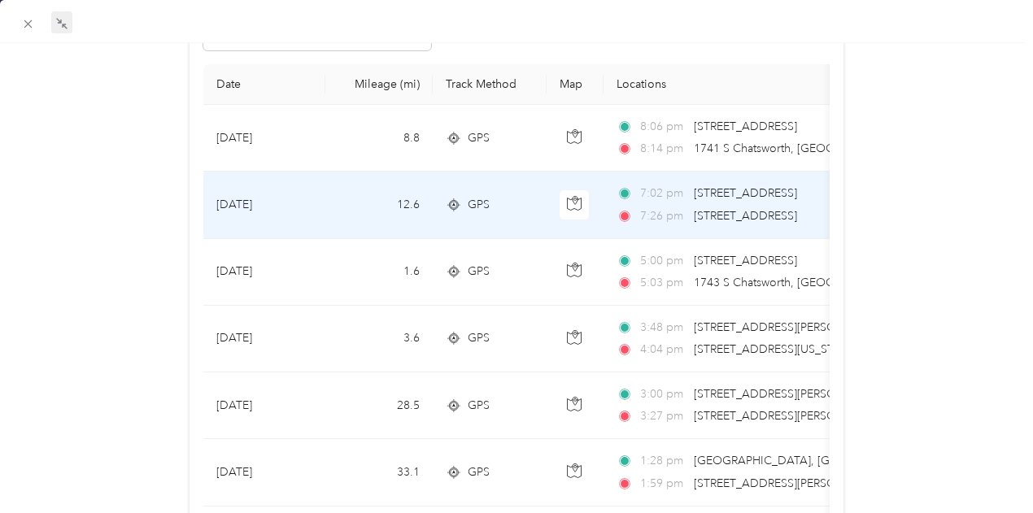
click at [734, 218] on span "[STREET_ADDRESS]" at bounding box center [745, 216] width 103 height 14
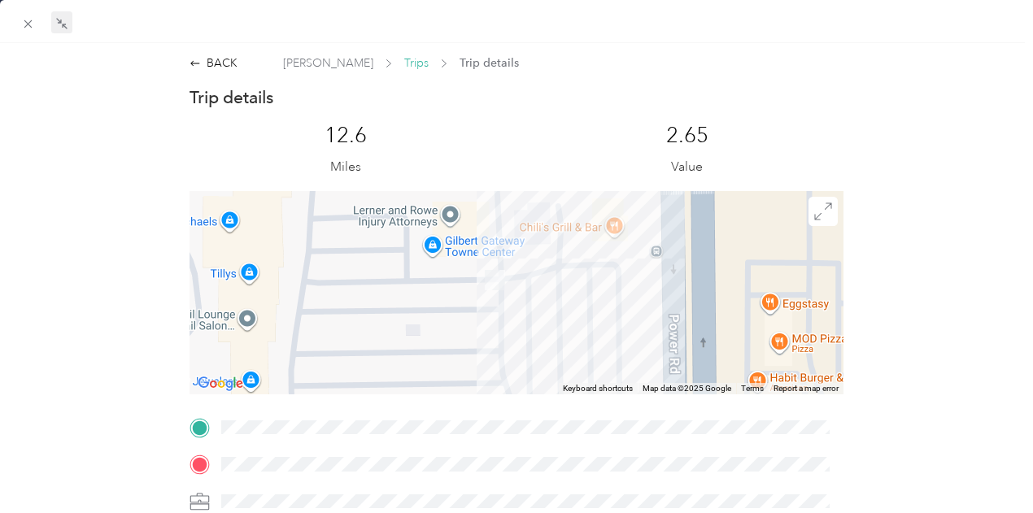
click at [404, 66] on span "Trips" at bounding box center [416, 63] width 24 height 17
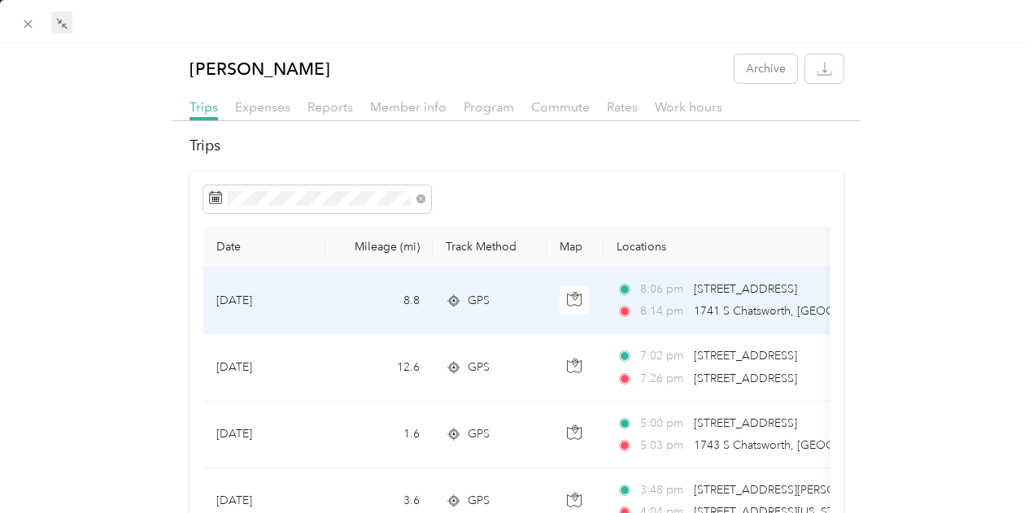
click at [325, 308] on td "8.8" at bounding box center [378, 301] width 107 height 67
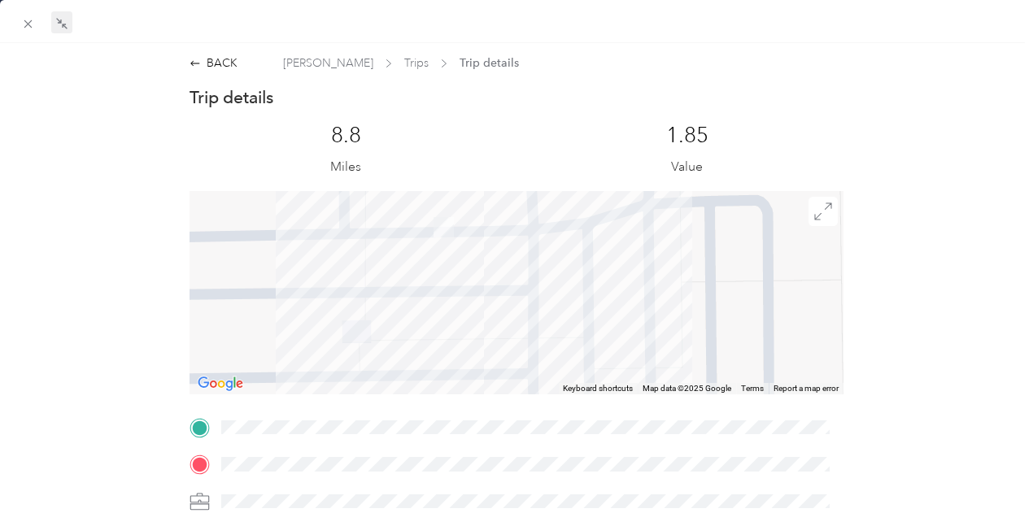
drag, startPoint x: 539, startPoint y: 324, endPoint x: 452, endPoint y: 242, distance: 119.7
click at [452, 242] on div at bounding box center [517, 292] width 655 height 203
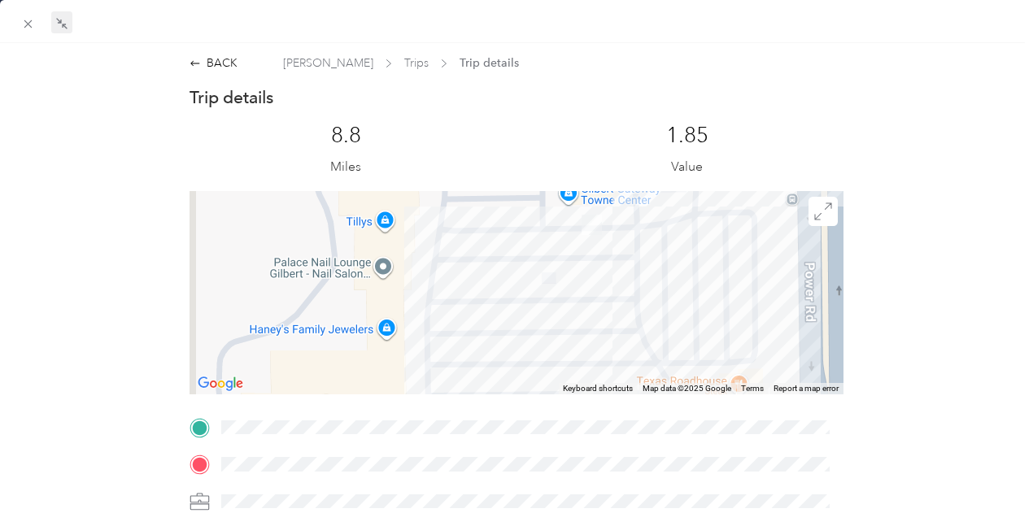
drag, startPoint x: 392, startPoint y: 318, endPoint x: 553, endPoint y: 277, distance: 166.1
click at [553, 277] on div at bounding box center [517, 292] width 655 height 203
click at [404, 59] on span "Trips" at bounding box center [416, 63] width 24 height 17
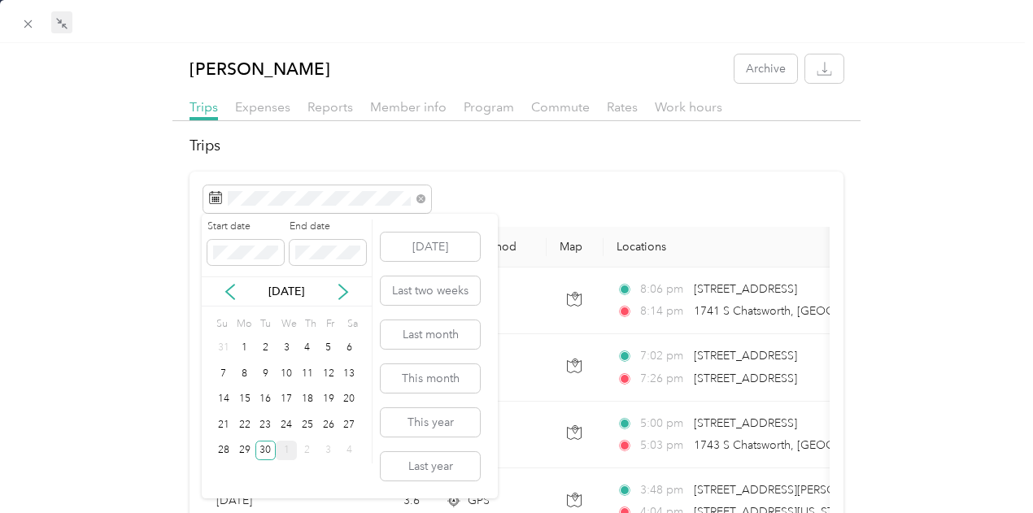
click at [283, 448] on div "1" at bounding box center [286, 451] width 21 height 20
click at [287, 351] on div "1" at bounding box center [286, 348] width 21 height 20
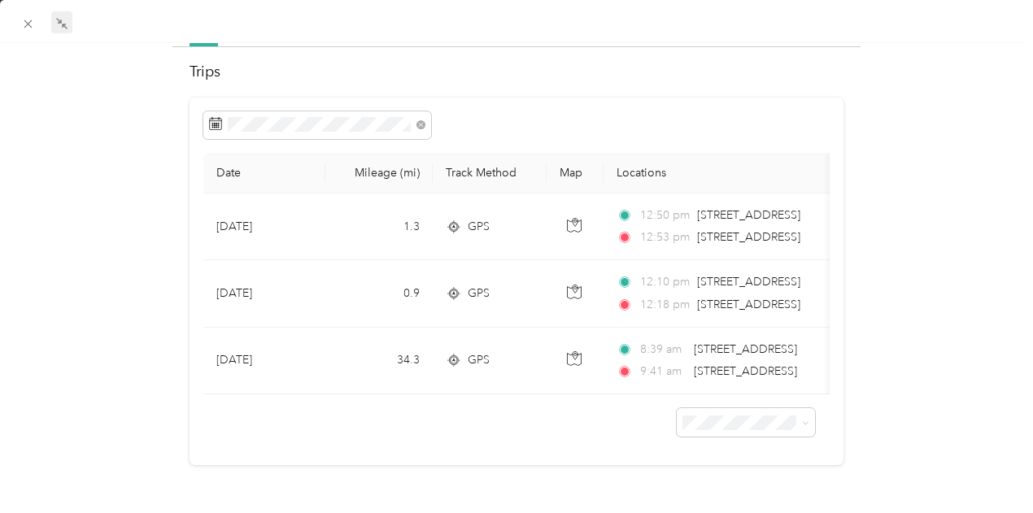
scroll to position [98, 0]
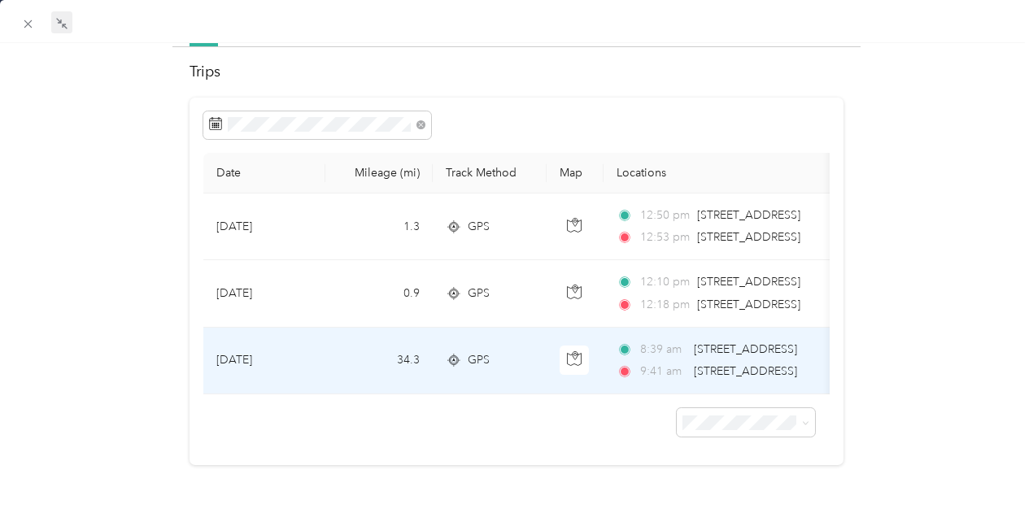
click at [753, 341] on div "8:39 am [STREET_ADDRESS] 9:41 am [STREET_ADDRESS]" at bounding box center [788, 361] width 342 height 40
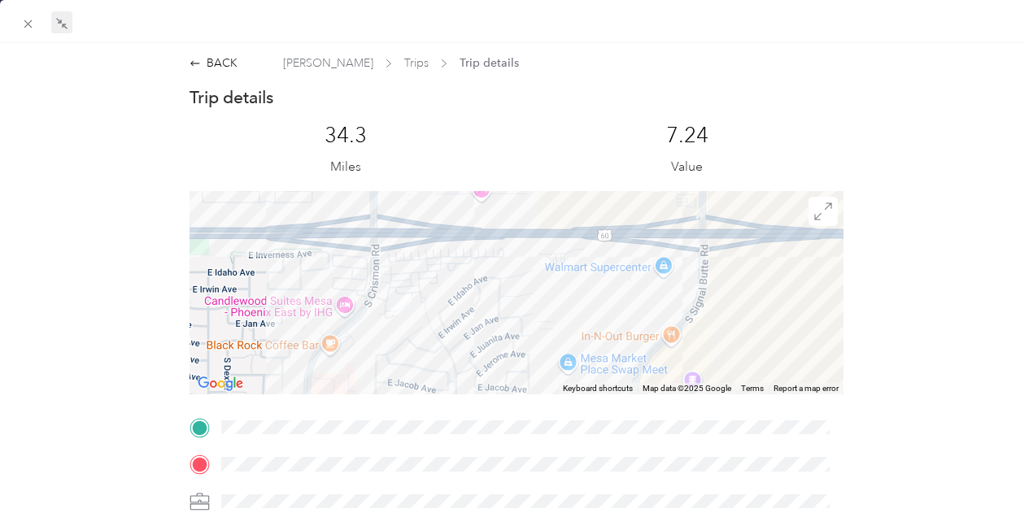
drag, startPoint x: 757, startPoint y: 288, endPoint x: 378, endPoint y: 334, distance: 381.9
click at [384, 335] on div at bounding box center [517, 292] width 655 height 203
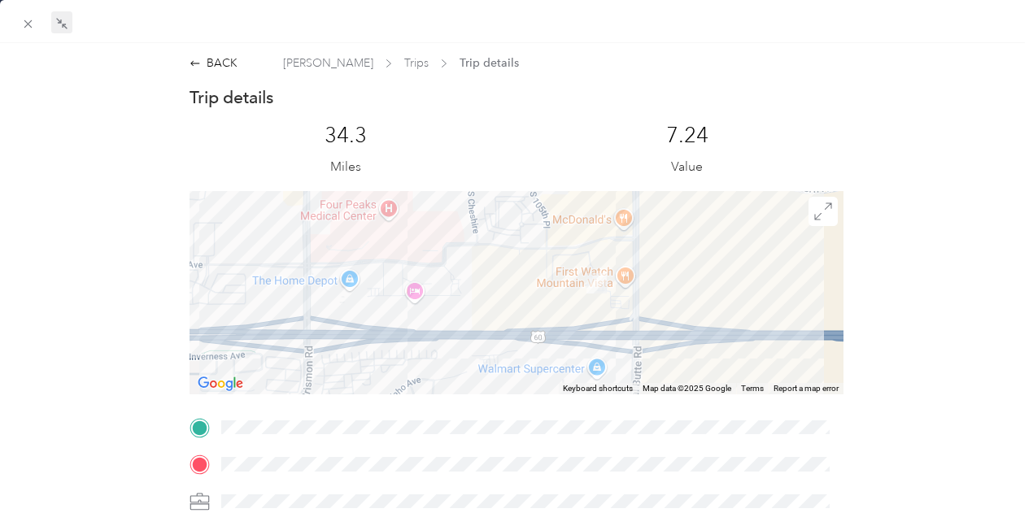
drag, startPoint x: 703, startPoint y: 258, endPoint x: 685, endPoint y: 360, distance: 104.1
click at [687, 361] on div at bounding box center [517, 292] width 655 height 203
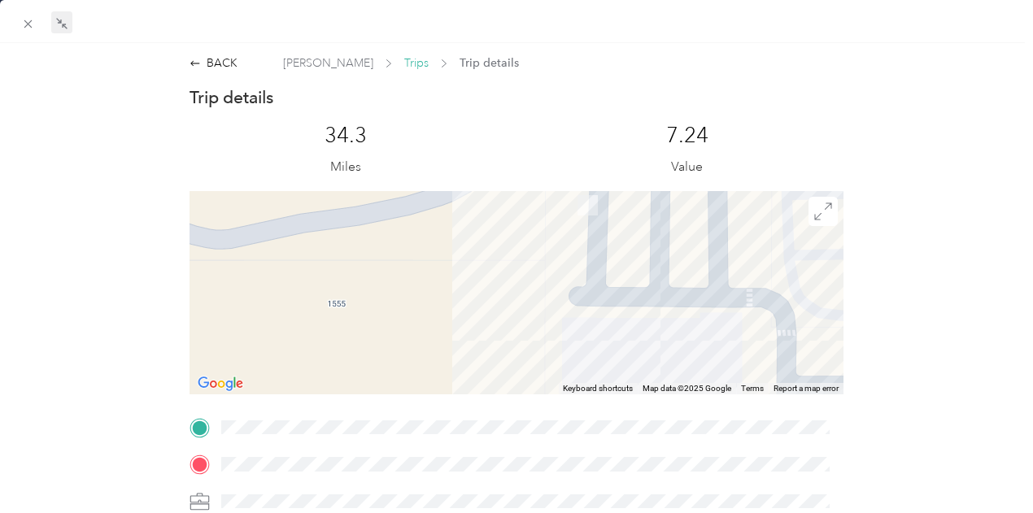
click at [404, 66] on span "Trips" at bounding box center [416, 63] width 24 height 17
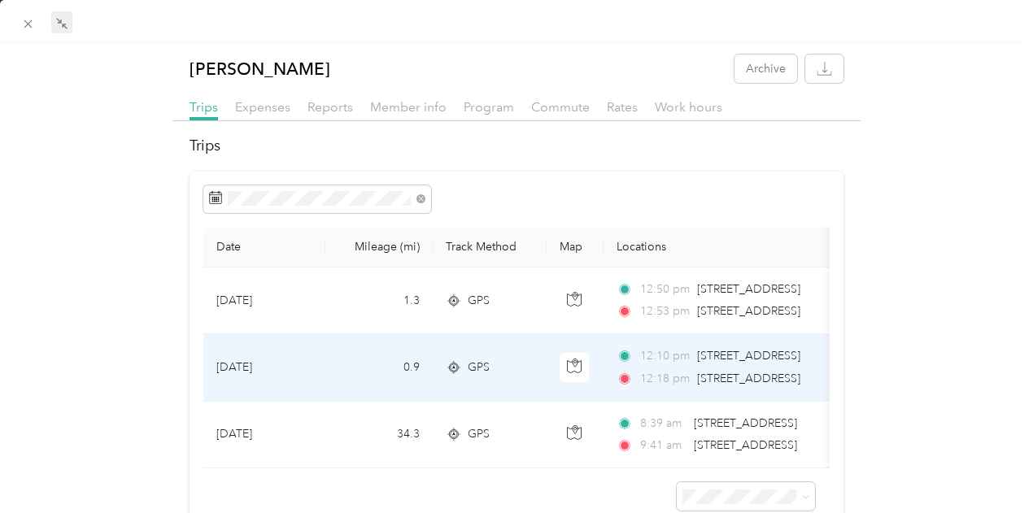
click at [776, 393] on td "12:10 pm [STREET_ADDRESS] 12:18 pm [STREET_ADDRESS]" at bounding box center [791, 367] width 374 height 67
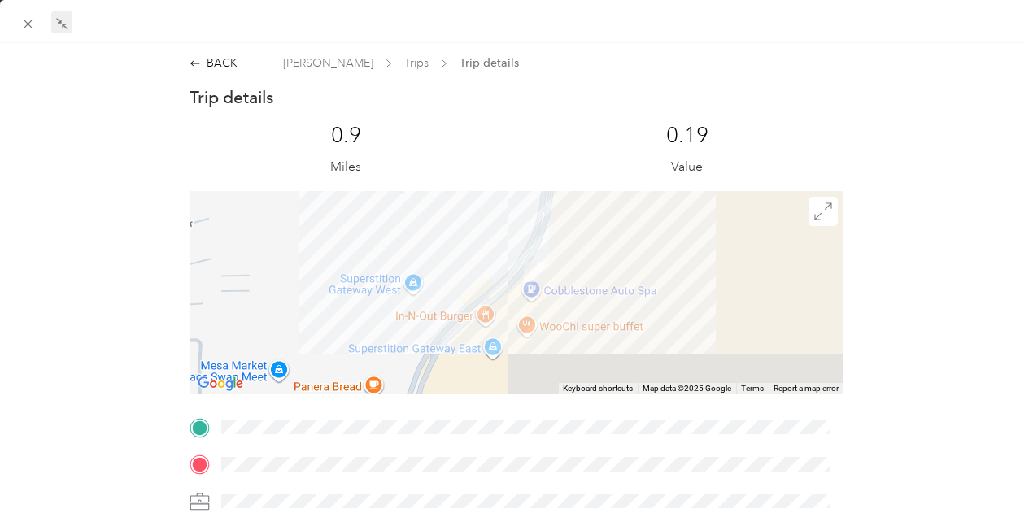
drag, startPoint x: 517, startPoint y: 352, endPoint x: 562, endPoint y: 282, distance: 84.2
click at [562, 282] on div at bounding box center [517, 292] width 655 height 203
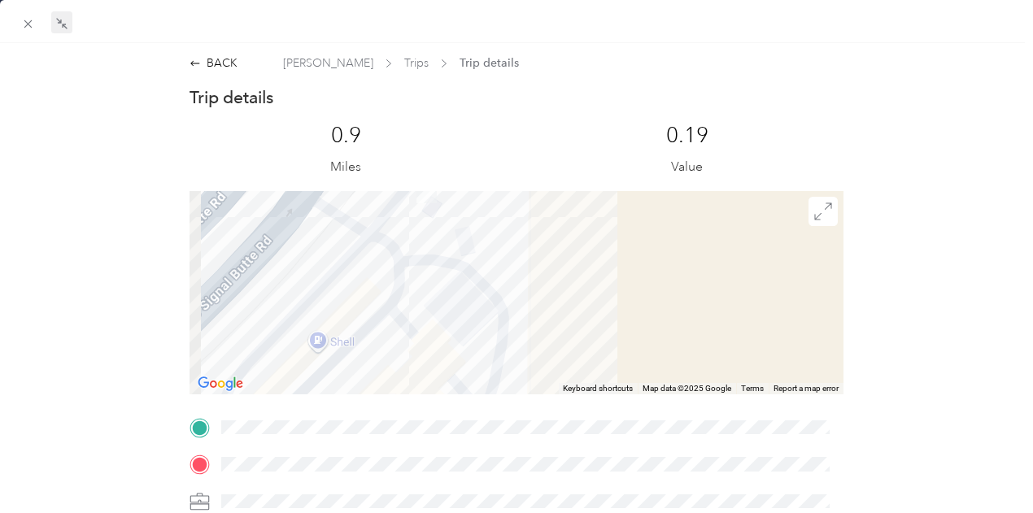
drag, startPoint x: 542, startPoint y: 281, endPoint x: 683, endPoint y: 247, distance: 145.4
click at [687, 247] on div at bounding box center [517, 292] width 655 height 203
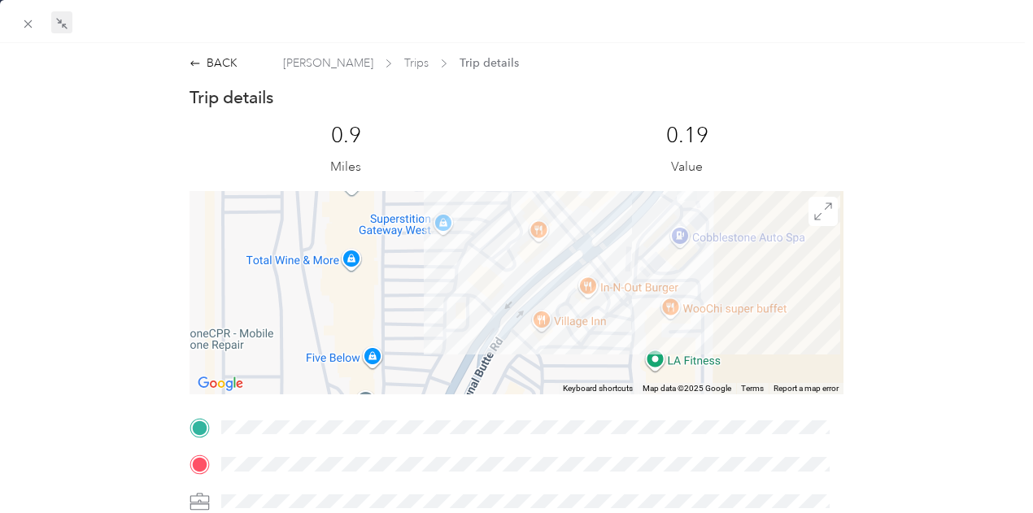
drag, startPoint x: 653, startPoint y: 315, endPoint x: 695, endPoint y: 276, distance: 57.0
click at [695, 276] on div at bounding box center [517, 292] width 655 height 203
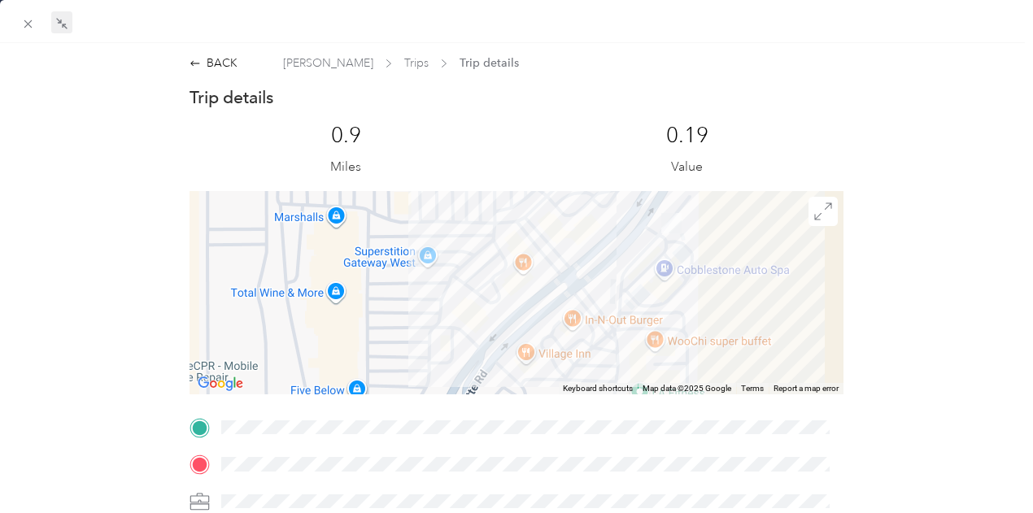
drag, startPoint x: 669, startPoint y: 303, endPoint x: 666, endPoint y: 312, distance: 9.5
click at [666, 312] on div at bounding box center [517, 292] width 655 height 203
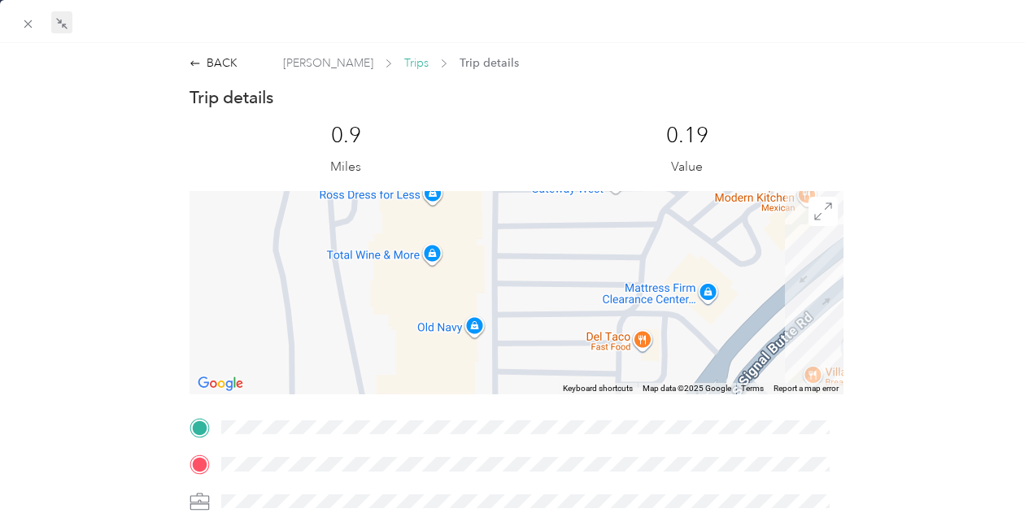
click at [404, 64] on span "Trips" at bounding box center [416, 63] width 24 height 17
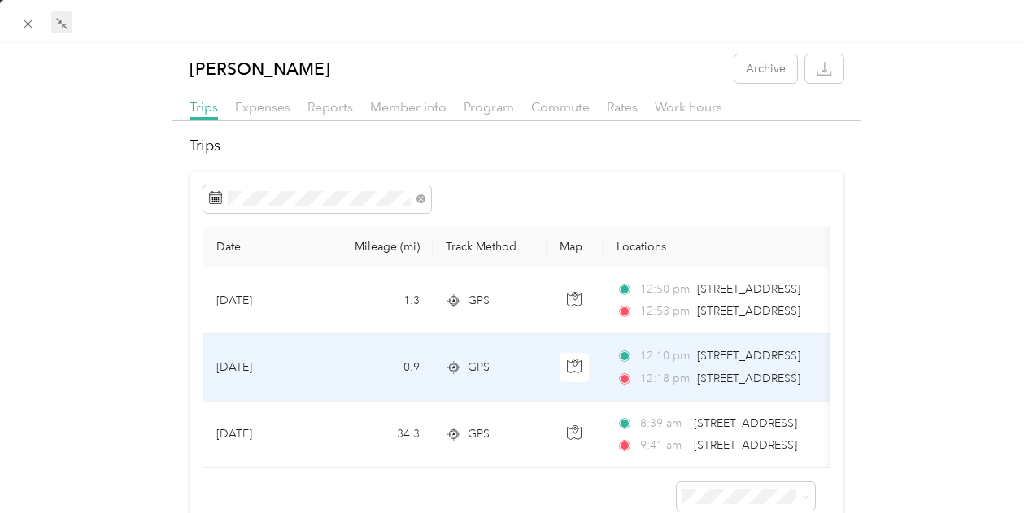
click at [719, 365] on div "12:10 pm [STREET_ADDRESS] 12:18 pm [STREET_ADDRESS]" at bounding box center [788, 367] width 342 height 40
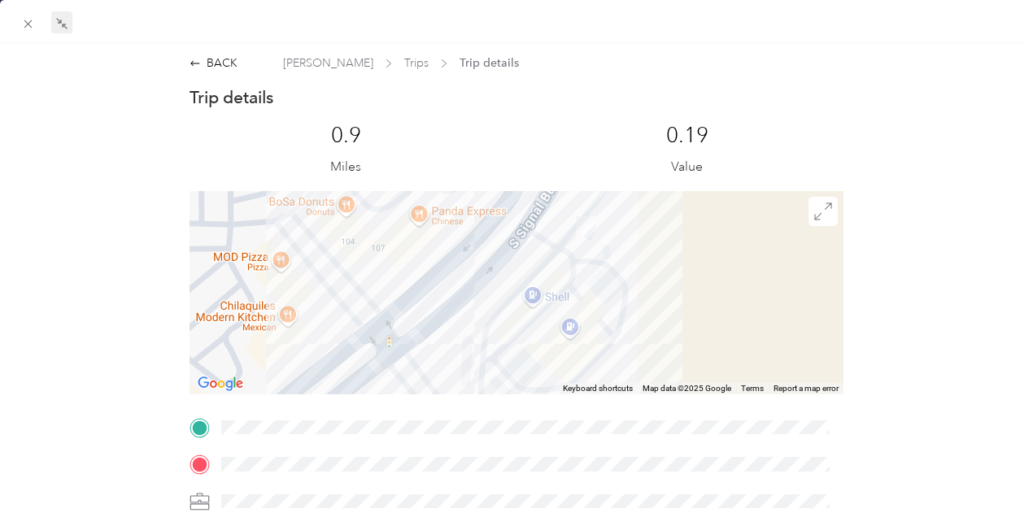
drag, startPoint x: 596, startPoint y: 298, endPoint x: 574, endPoint y: 364, distance: 69.5
click at [575, 364] on div at bounding box center [517, 292] width 655 height 203
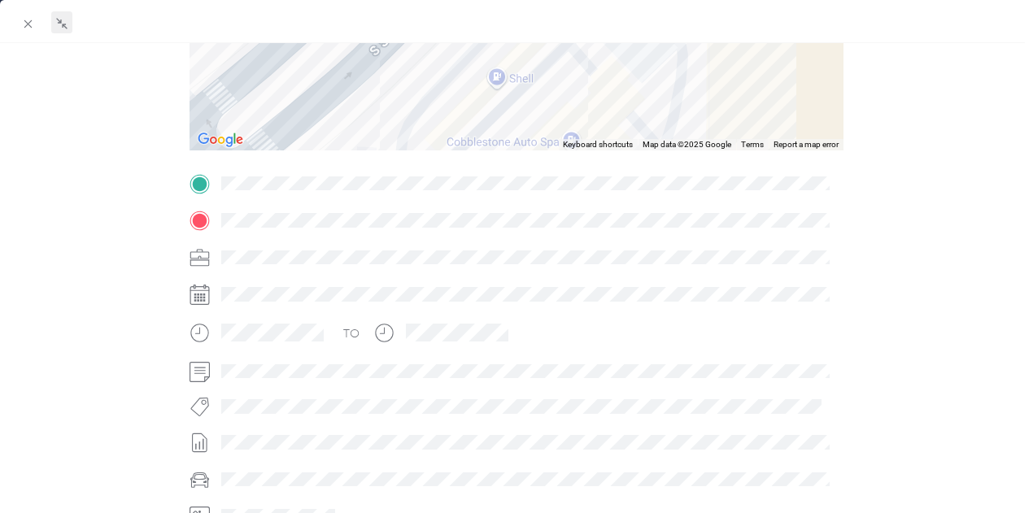
scroll to position [81, 0]
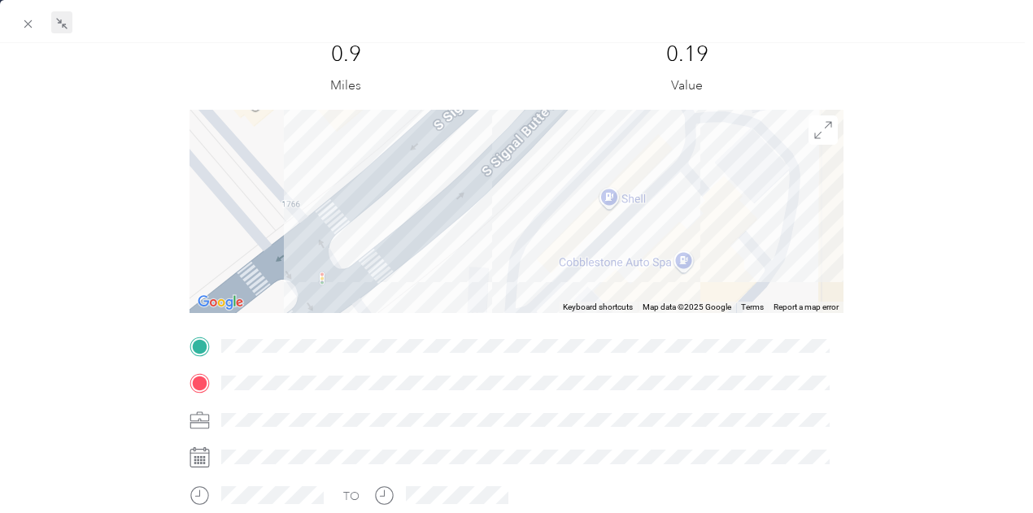
drag, startPoint x: 602, startPoint y: 154, endPoint x: 675, endPoint y: 160, distance: 73.5
click at [675, 160] on div at bounding box center [517, 211] width 655 height 203
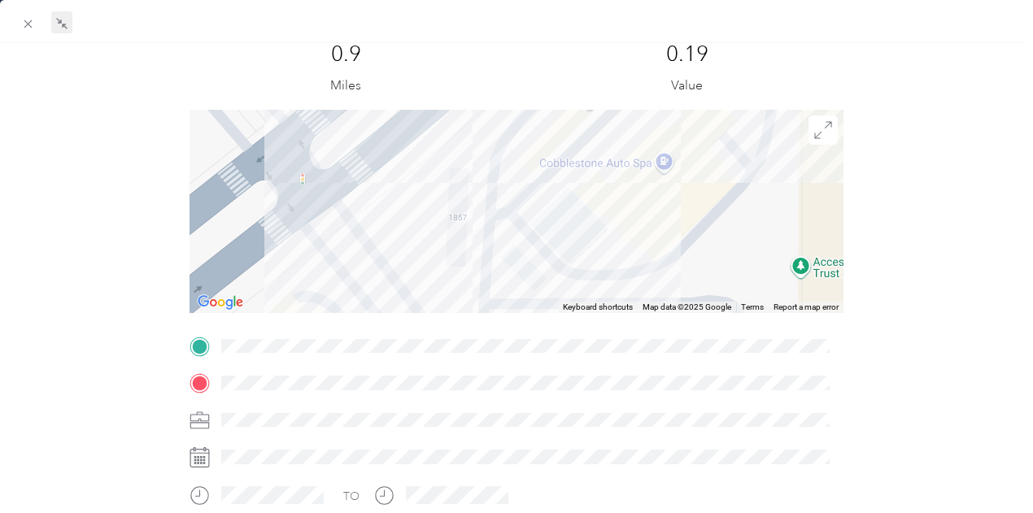
drag, startPoint x: 650, startPoint y: 136, endPoint x: 657, endPoint y: 149, distance: 14.6
click at [647, 110] on div at bounding box center [517, 211] width 655 height 203
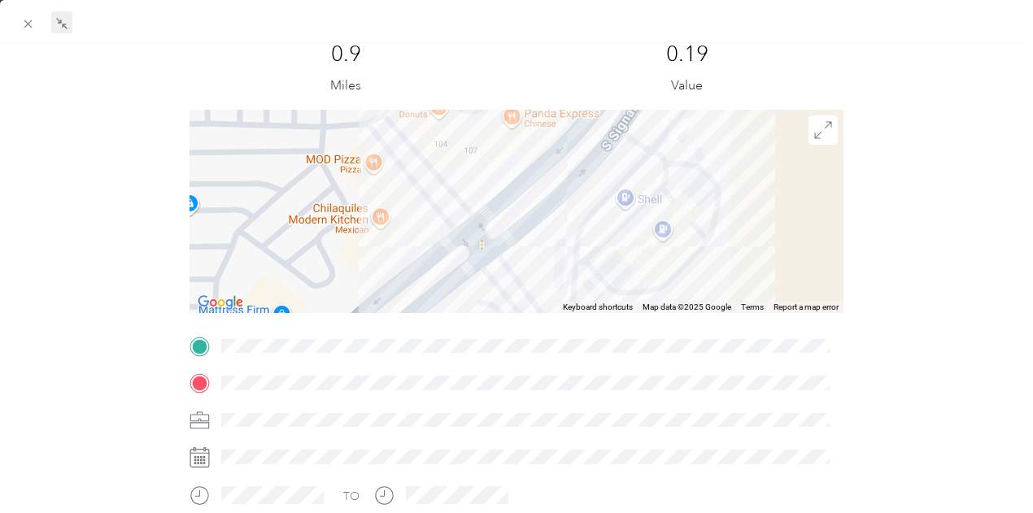
drag, startPoint x: 657, startPoint y: 177, endPoint x: 655, endPoint y: 250, distance: 72.5
click at [655, 250] on div at bounding box center [517, 211] width 655 height 203
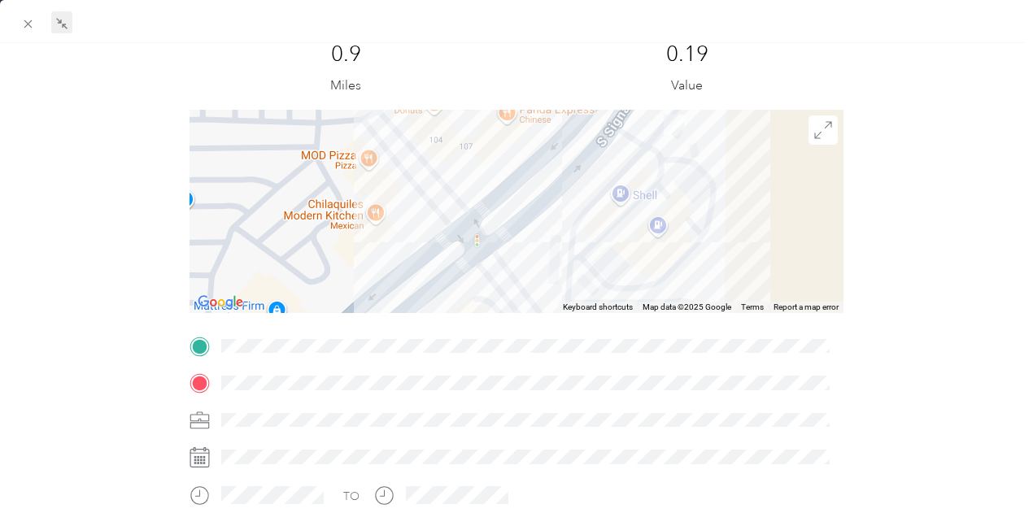
drag, startPoint x: 591, startPoint y: 281, endPoint x: 589, endPoint y: 272, distance: 9.1
click at [589, 272] on div at bounding box center [517, 211] width 655 height 203
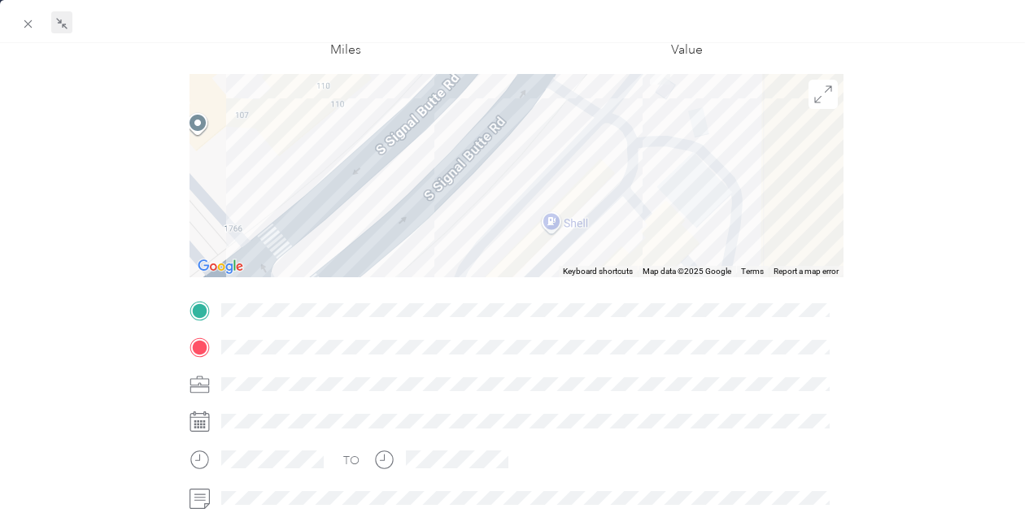
scroll to position [0, 0]
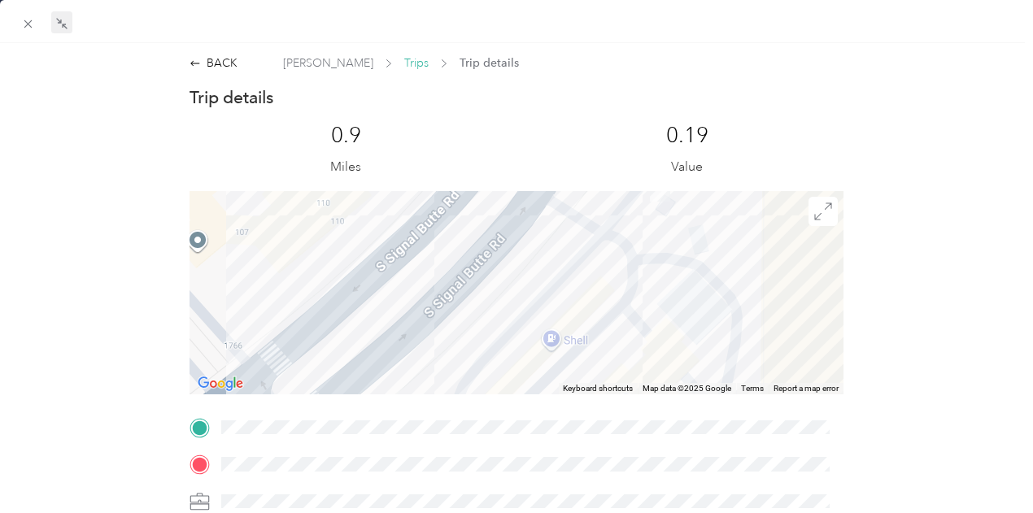
click at [404, 69] on span "Trips" at bounding box center [416, 63] width 24 height 17
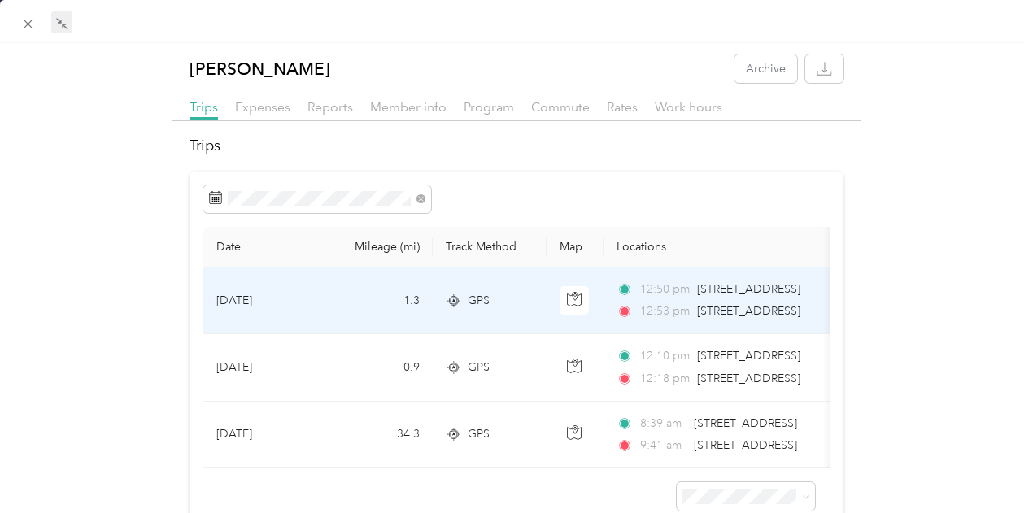
click at [370, 305] on td "1.3" at bounding box center [378, 301] width 107 height 67
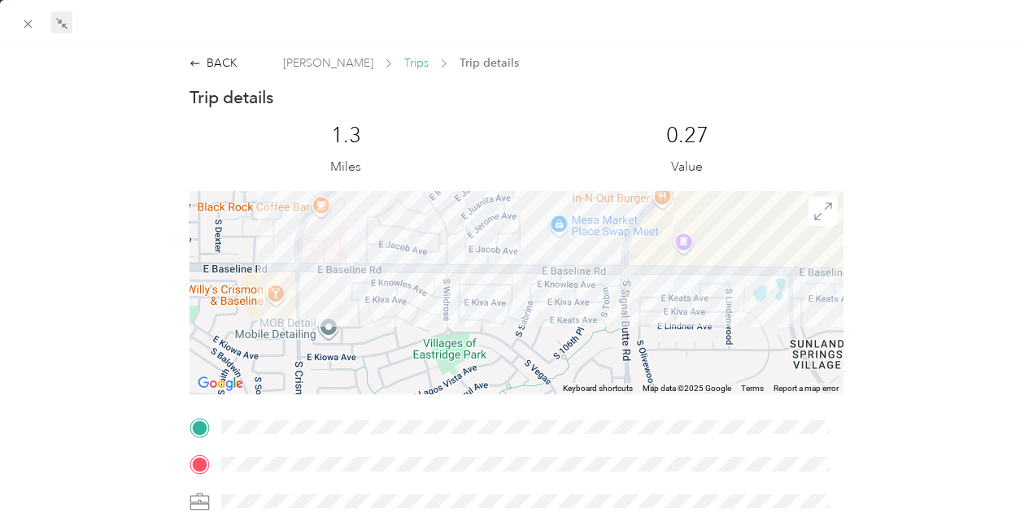
click at [404, 69] on span "Trips" at bounding box center [416, 63] width 24 height 17
